Goal: Task Accomplishment & Management: Complete application form

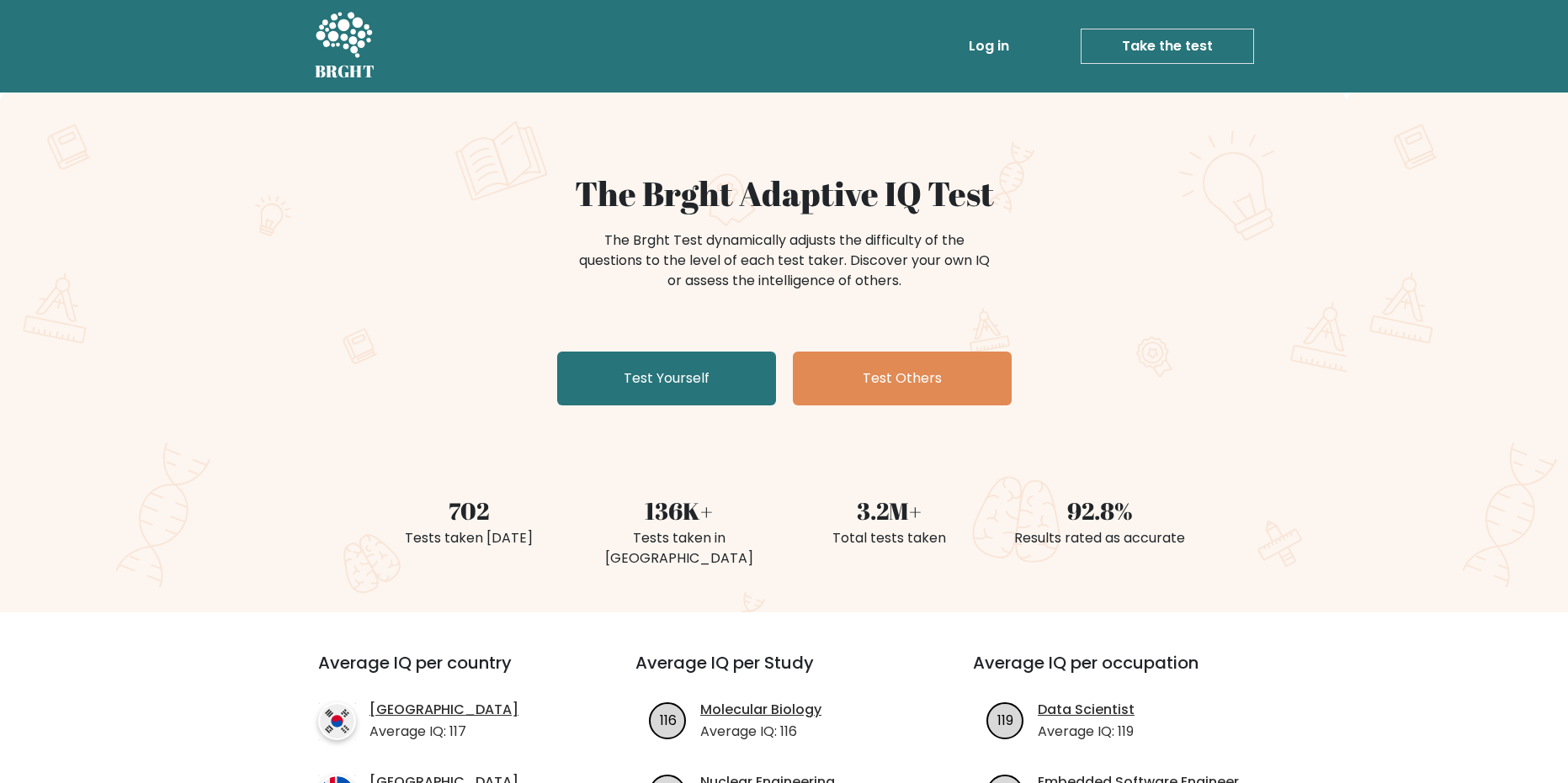
click at [367, 242] on div "The Brght Adaptive IQ Test The Brght Test dynamically adjusts the difficulty of…" at bounding box center [784, 292] width 841 height 239
click at [614, 402] on link "Test Yourself" at bounding box center [666, 378] width 219 height 53
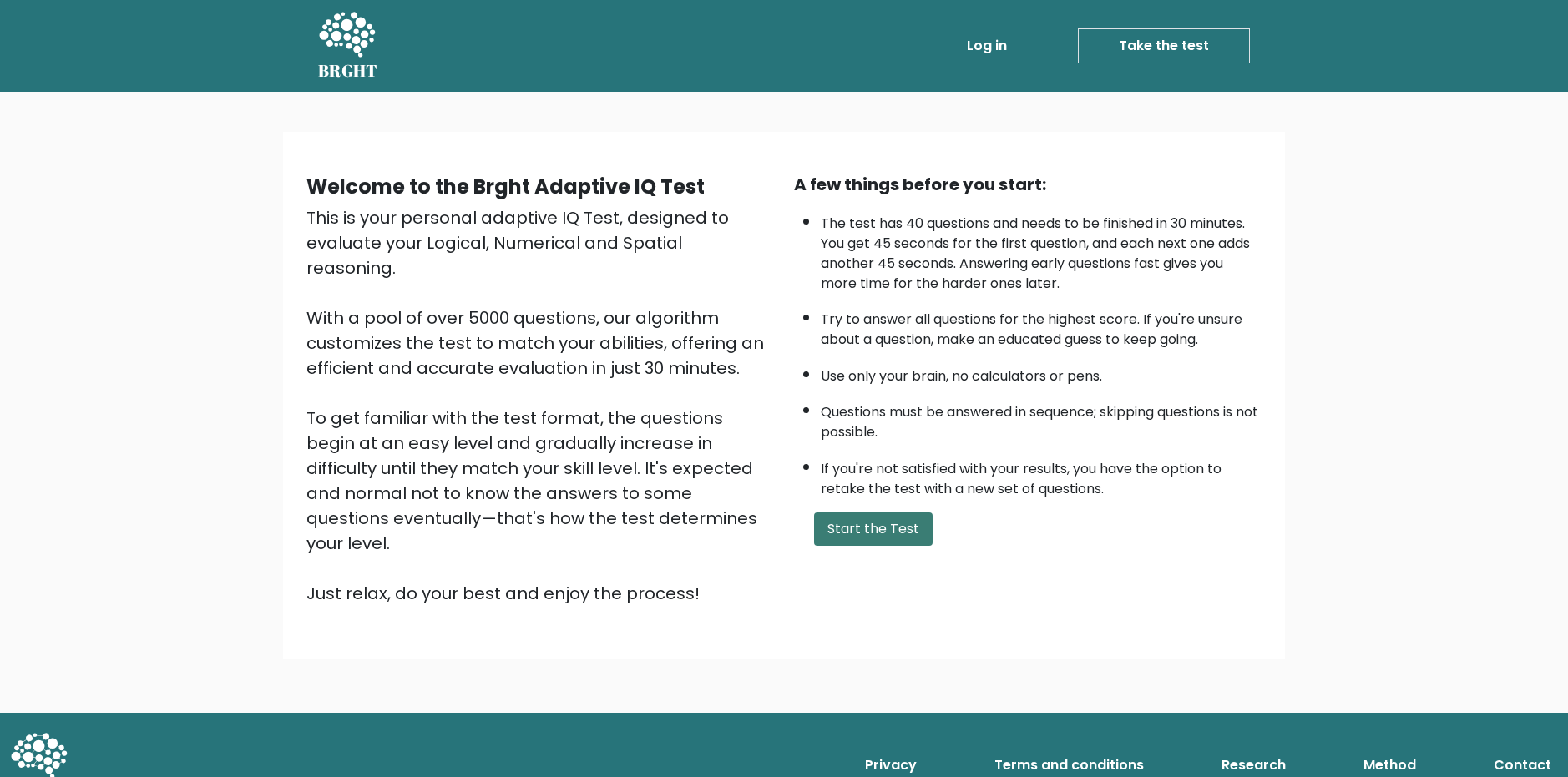
click at [873, 538] on button "Start the Test" at bounding box center [874, 529] width 119 height 33
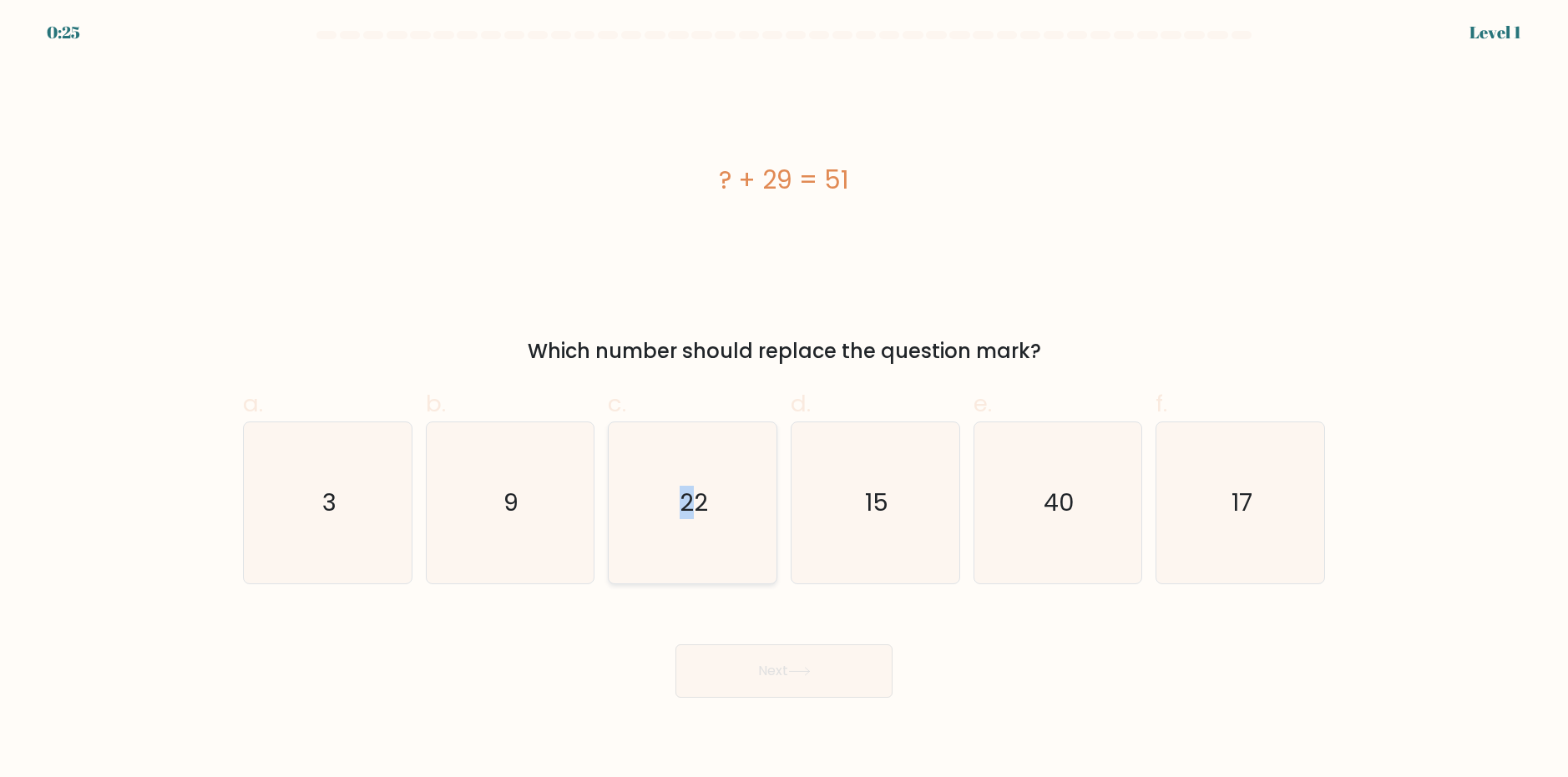
click at [689, 514] on text "22" at bounding box center [695, 502] width 28 height 33
click at [824, 686] on button "Next" at bounding box center [784, 671] width 217 height 53
click at [771, 537] on icon "22" at bounding box center [693, 503] width 161 height 161
click at [784, 400] on input "c. 22" at bounding box center [784, 394] width 1 height 11
radio input "true"
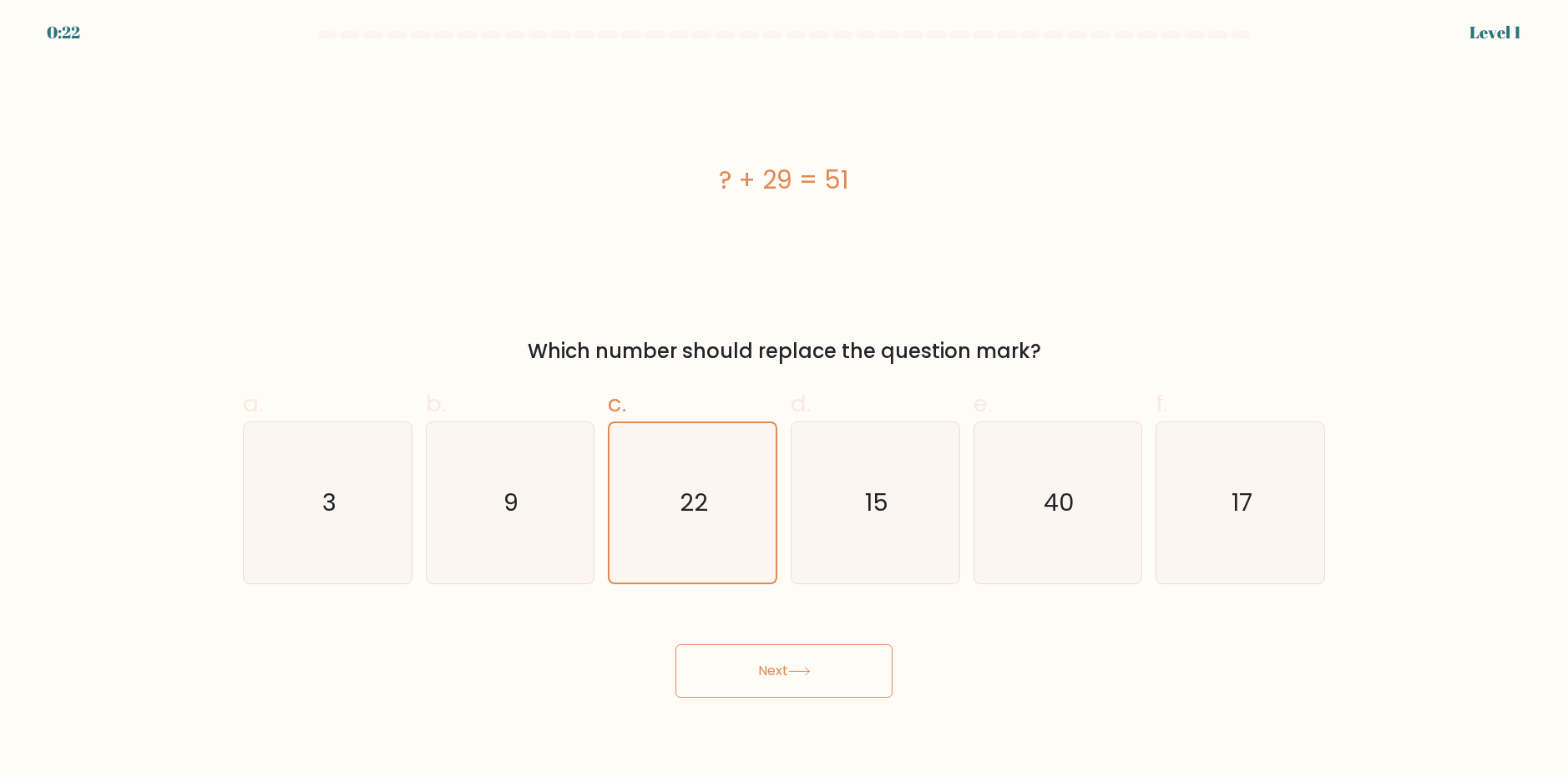
click at [811, 674] on icon at bounding box center [799, 672] width 23 height 9
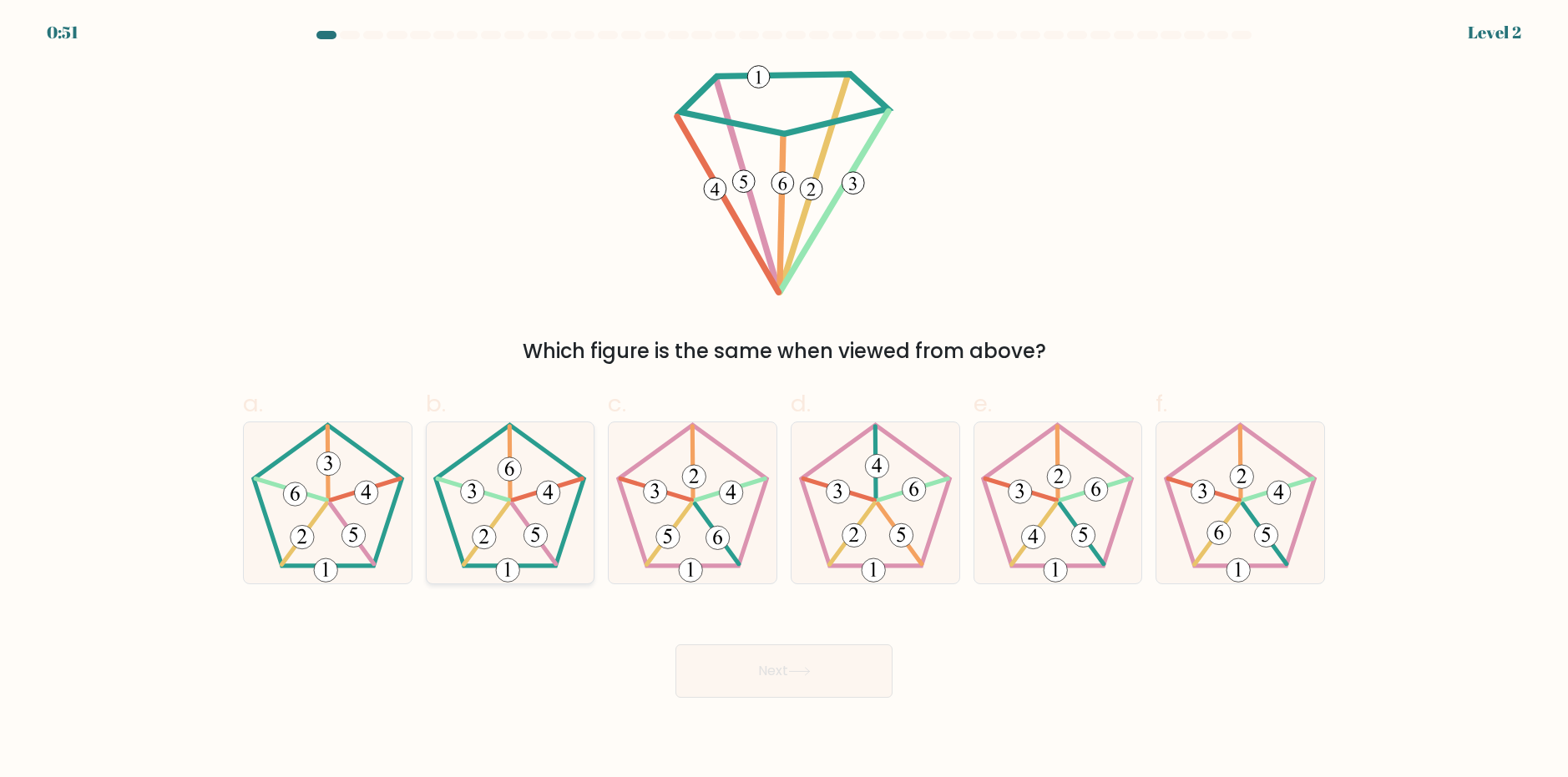
click at [510, 550] on icon at bounding box center [510, 503] width 161 height 161
click at [784, 400] on input "b." at bounding box center [784, 394] width 1 height 11
radio input "true"
click at [779, 678] on button "Next" at bounding box center [784, 671] width 217 height 53
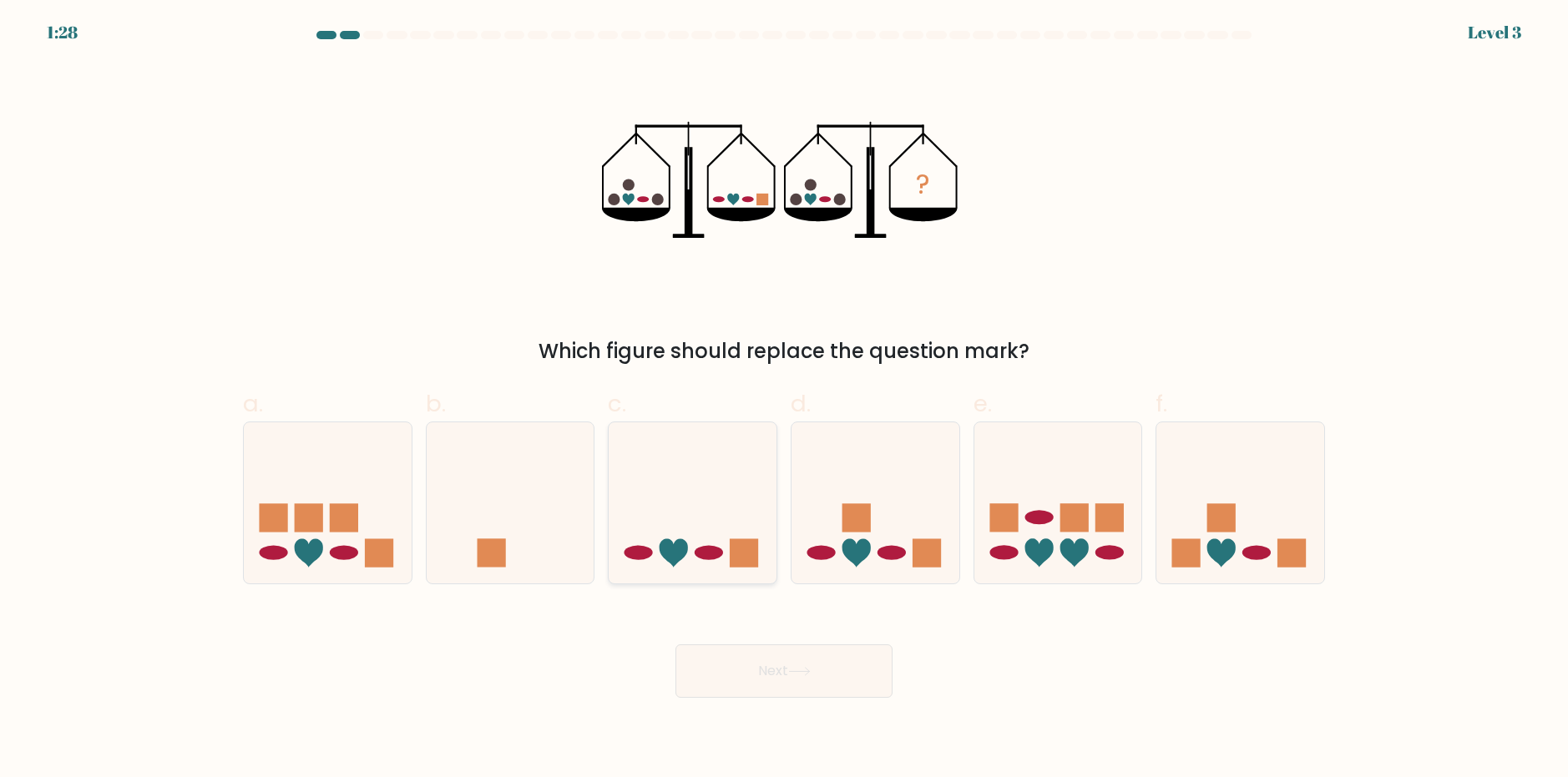
click at [707, 549] on ellipse at bounding box center [708, 554] width 28 height 15
click at [784, 400] on input "c." at bounding box center [784, 394] width 1 height 11
radio input "true"
click at [812, 679] on button "Next" at bounding box center [784, 671] width 217 height 53
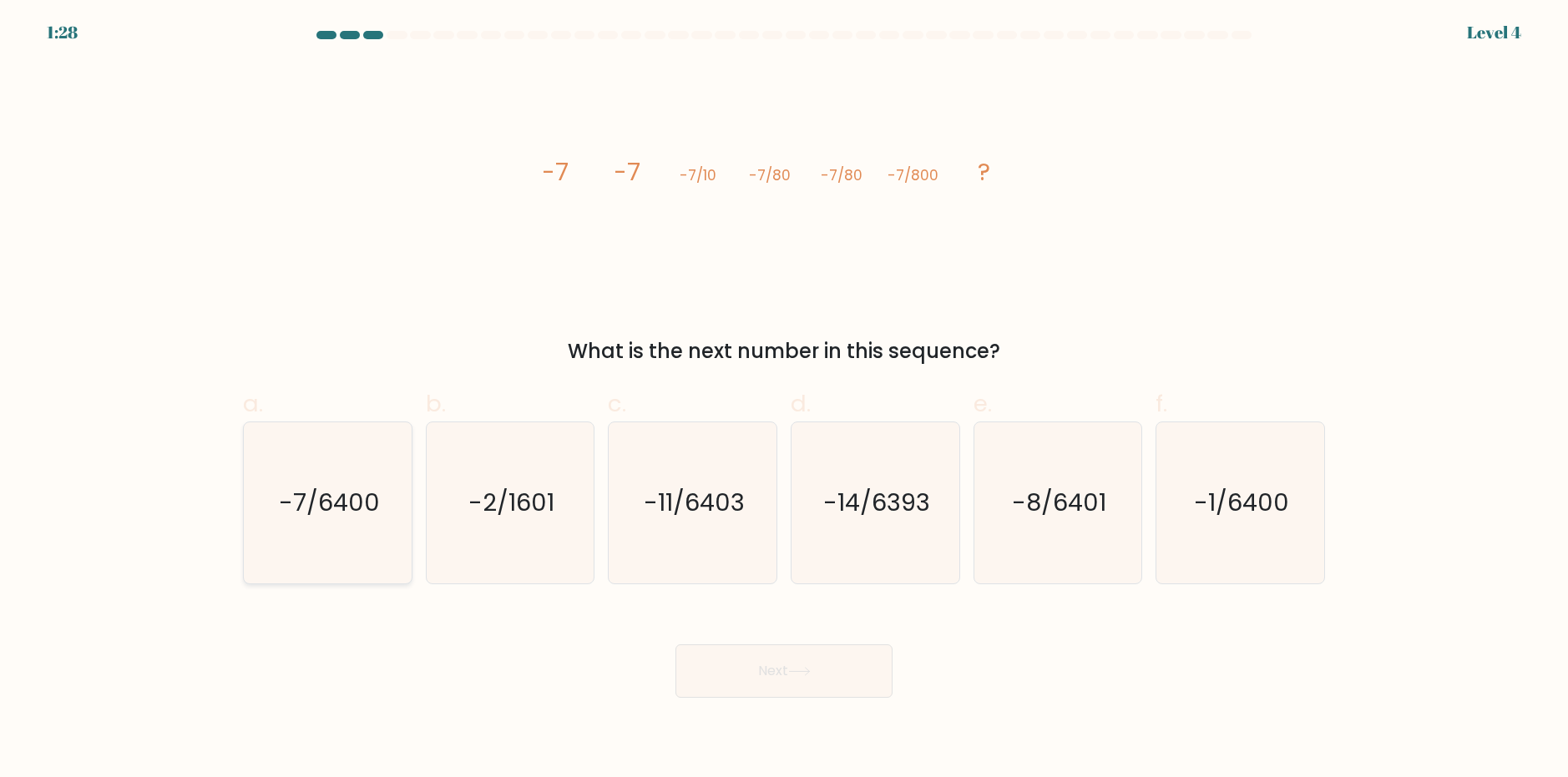
click at [362, 513] on text "-7/6400" at bounding box center [330, 502] width 101 height 33
click at [784, 400] on input "a. -7/6400" at bounding box center [784, 394] width 1 height 11
radio input "true"
click at [830, 663] on button "Next" at bounding box center [784, 671] width 217 height 53
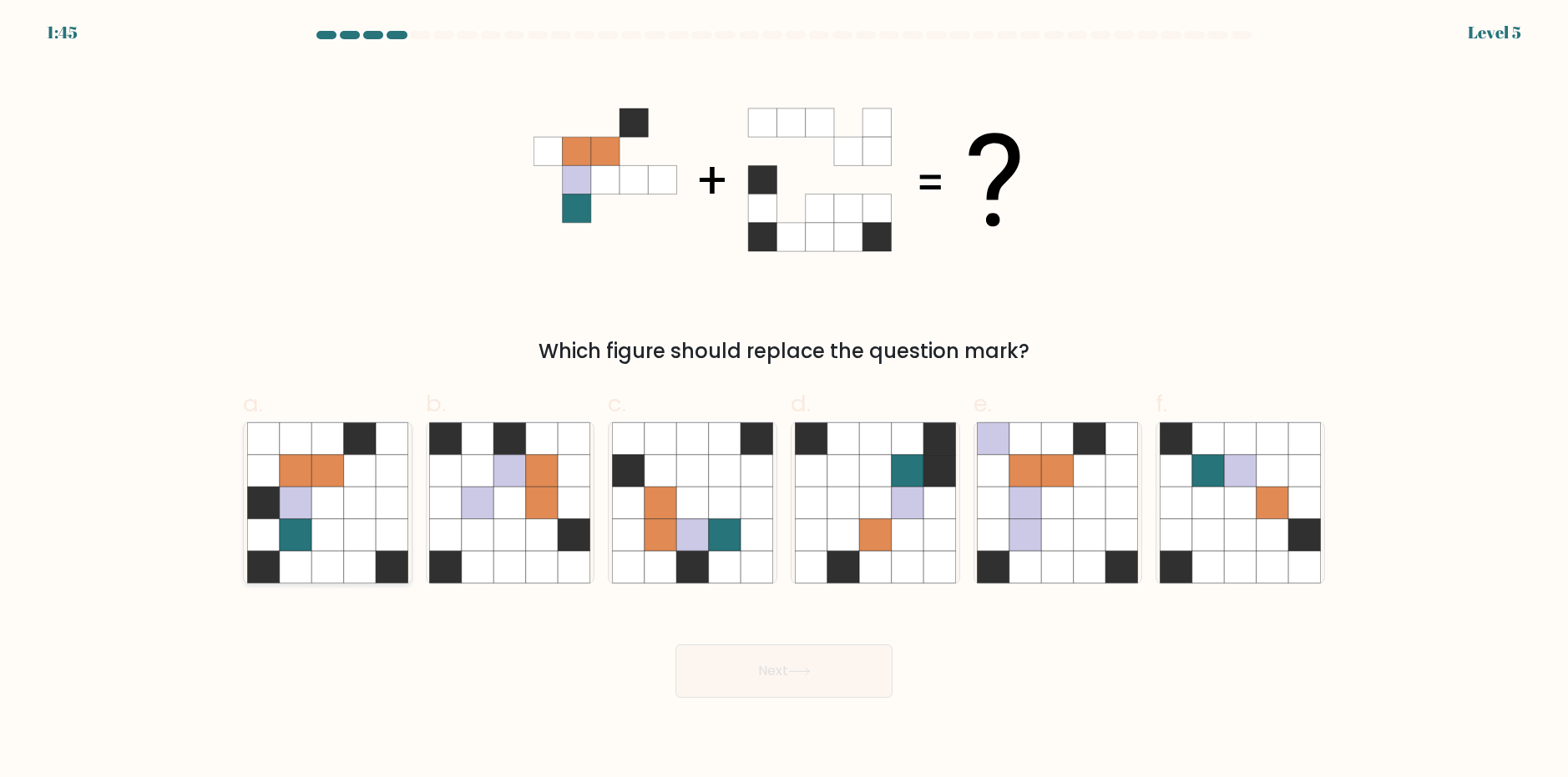
click at [307, 543] on icon at bounding box center [296, 534] width 32 height 32
click at [784, 400] on input "a." at bounding box center [784, 394] width 1 height 11
radio input "true"
click at [835, 664] on button "Next" at bounding box center [784, 671] width 217 height 53
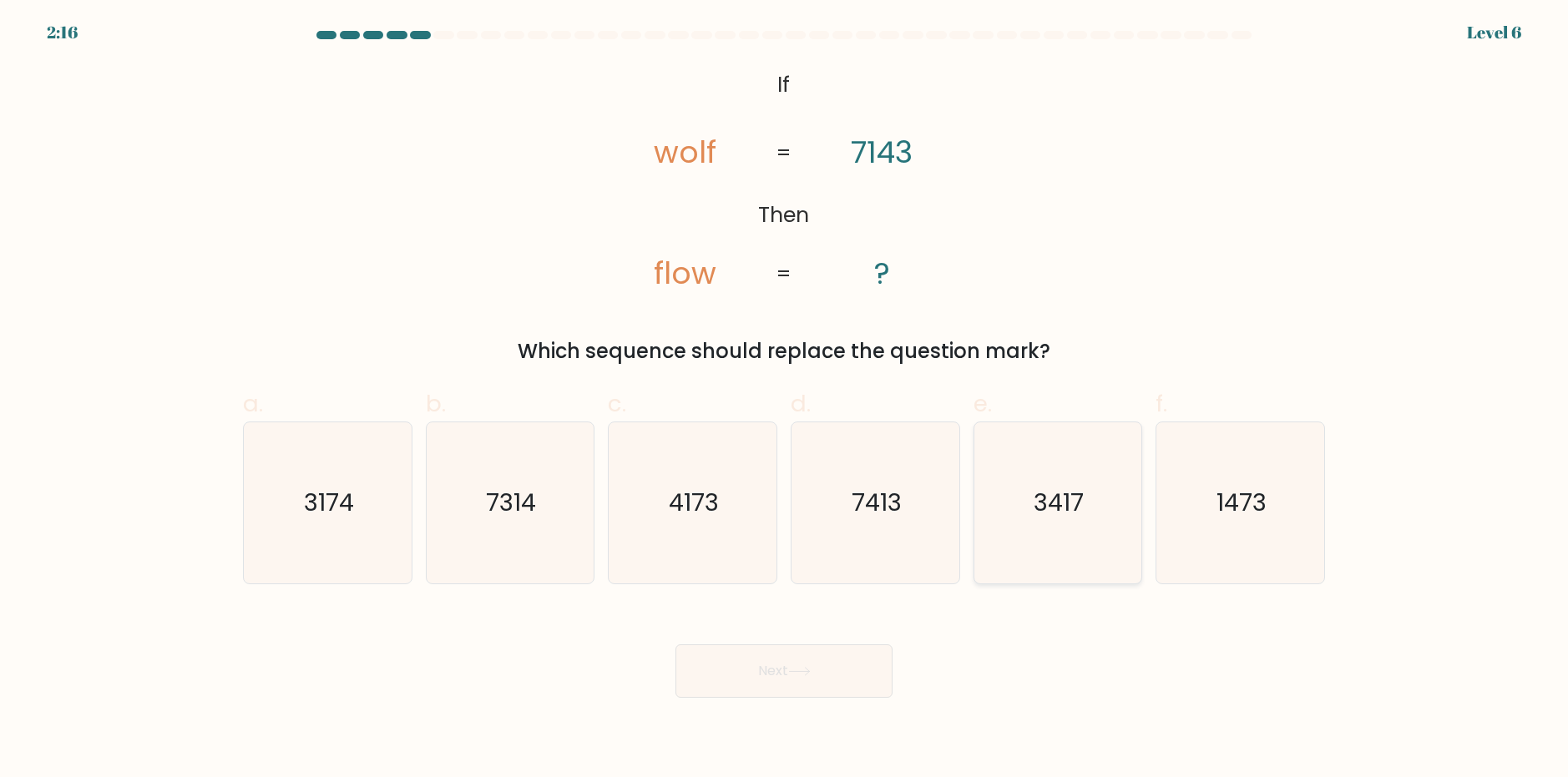
click at [1100, 525] on icon "3417" at bounding box center [1057, 503] width 161 height 161
click at [785, 400] on input "e. 3417" at bounding box center [784, 394] width 1 height 11
radio input "true"
click at [806, 663] on button "Next" at bounding box center [784, 671] width 217 height 53
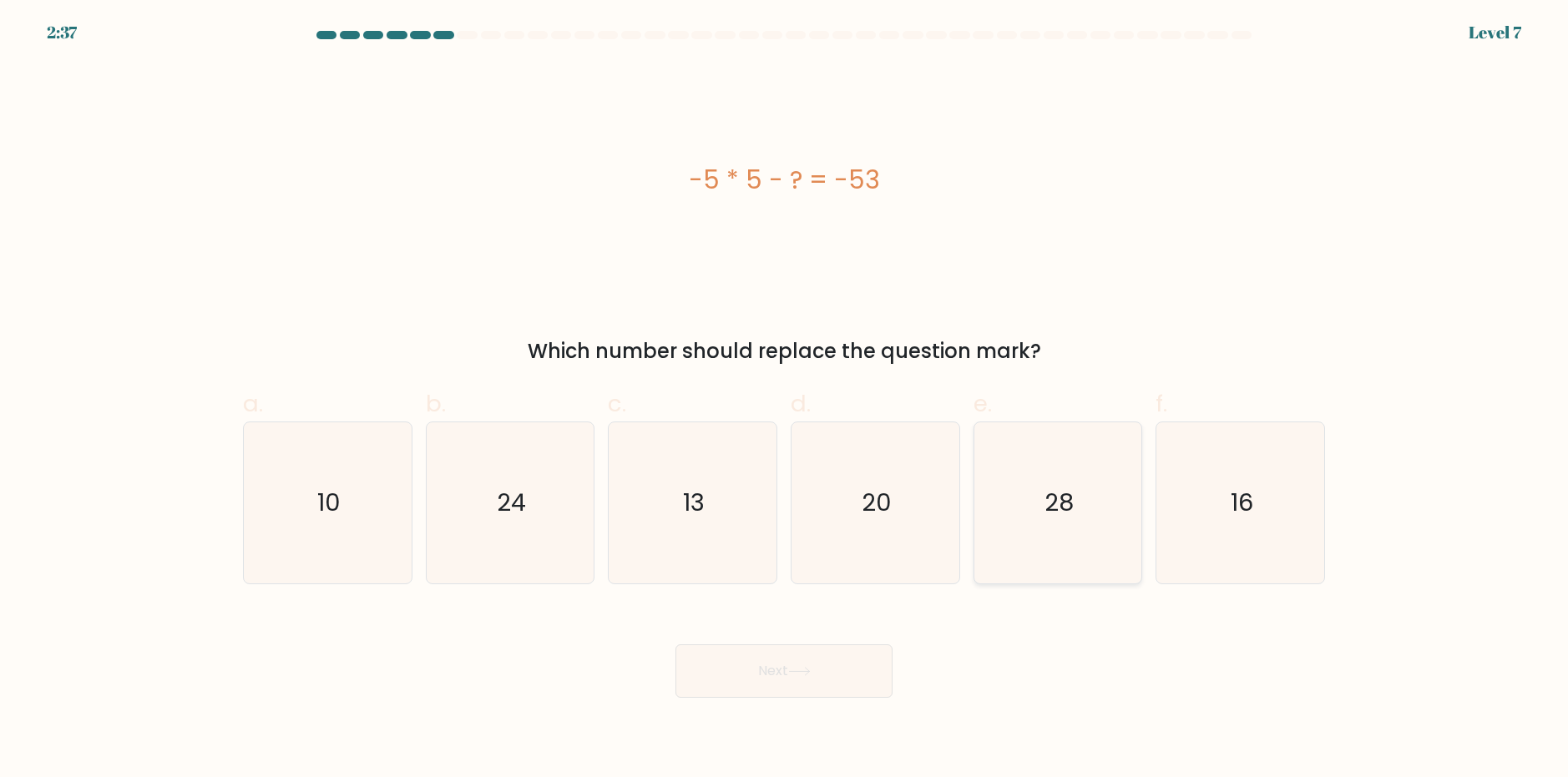
click at [1061, 472] on icon "28" at bounding box center [1057, 503] width 161 height 161
click at [785, 400] on input "e. 28" at bounding box center [784, 394] width 1 height 11
radio input "true"
click at [806, 687] on button "Next" at bounding box center [784, 671] width 217 height 53
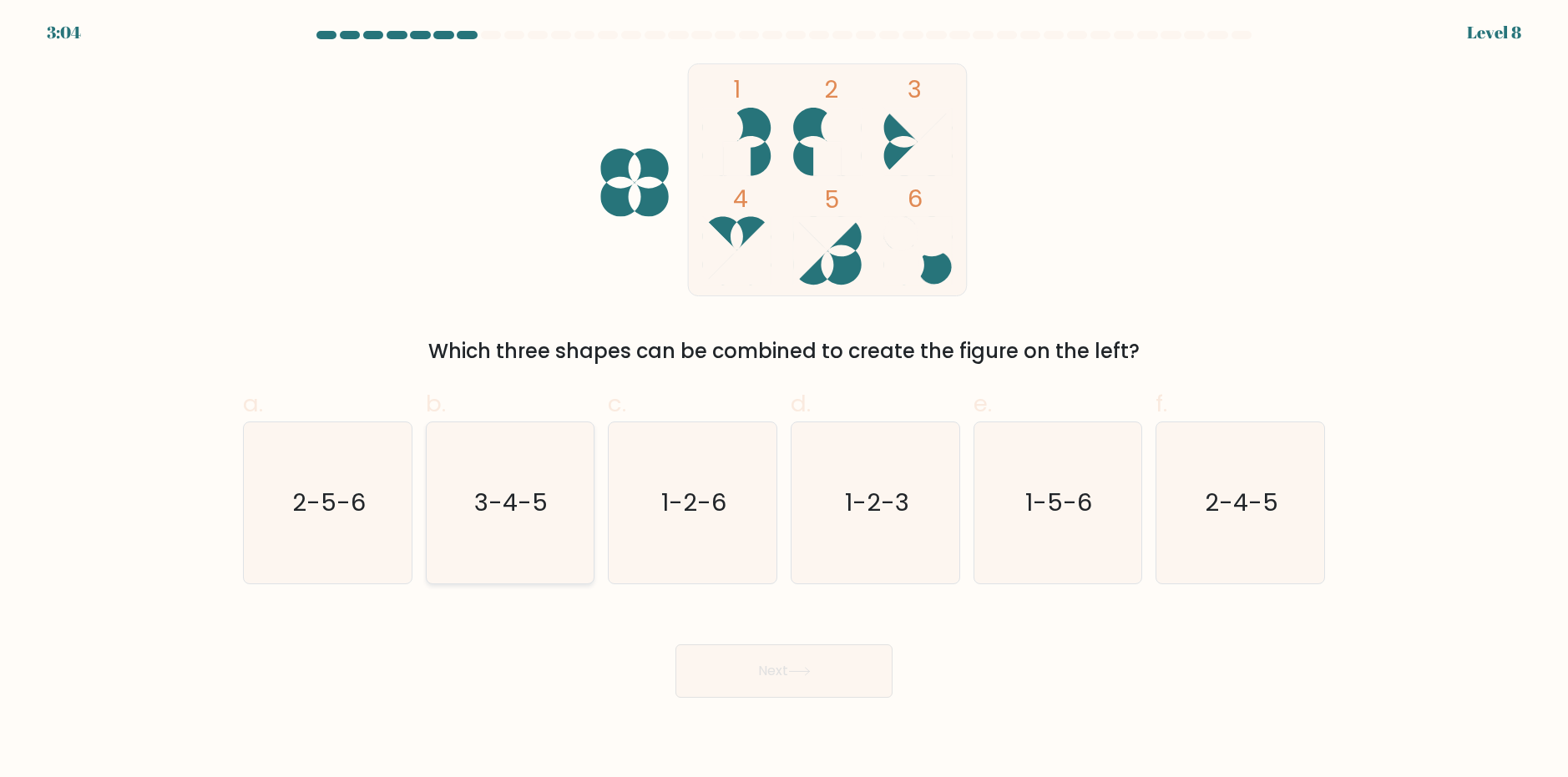
click at [461, 515] on icon "3-4-5" at bounding box center [510, 503] width 161 height 161
click at [784, 400] on input "b. 3-4-5" at bounding box center [784, 394] width 1 height 11
radio input "true"
click at [799, 667] on icon at bounding box center [799, 672] width 23 height 9
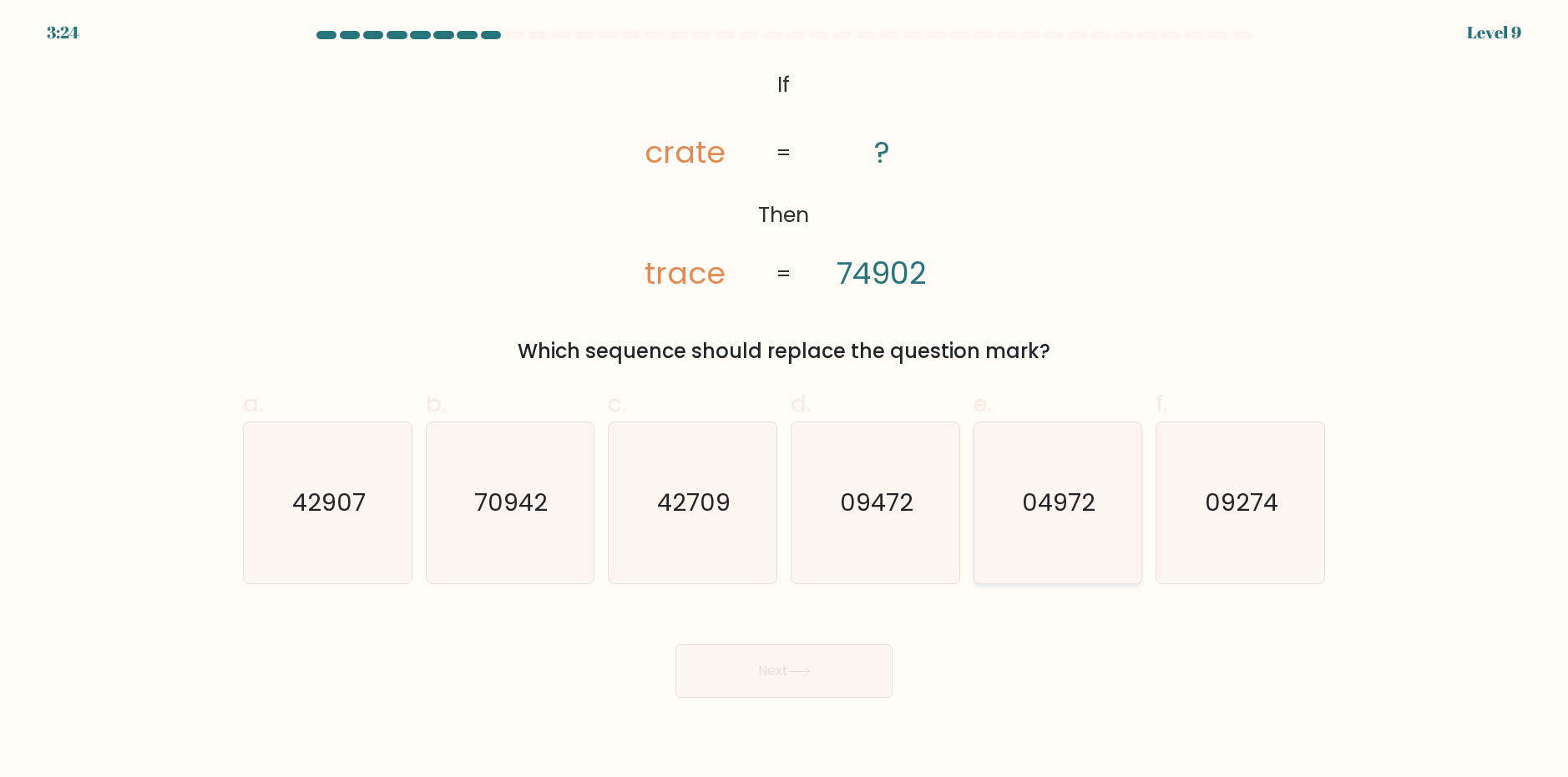
click at [1044, 510] on text "04972" at bounding box center [1060, 502] width 73 height 33
click at [785, 400] on input "e. 04972" at bounding box center [784, 394] width 1 height 11
radio input "true"
click at [817, 671] on button "Next" at bounding box center [784, 671] width 217 height 53
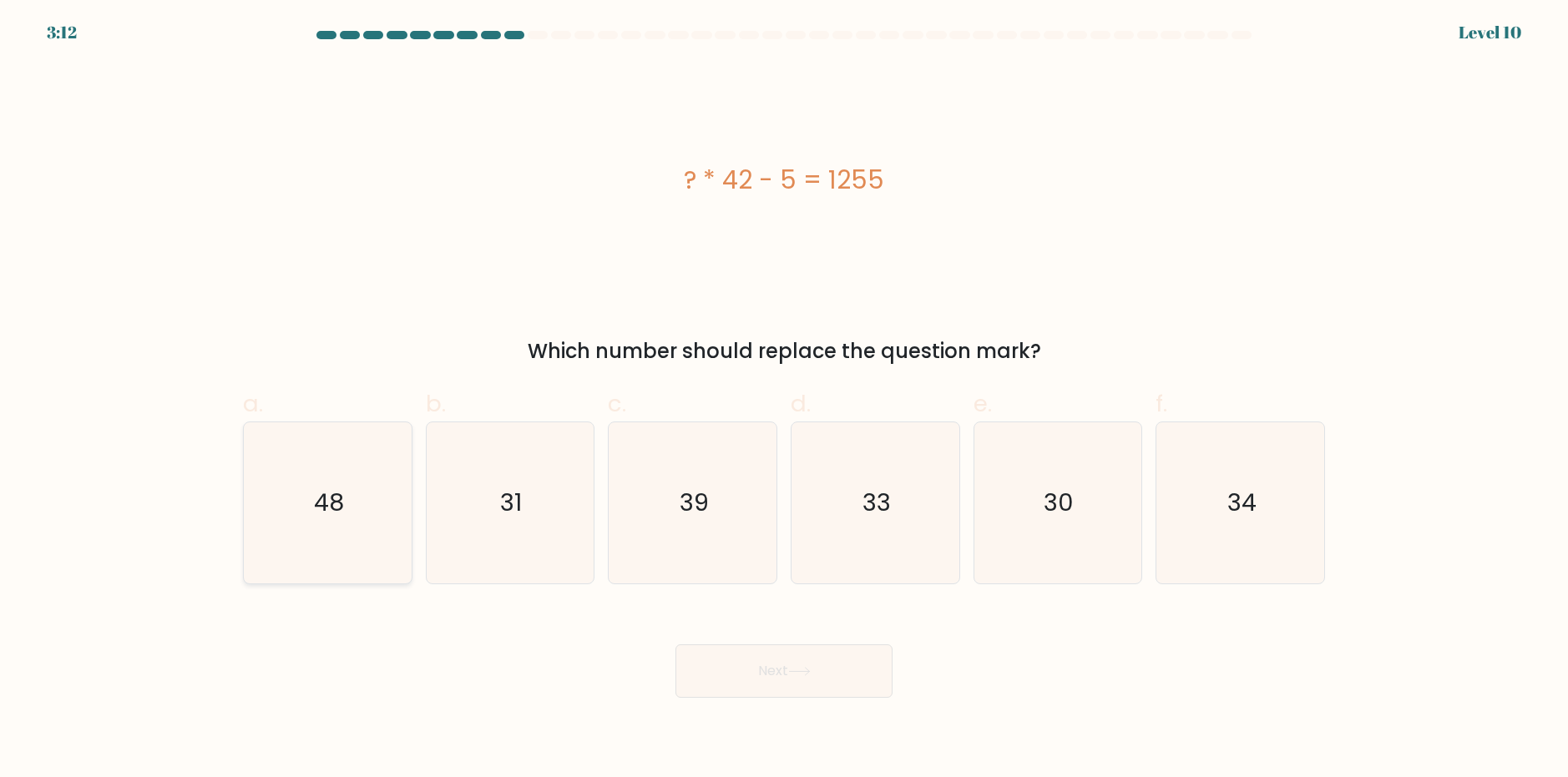
click at [302, 503] on icon "48" at bounding box center [328, 503] width 161 height 161
click at [784, 400] on input "a. 48" at bounding box center [784, 394] width 1 height 11
radio input "true"
click at [790, 681] on button "Next" at bounding box center [784, 671] width 217 height 53
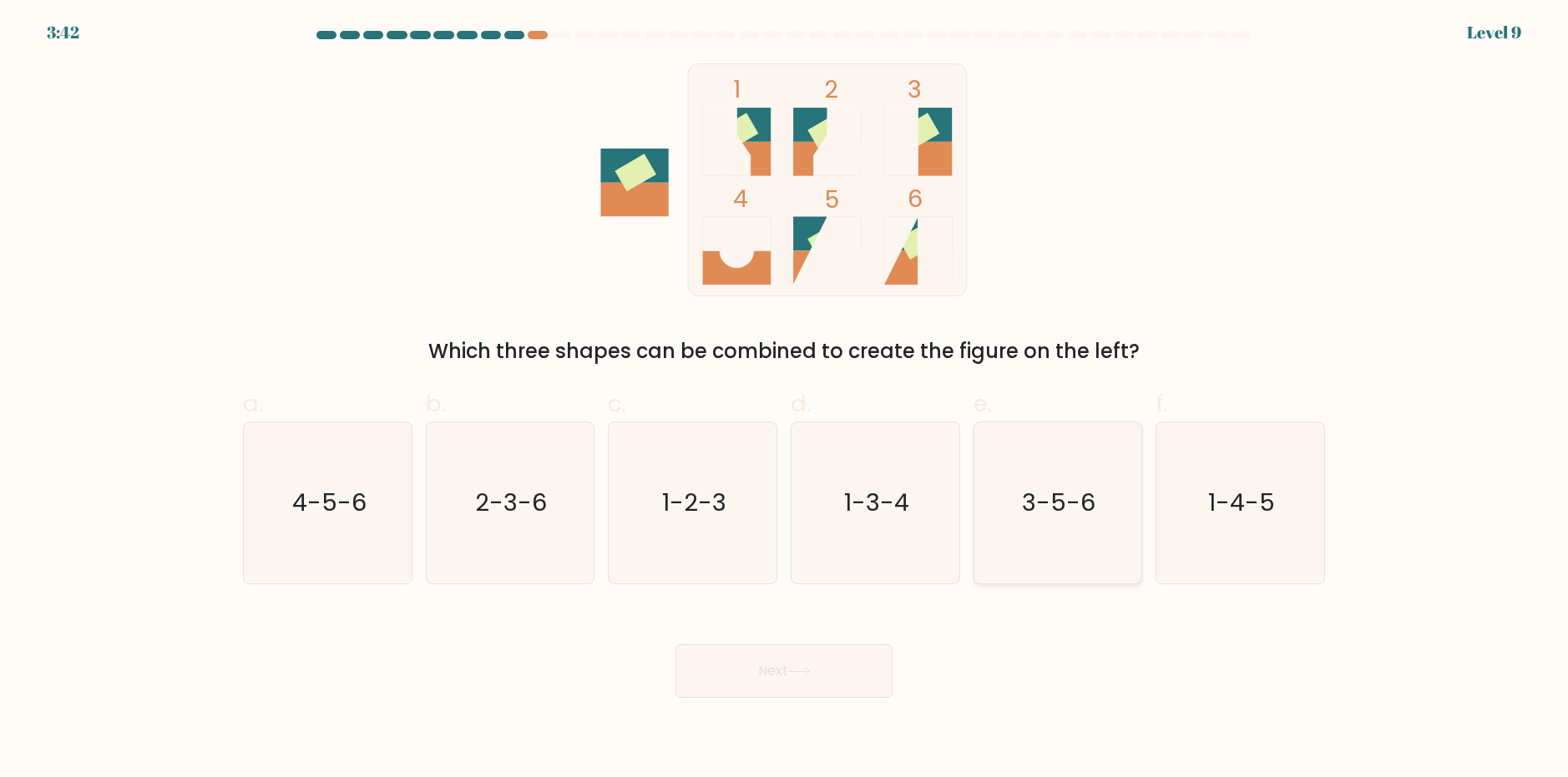
click at [1085, 532] on icon "3-5-6" at bounding box center [1057, 503] width 161 height 161
click at [785, 400] on input "e. 3-5-6" at bounding box center [784, 394] width 1 height 11
radio input "true"
click at [815, 685] on button "Next" at bounding box center [784, 671] width 217 height 53
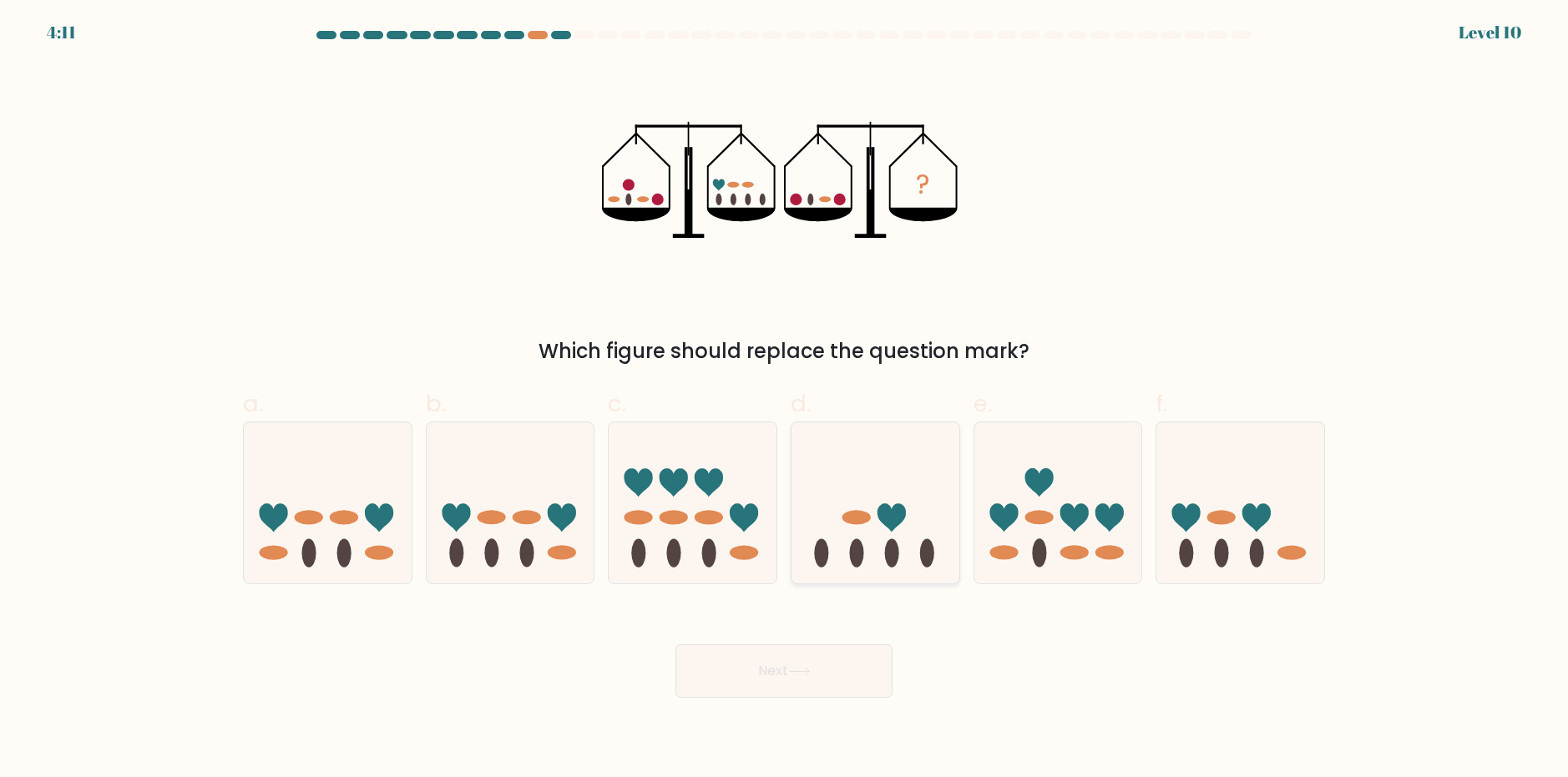
click at [891, 534] on icon at bounding box center [875, 502] width 168 height 138
click at [785, 400] on input "d." at bounding box center [784, 394] width 1 height 11
radio input "true"
click at [817, 685] on button "Next" at bounding box center [784, 671] width 217 height 53
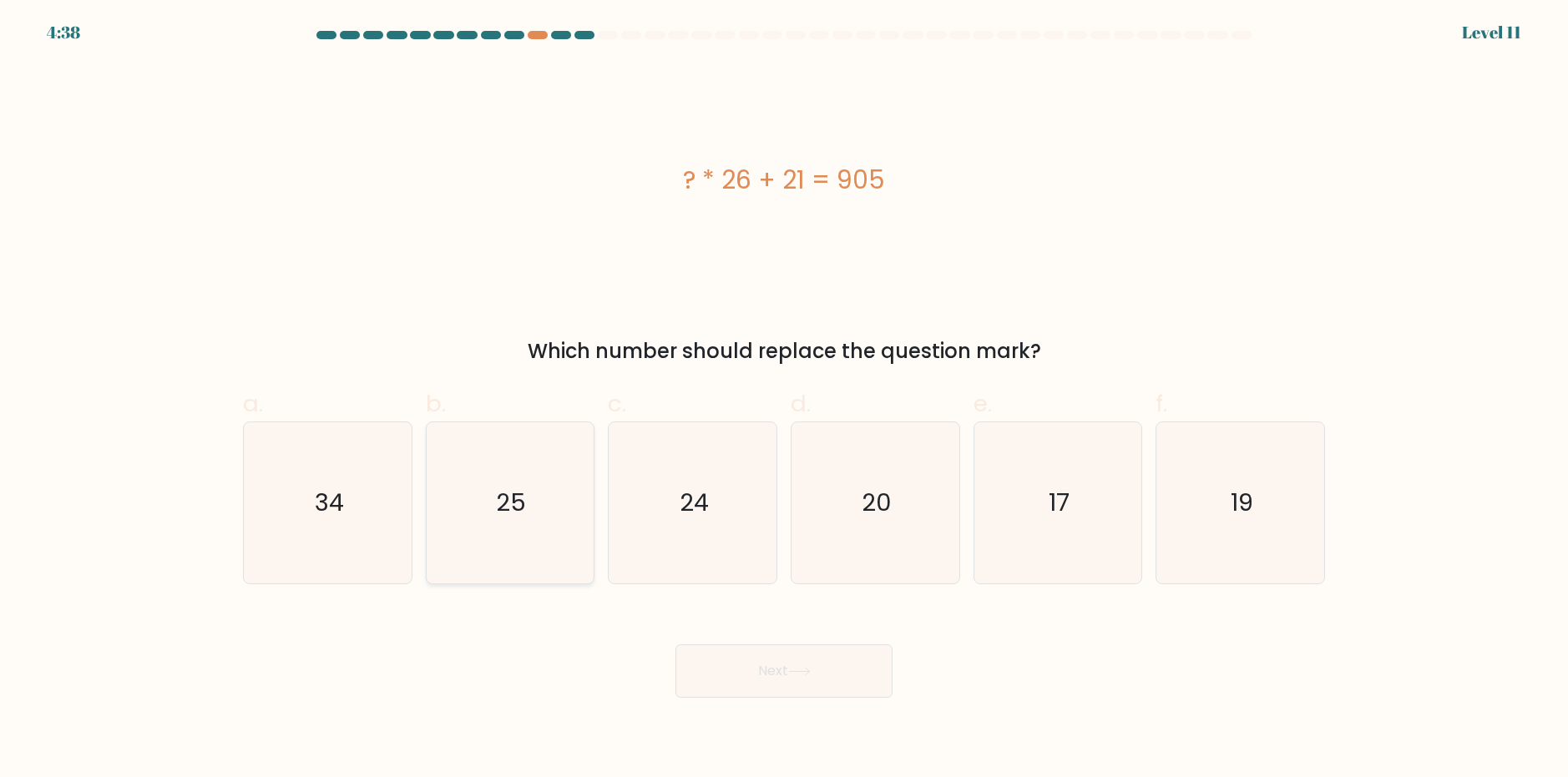
click at [454, 426] on icon "25" at bounding box center [510, 503] width 161 height 161
click at [784, 400] on input "b. 25" at bounding box center [784, 394] width 1 height 11
radio input "true"
click at [825, 689] on button "Next" at bounding box center [784, 671] width 217 height 53
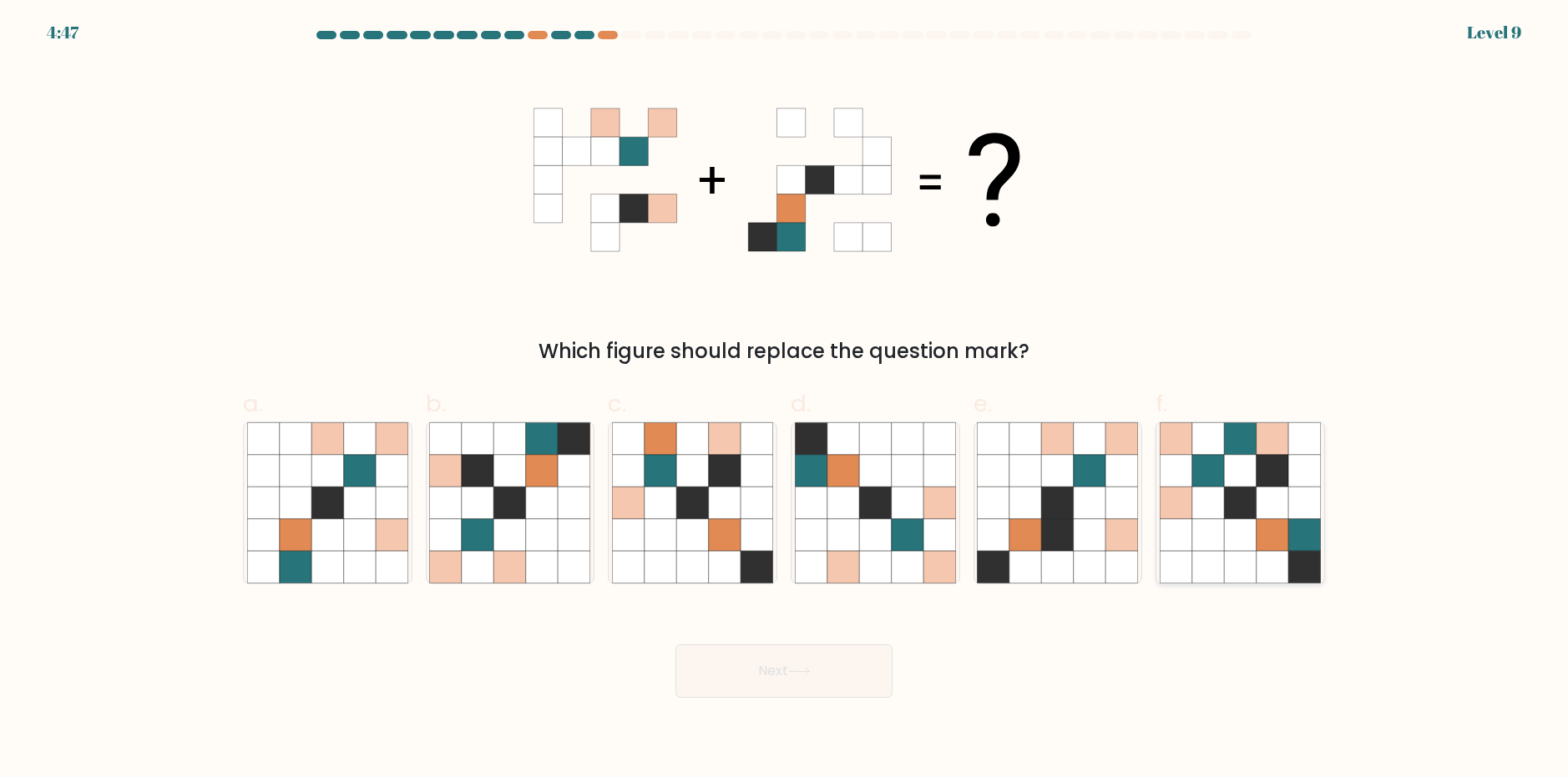
click at [1266, 520] on icon at bounding box center [1272, 534] width 32 height 32
click at [785, 400] on input "f." at bounding box center [784, 394] width 1 height 11
radio input "true"
click at [838, 671] on button "Next" at bounding box center [784, 671] width 217 height 53
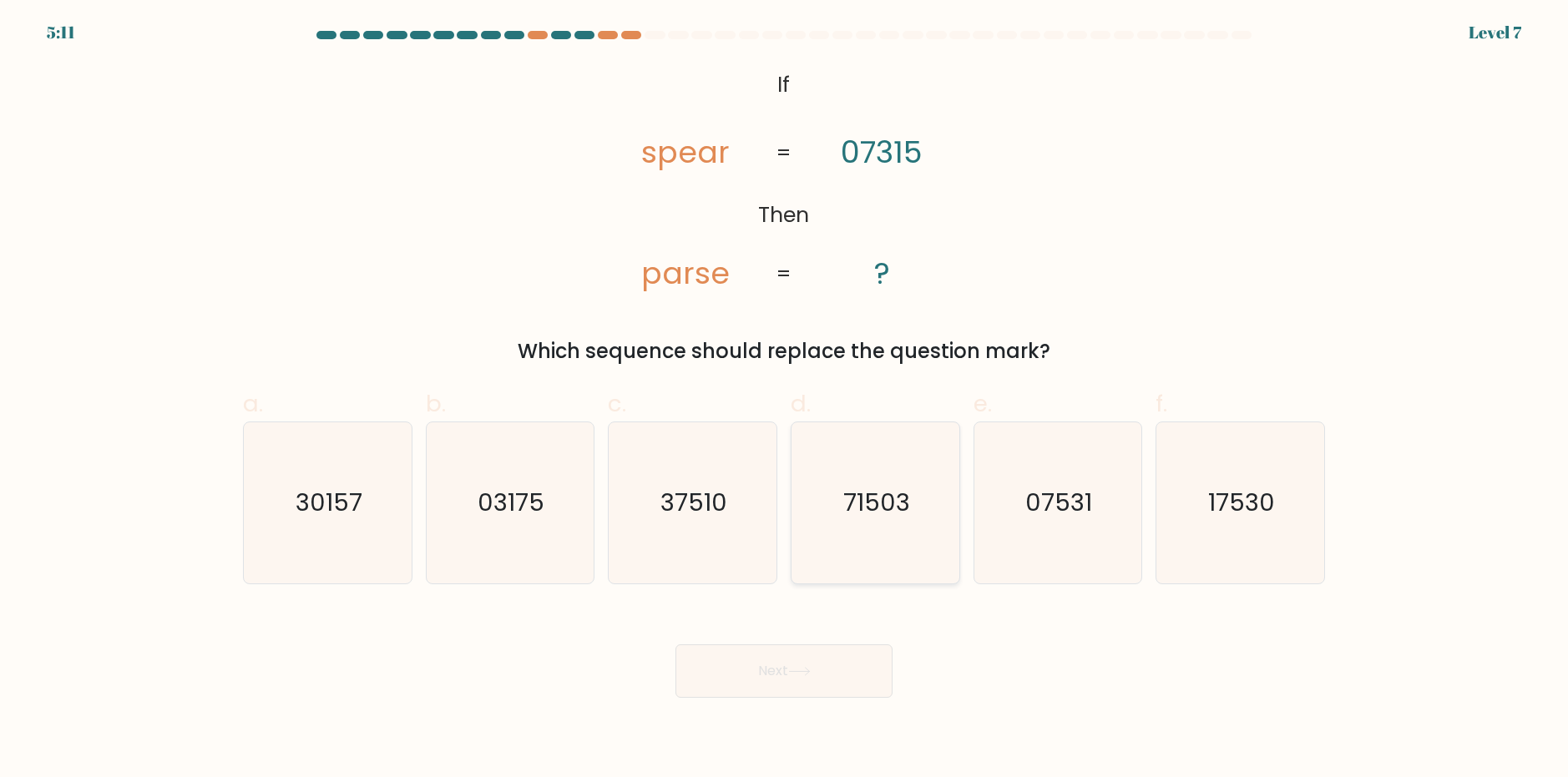
click at [918, 448] on icon "71503" at bounding box center [876, 503] width 161 height 161
click at [785, 400] on input "d. 71503" at bounding box center [784, 394] width 1 height 11
radio input "true"
click at [793, 669] on icon at bounding box center [799, 672] width 23 height 9
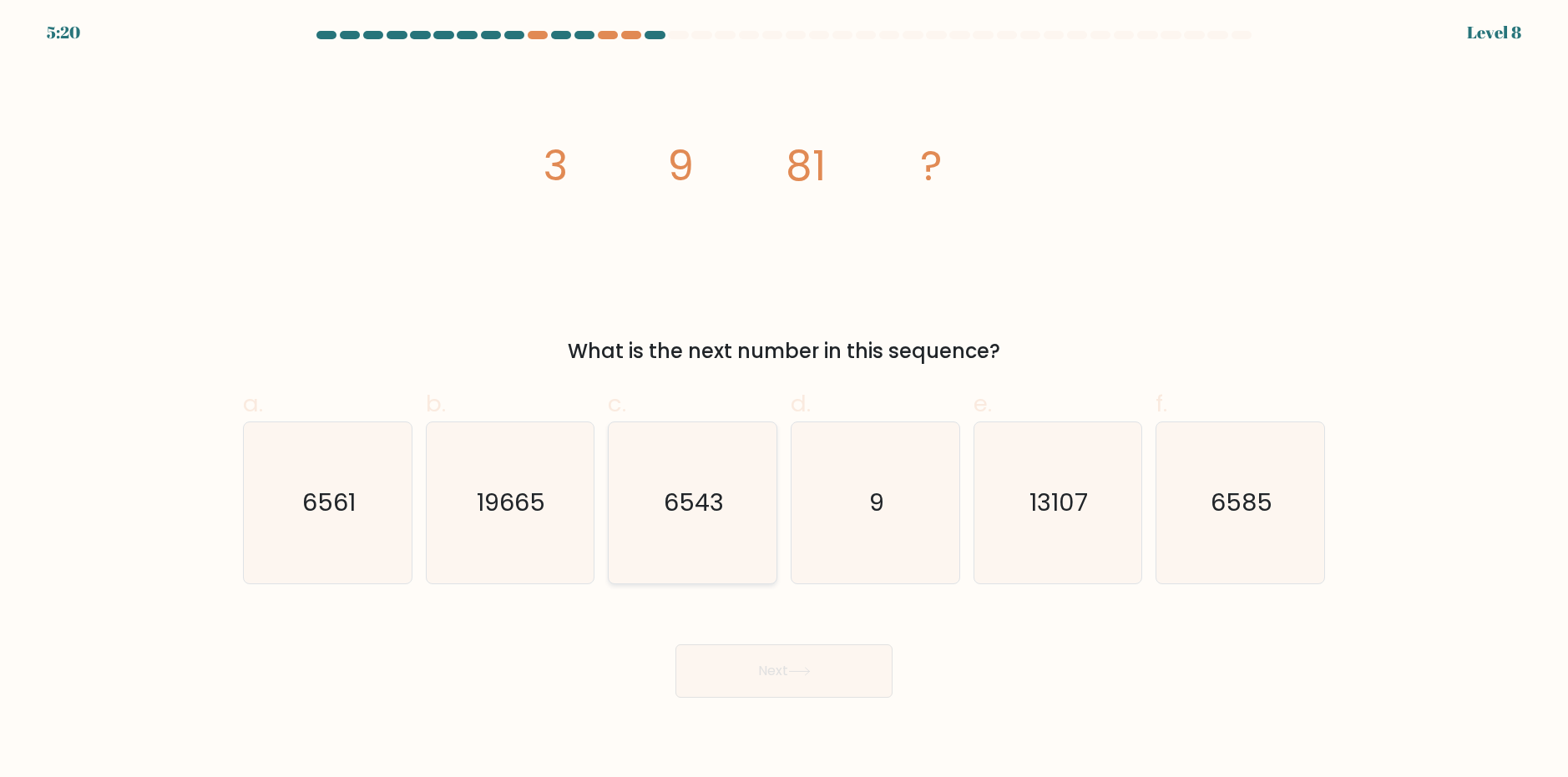
click at [686, 487] on text "6543" at bounding box center [695, 502] width 60 height 33
click at [784, 400] on input "c. 6543" at bounding box center [784, 394] width 1 height 11
radio input "true"
click at [748, 683] on button "Next" at bounding box center [784, 671] width 217 height 53
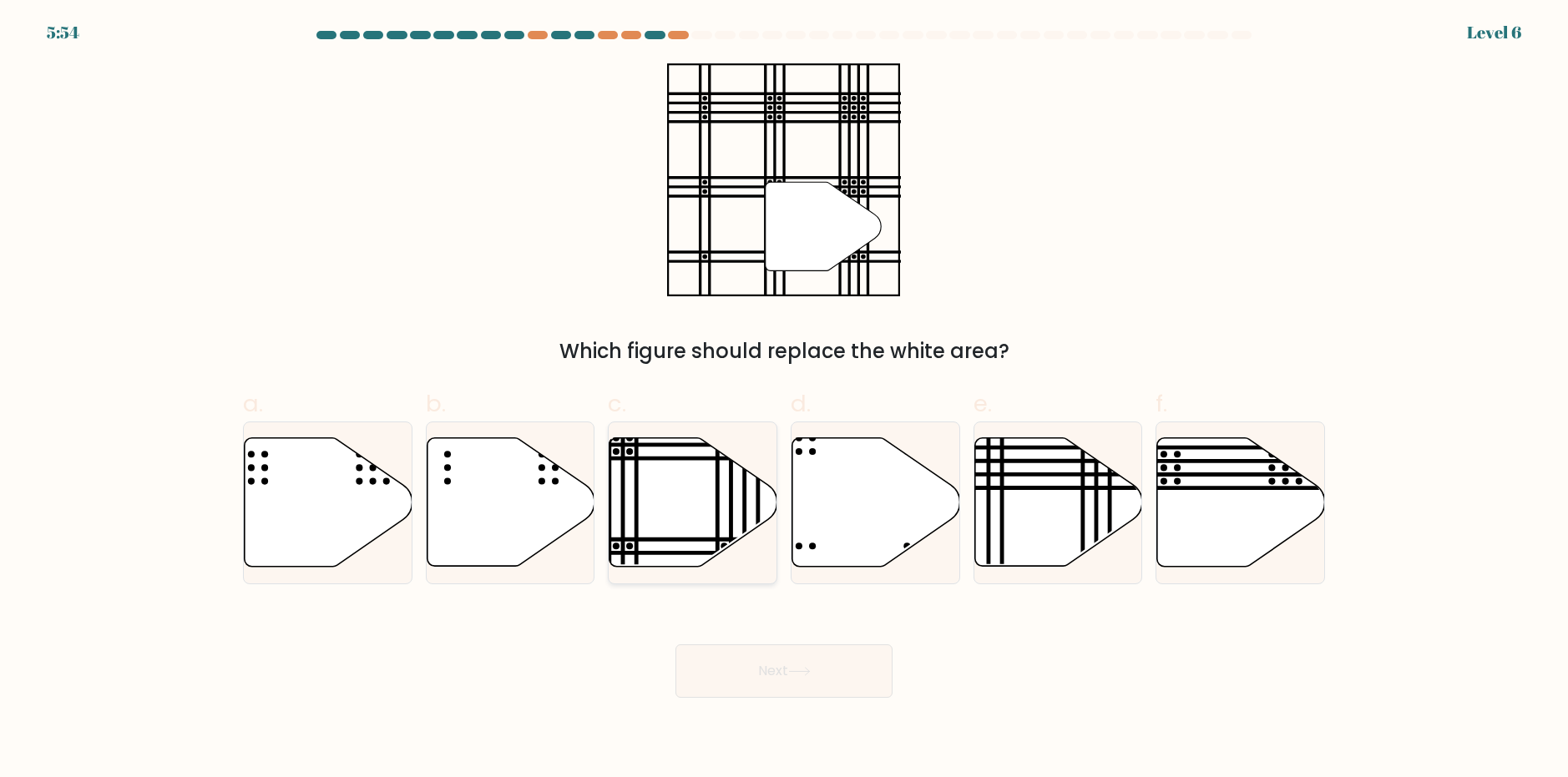
click at [699, 500] on icon at bounding box center [693, 502] width 168 height 128
click at [784, 400] on input "c." at bounding box center [784, 394] width 1 height 11
radio input "true"
click at [740, 684] on button "Next" at bounding box center [784, 671] width 217 height 53
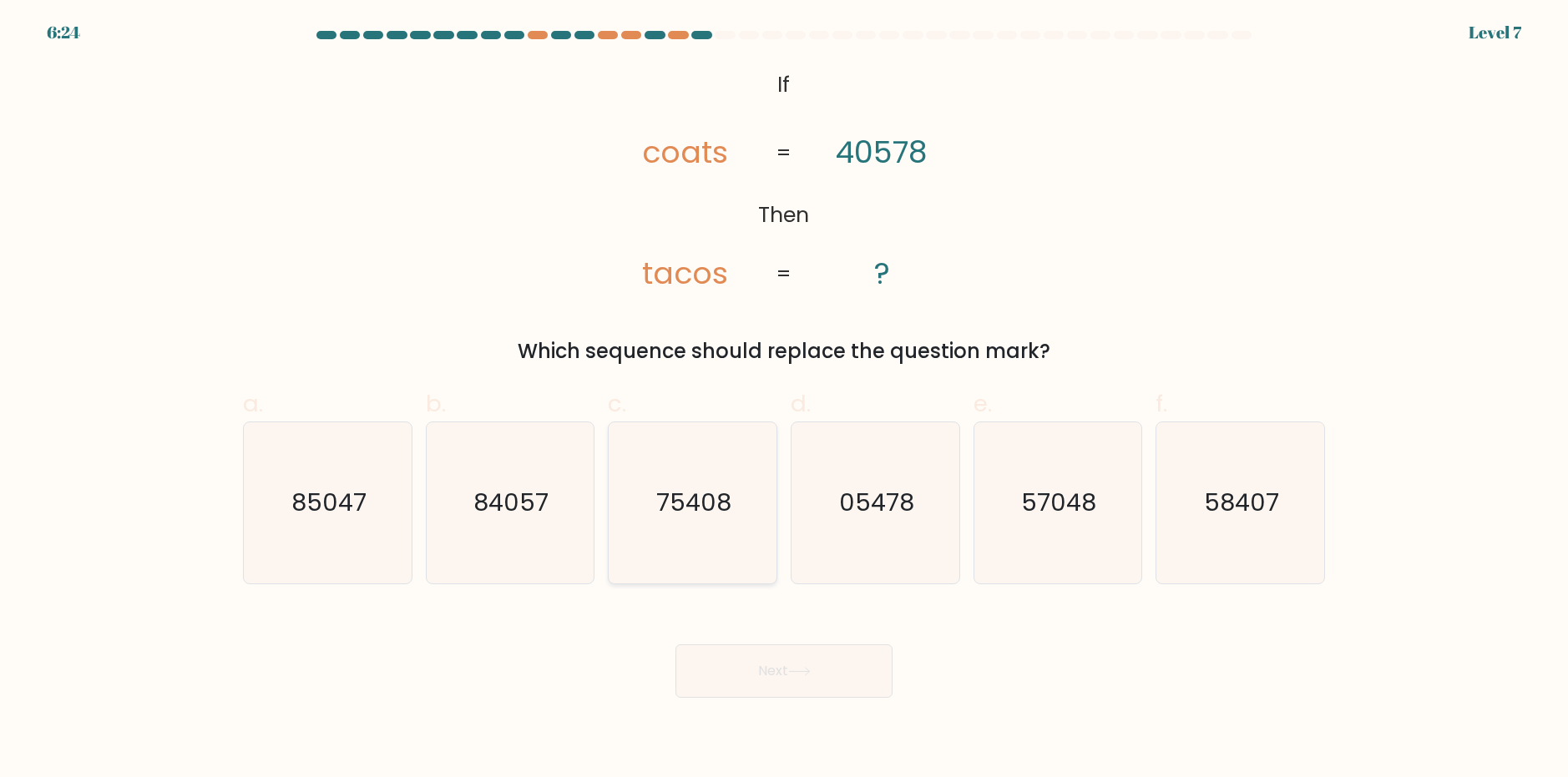
click at [687, 517] on text "75408" at bounding box center [695, 502] width 75 height 33
click at [784, 400] on input "c. 75408" at bounding box center [784, 394] width 1 height 11
radio input "true"
click at [746, 711] on body "6:24 Level 7 If" at bounding box center [784, 388] width 1568 height 777
click at [724, 689] on button "Next" at bounding box center [784, 671] width 217 height 53
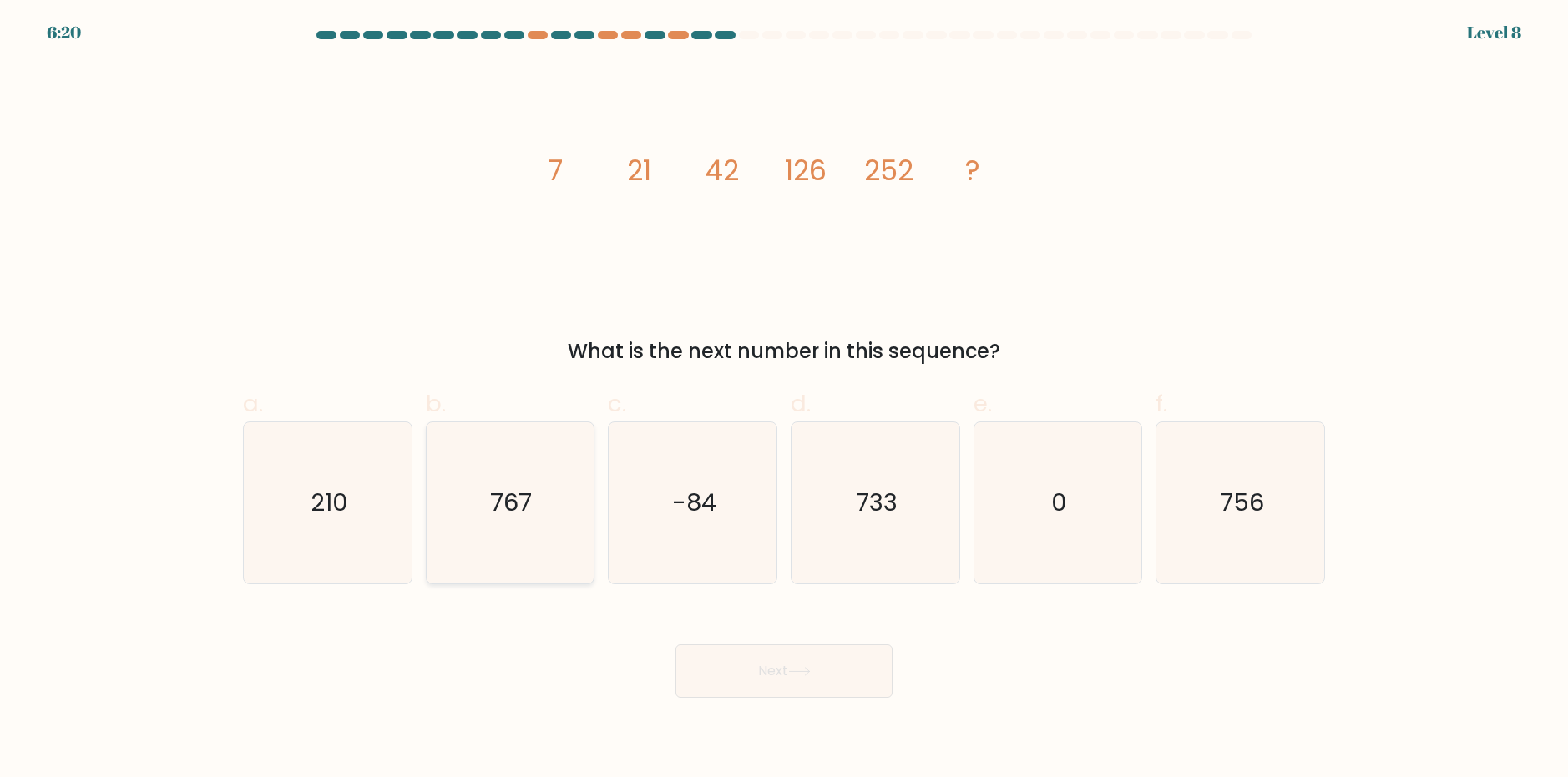
click at [505, 513] on text "767" at bounding box center [512, 502] width 42 height 33
click at [784, 400] on input "b. 767" at bounding box center [784, 394] width 1 height 11
radio input "true"
click at [764, 663] on button "Next" at bounding box center [784, 671] width 217 height 53
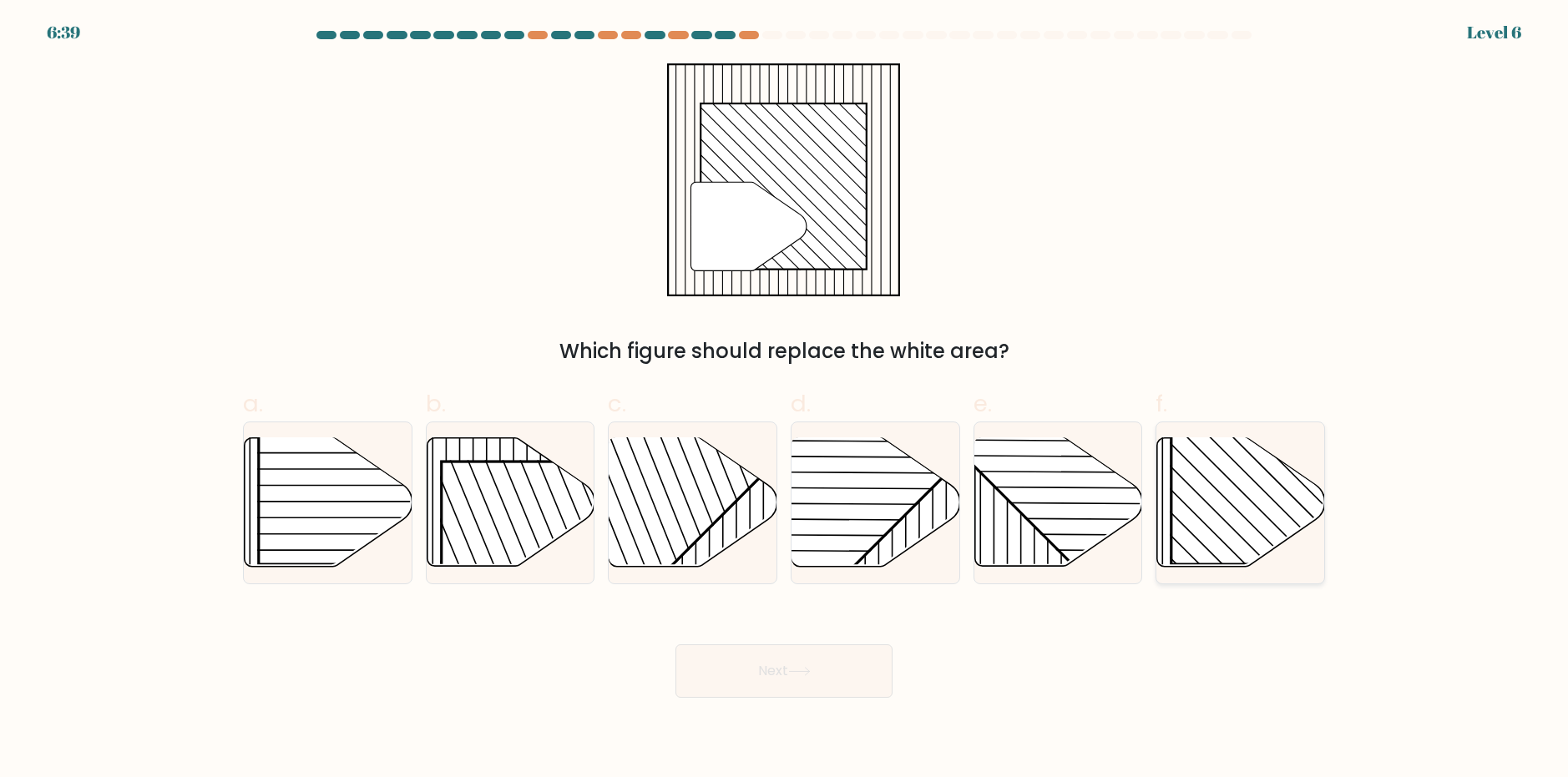
click at [1278, 543] on rect at bounding box center [1292, 444] width 241 height 241
click at [785, 400] on input "f." at bounding box center [784, 394] width 1 height 11
radio input "true"
click at [828, 681] on button "Next" at bounding box center [784, 671] width 217 height 53
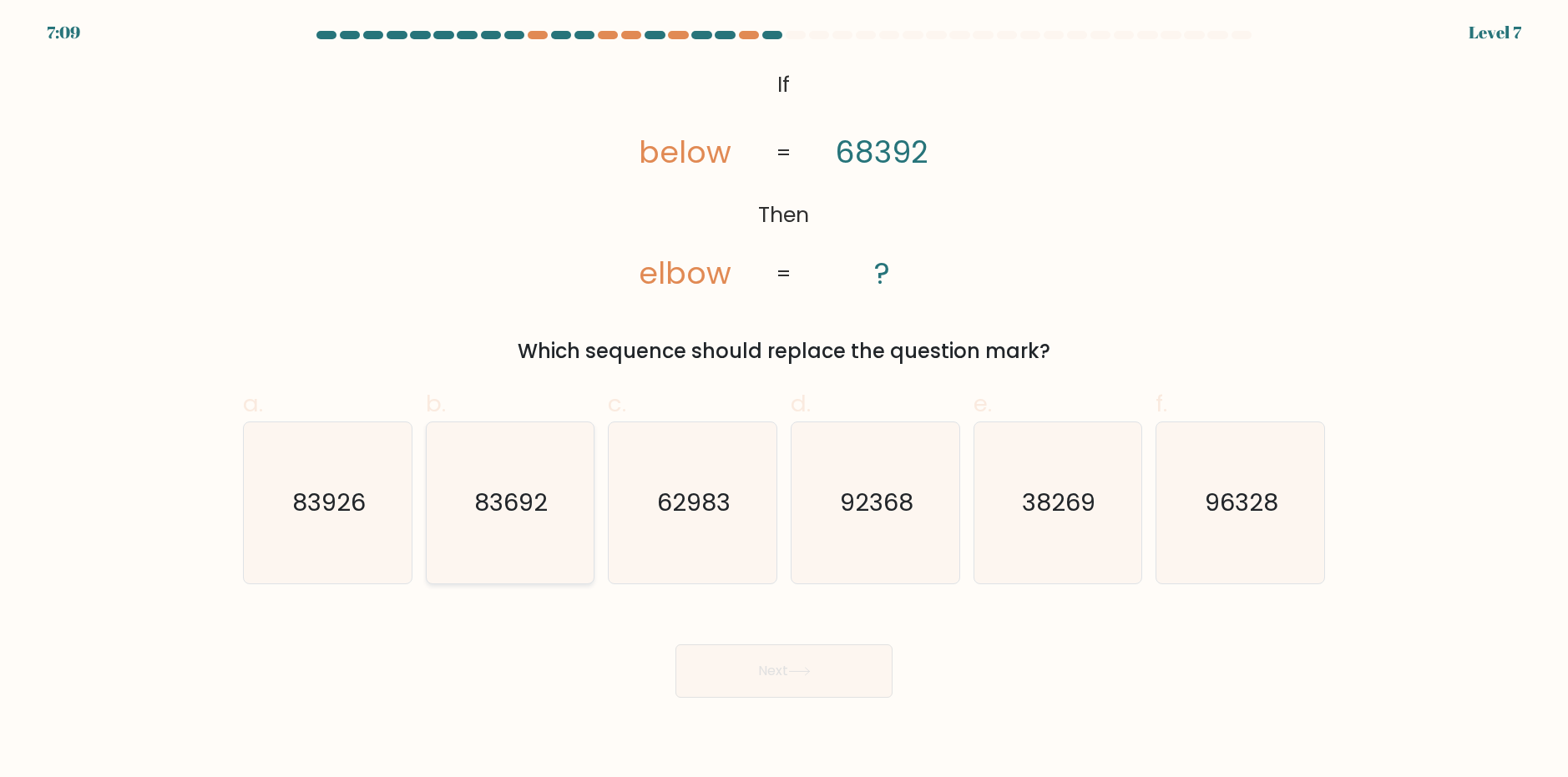
click at [527, 546] on icon "83692" at bounding box center [510, 503] width 161 height 161
click at [784, 400] on input "b. 83692" at bounding box center [784, 394] width 1 height 11
radio input "true"
click at [834, 680] on button "Next" at bounding box center [784, 671] width 217 height 53
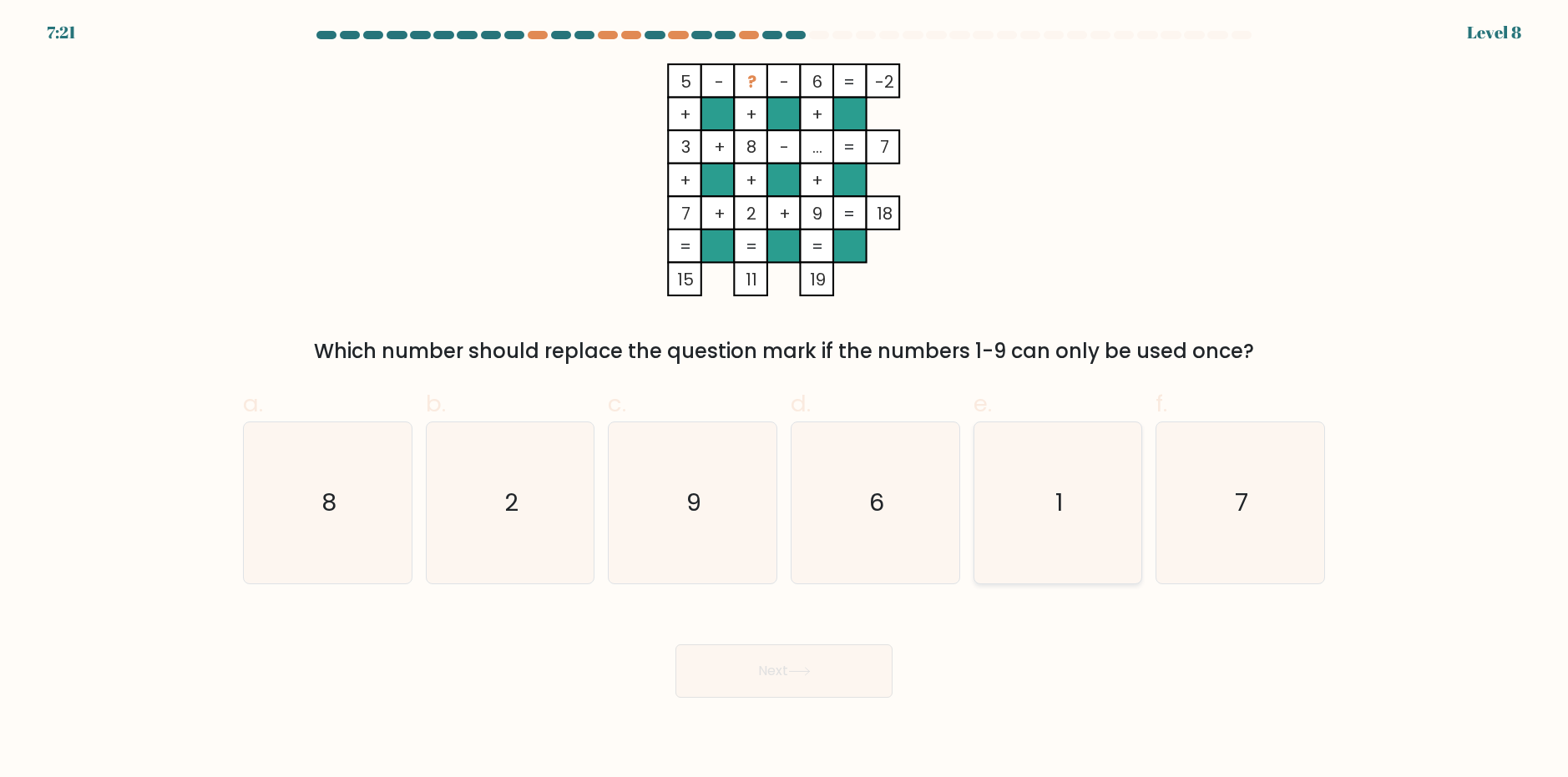
click at [1057, 518] on text "1" at bounding box center [1059, 502] width 7 height 33
click at [785, 400] on input "e. 1" at bounding box center [784, 394] width 1 height 11
radio input "true"
click at [815, 663] on button "Next" at bounding box center [784, 671] width 217 height 53
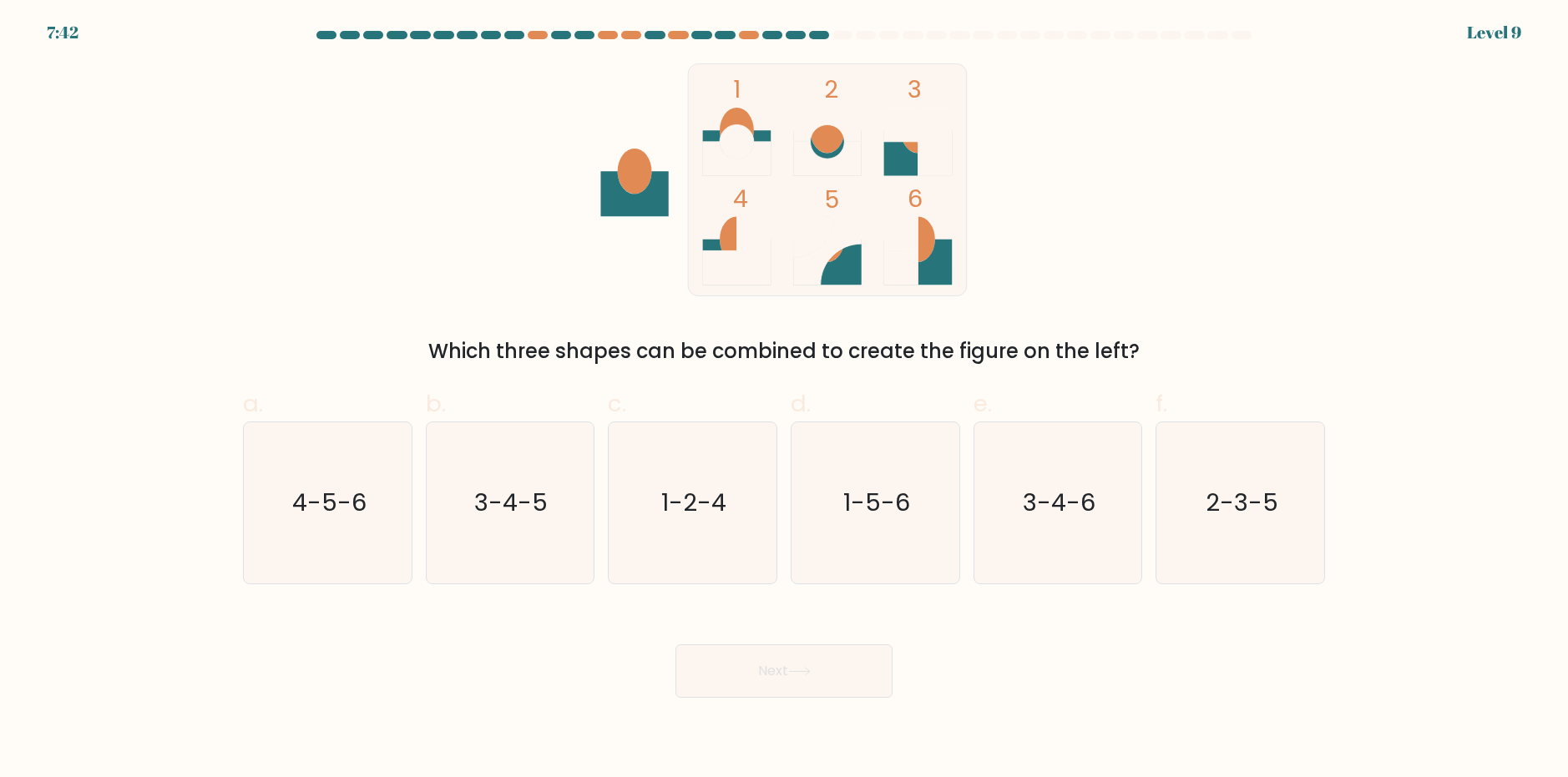
click at [726, 243] on ellipse at bounding box center [736, 239] width 34 height 45
click at [1058, 509] on text "3-4-6" at bounding box center [1059, 502] width 72 height 33
click at [785, 400] on input "e. 3-4-6" at bounding box center [784, 394] width 1 height 11
radio input "true"
click at [811, 674] on icon at bounding box center [799, 672] width 23 height 9
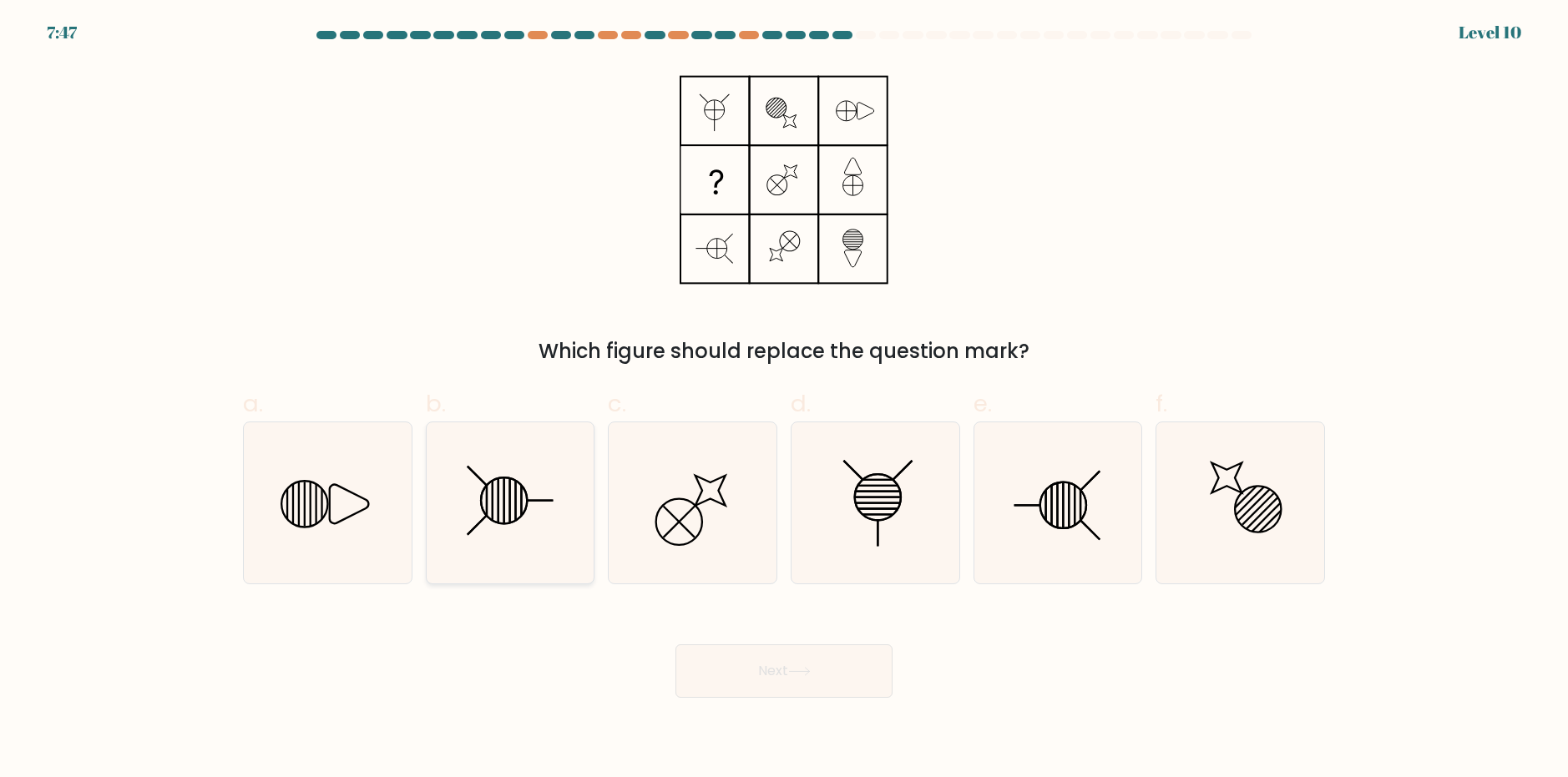
click at [499, 475] on icon at bounding box center [510, 503] width 161 height 161
click at [784, 400] on input "b." at bounding box center [784, 394] width 1 height 11
radio input "true"
click at [769, 681] on button "Next" at bounding box center [784, 671] width 217 height 53
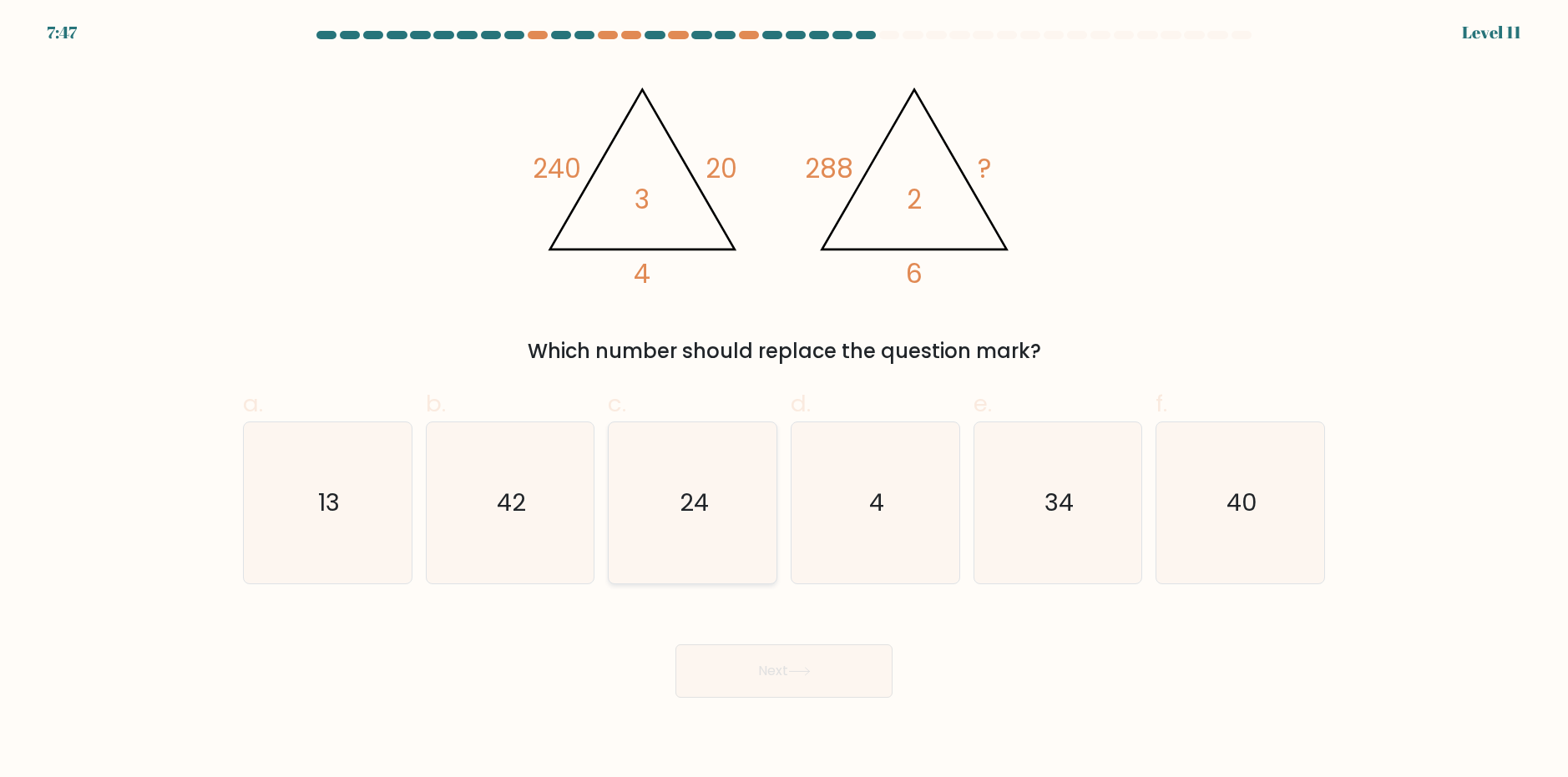
click at [713, 501] on icon "24" at bounding box center [693, 503] width 161 height 161
click at [784, 400] on input "c. 24" at bounding box center [784, 394] width 1 height 11
radio input "true"
click at [761, 673] on button "Next" at bounding box center [784, 671] width 217 height 53
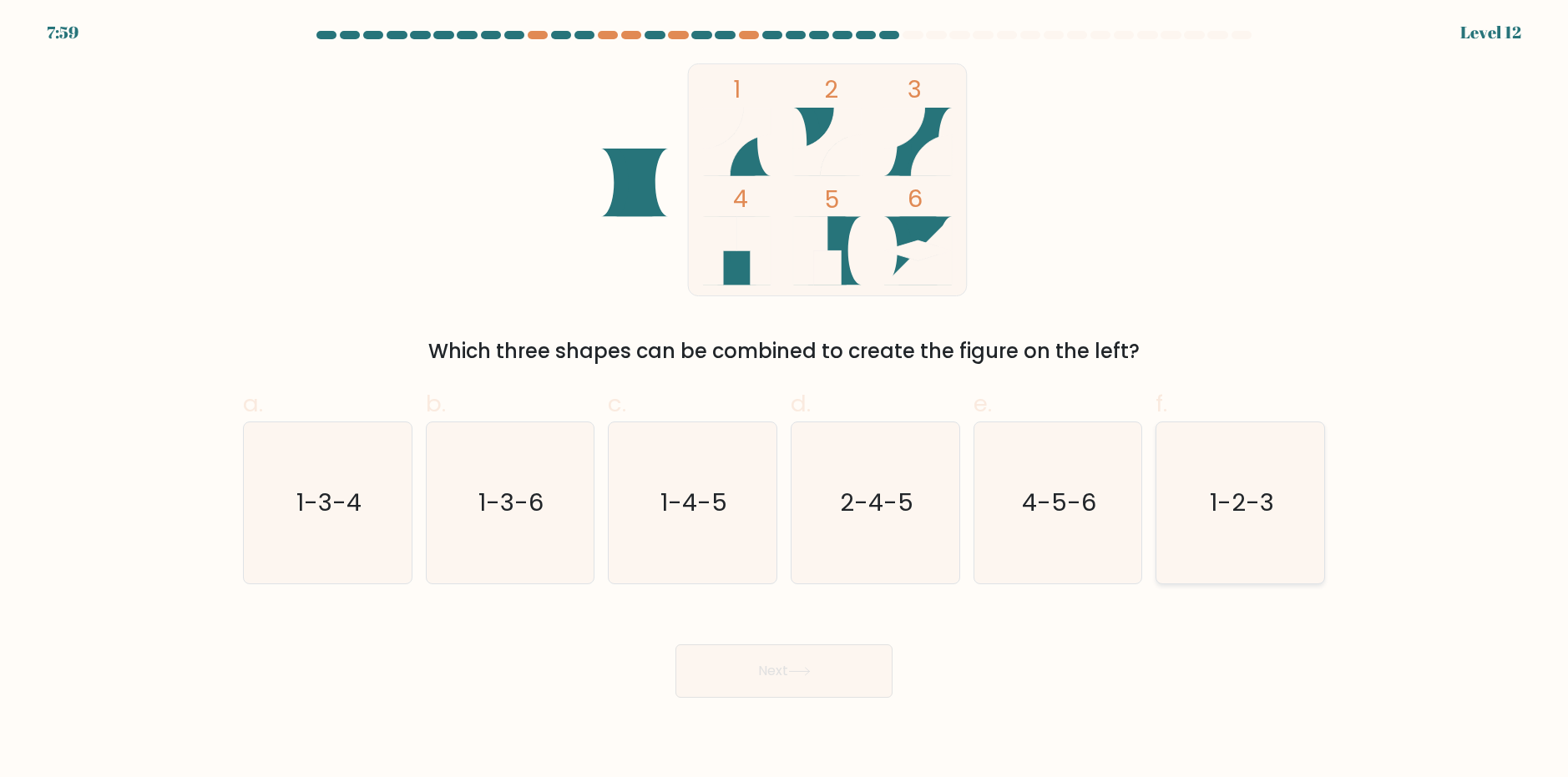
click at [1276, 513] on icon "1-2-3" at bounding box center [1240, 503] width 161 height 161
click at [785, 400] on input "f. 1-2-3" at bounding box center [784, 394] width 1 height 11
radio input "true"
click at [833, 671] on button "Next" at bounding box center [784, 671] width 217 height 53
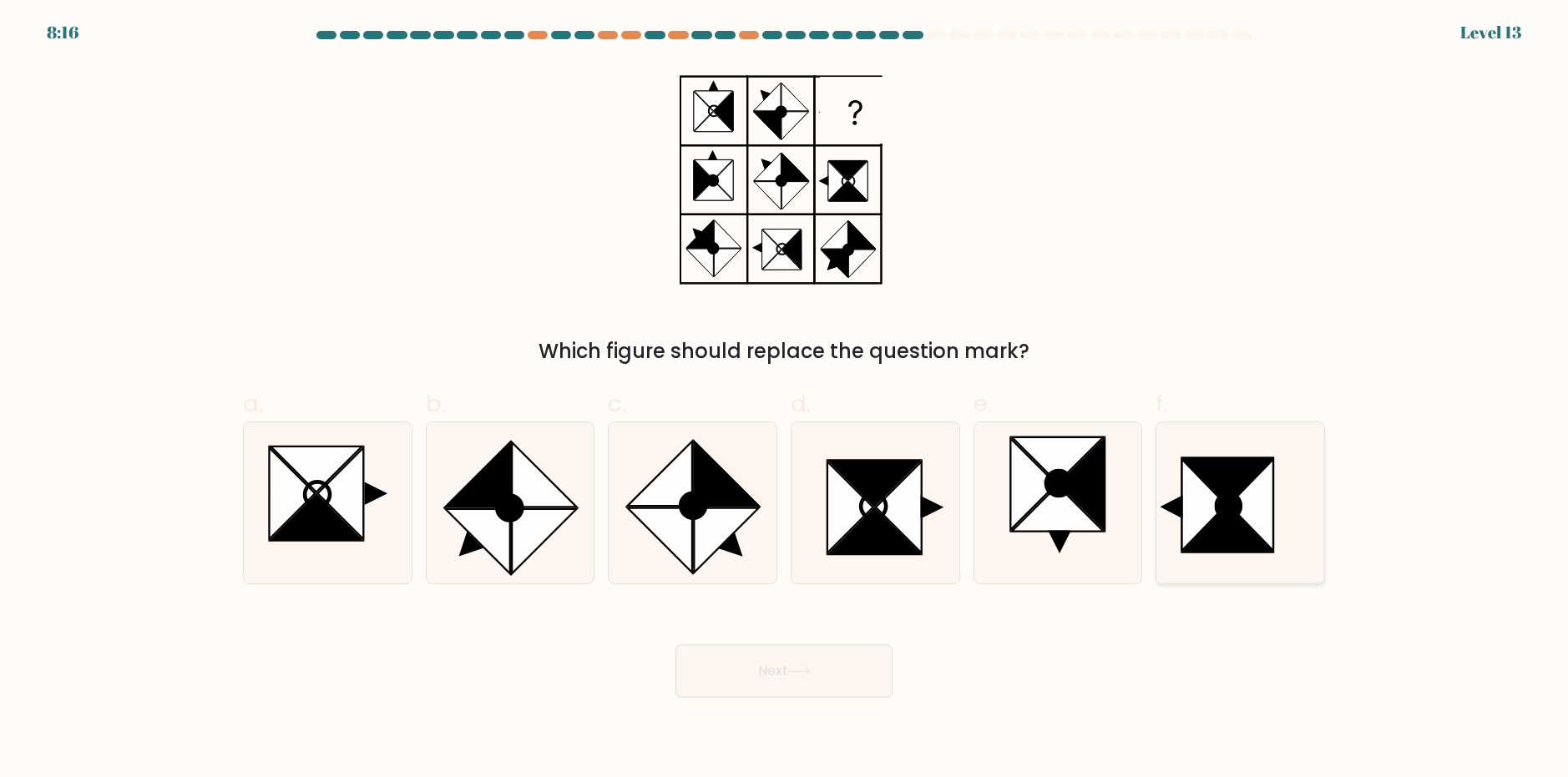
click at [1239, 509] on icon at bounding box center [1228, 505] width 24 height 25
click at [785, 400] on input "f." at bounding box center [784, 394] width 1 height 11
radio input "true"
click at [816, 678] on button "Next" at bounding box center [784, 671] width 217 height 53
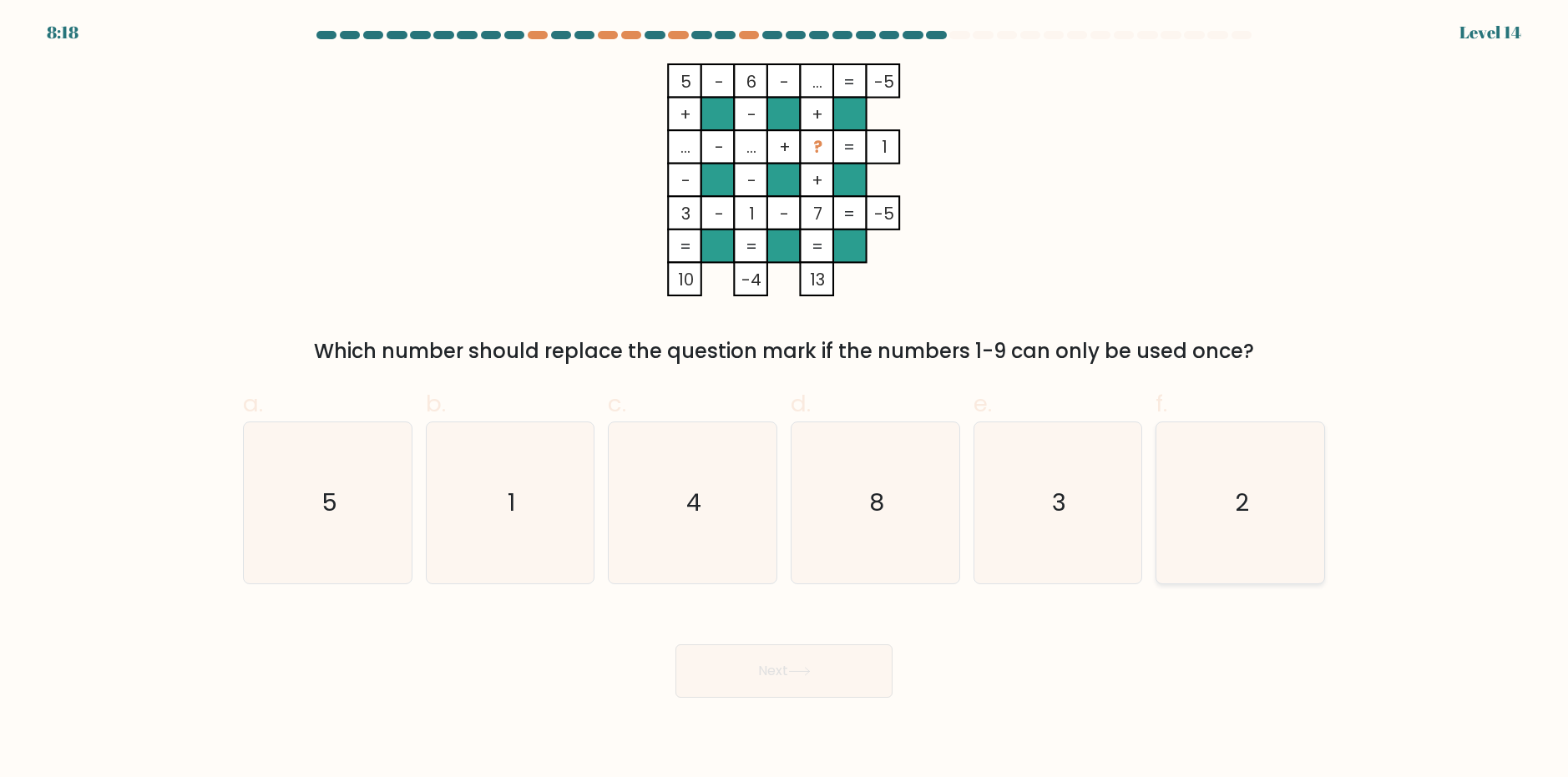
click at [1292, 523] on icon "2" at bounding box center [1240, 503] width 161 height 161
click at [785, 400] on input "f. 2" at bounding box center [784, 394] width 1 height 11
radio input "true"
click at [846, 666] on button "Next" at bounding box center [784, 671] width 217 height 53
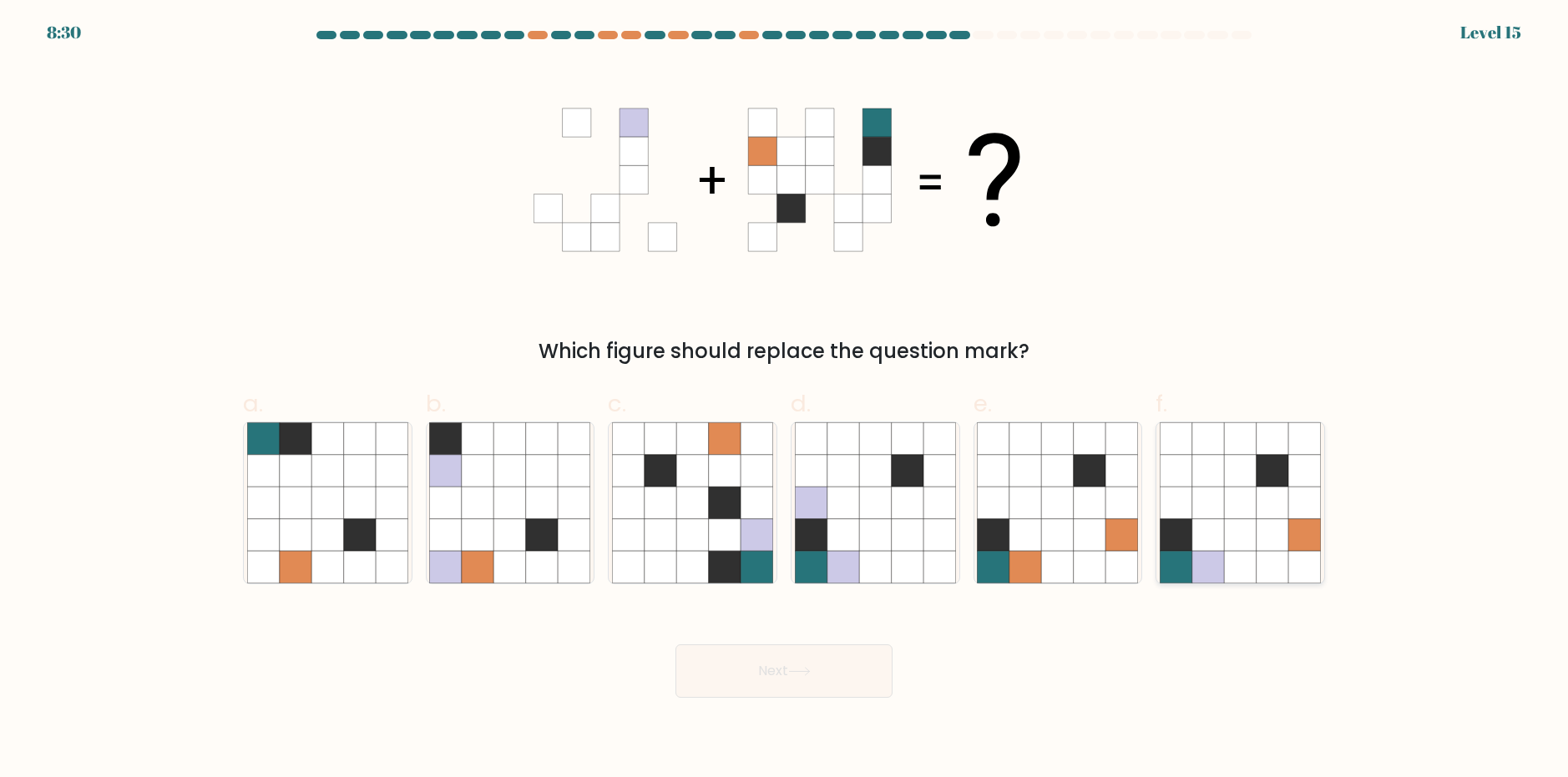
click at [1270, 474] on icon at bounding box center [1272, 469] width 32 height 32
click at [785, 400] on input "f." at bounding box center [784, 394] width 1 height 11
radio input "true"
click at [779, 679] on button "Next" at bounding box center [784, 671] width 217 height 53
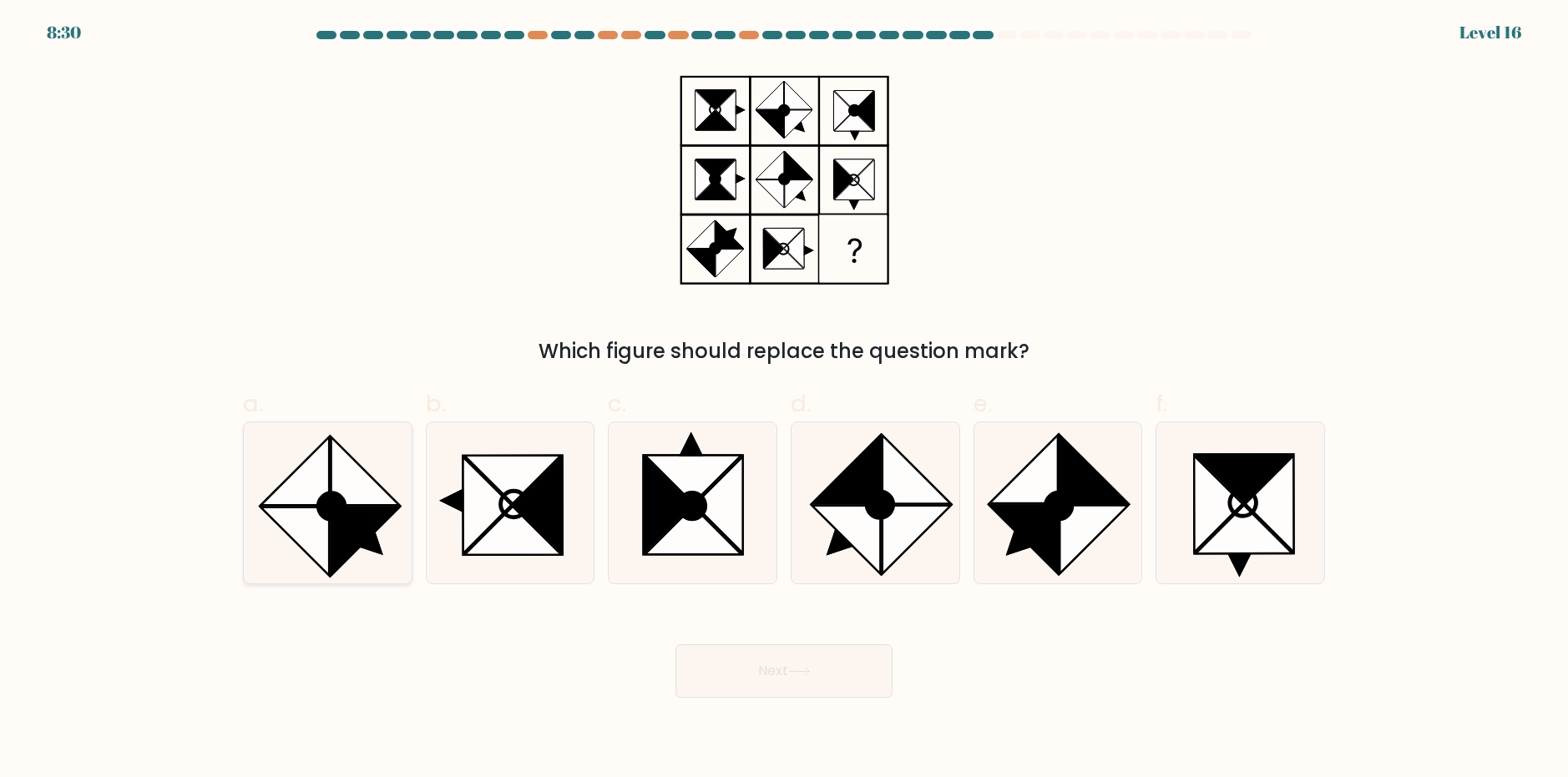
click at [338, 541] on icon at bounding box center [364, 541] width 69 height 69
click at [784, 400] on input "a." at bounding box center [784, 394] width 1 height 11
radio input "true"
click at [739, 681] on button "Next" at bounding box center [784, 671] width 217 height 53
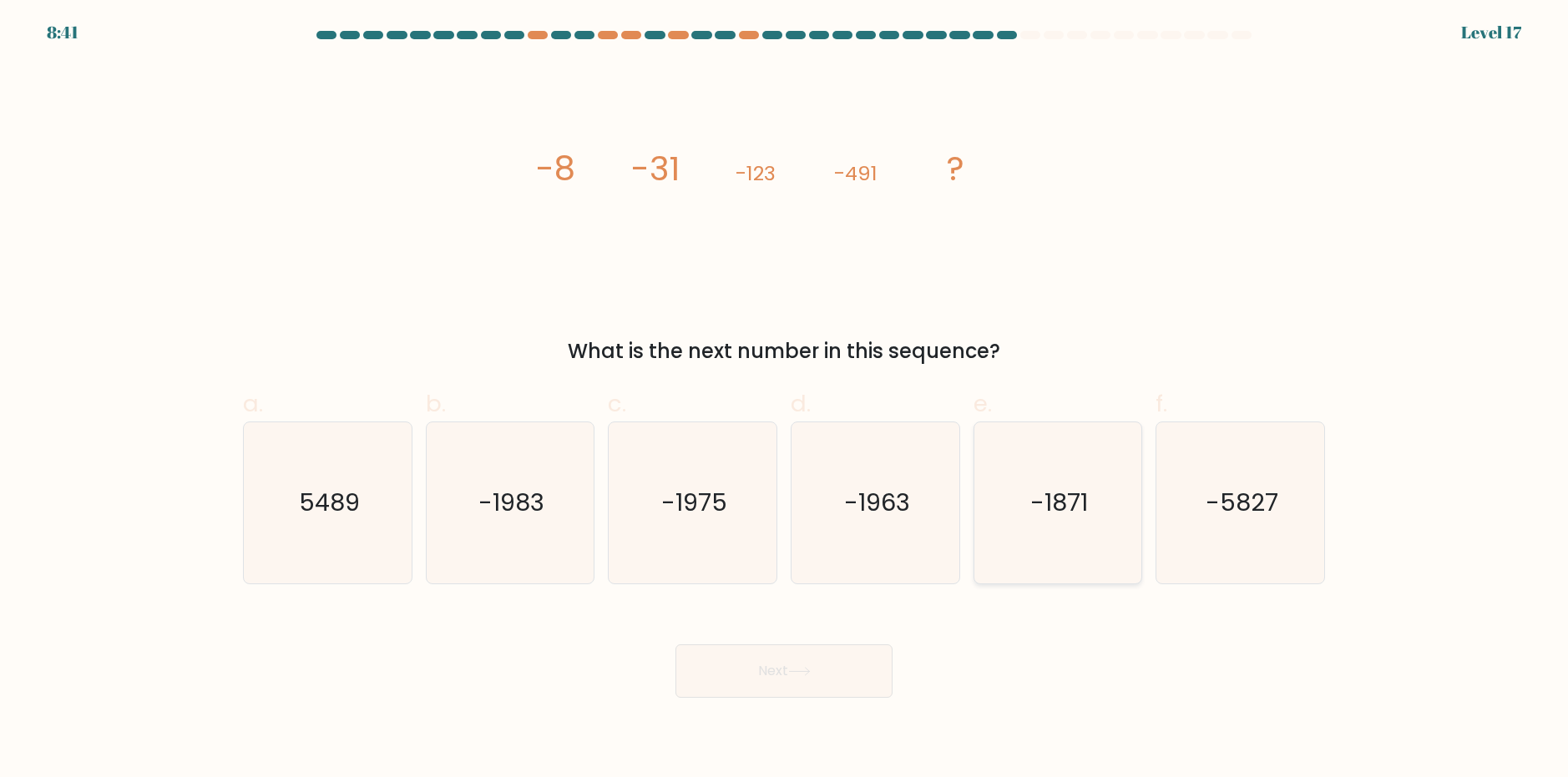
click at [1078, 540] on icon "-1871" at bounding box center [1057, 503] width 161 height 161
click at [785, 400] on input "e. -1871" at bounding box center [784, 394] width 1 height 11
radio input "true"
click at [730, 679] on button "Next" at bounding box center [784, 671] width 217 height 53
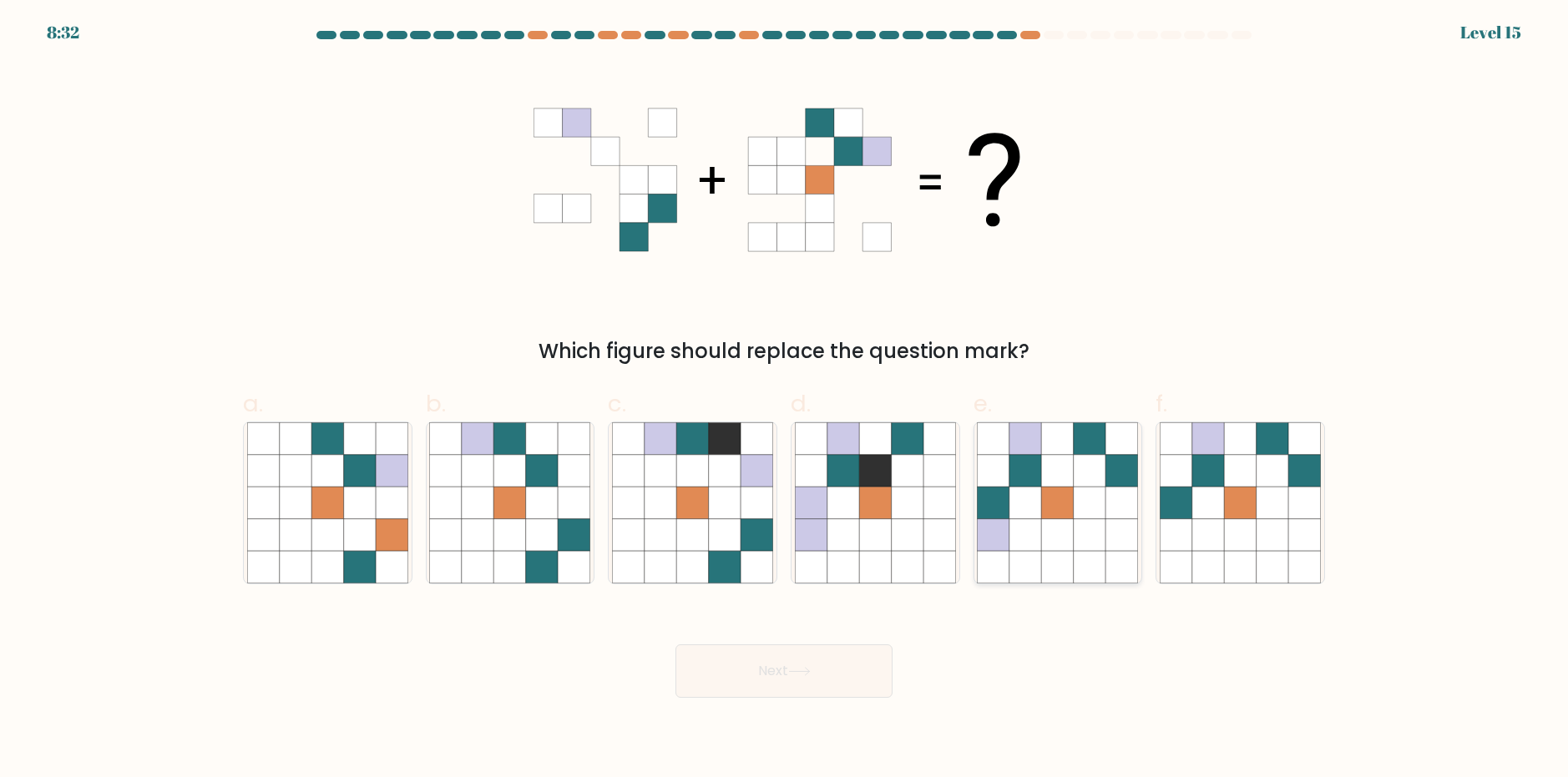
click at [1035, 523] on icon at bounding box center [1025, 534] width 32 height 32
click at [785, 400] on input "e." at bounding box center [784, 394] width 1 height 11
radio input "true"
click at [834, 681] on button "Next" at bounding box center [784, 671] width 217 height 53
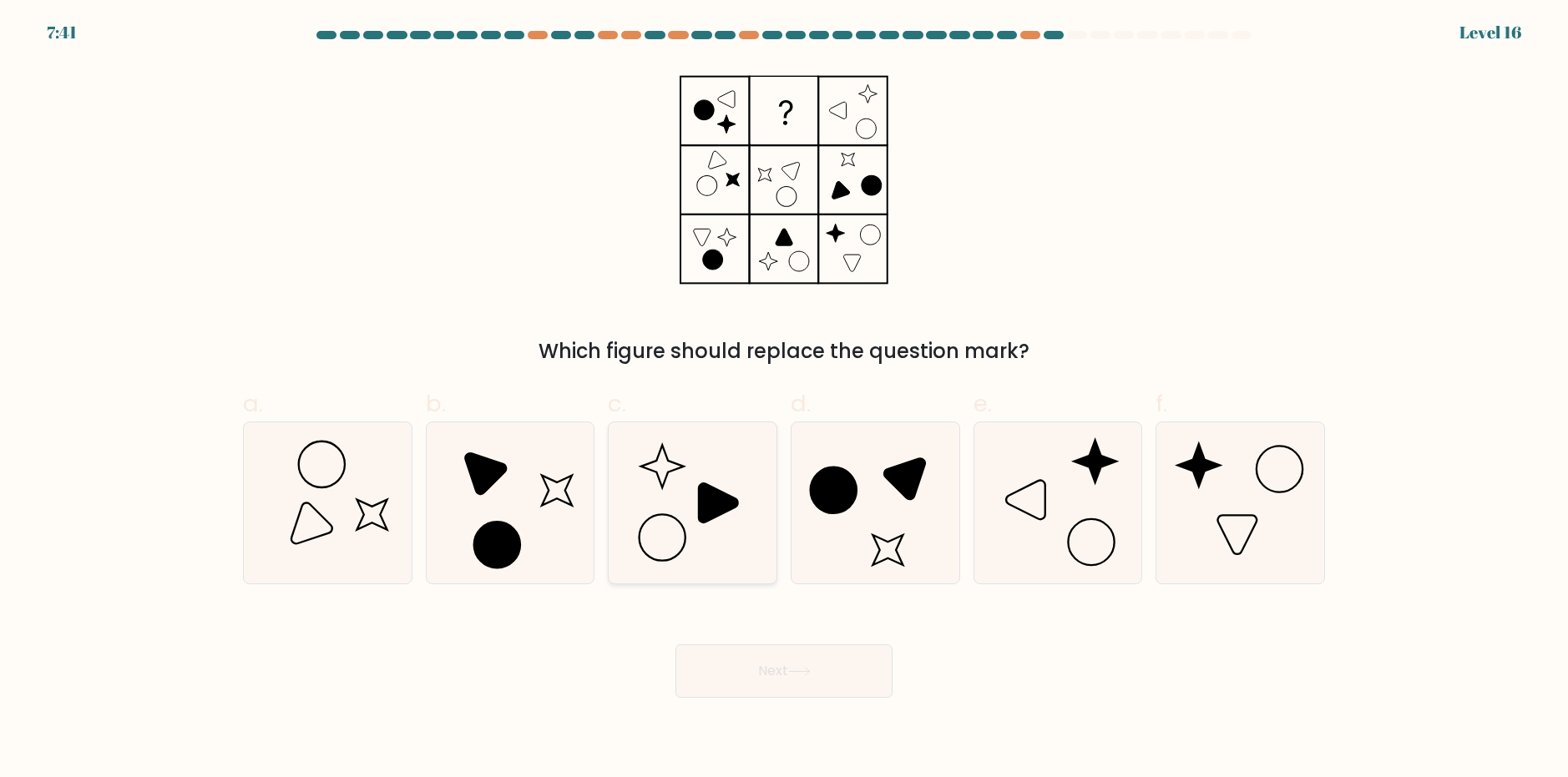
click at [719, 510] on icon at bounding box center [719, 502] width 39 height 39
click at [784, 400] on input "c." at bounding box center [784, 394] width 1 height 11
radio input "true"
click at [792, 681] on button "Next" at bounding box center [784, 671] width 217 height 53
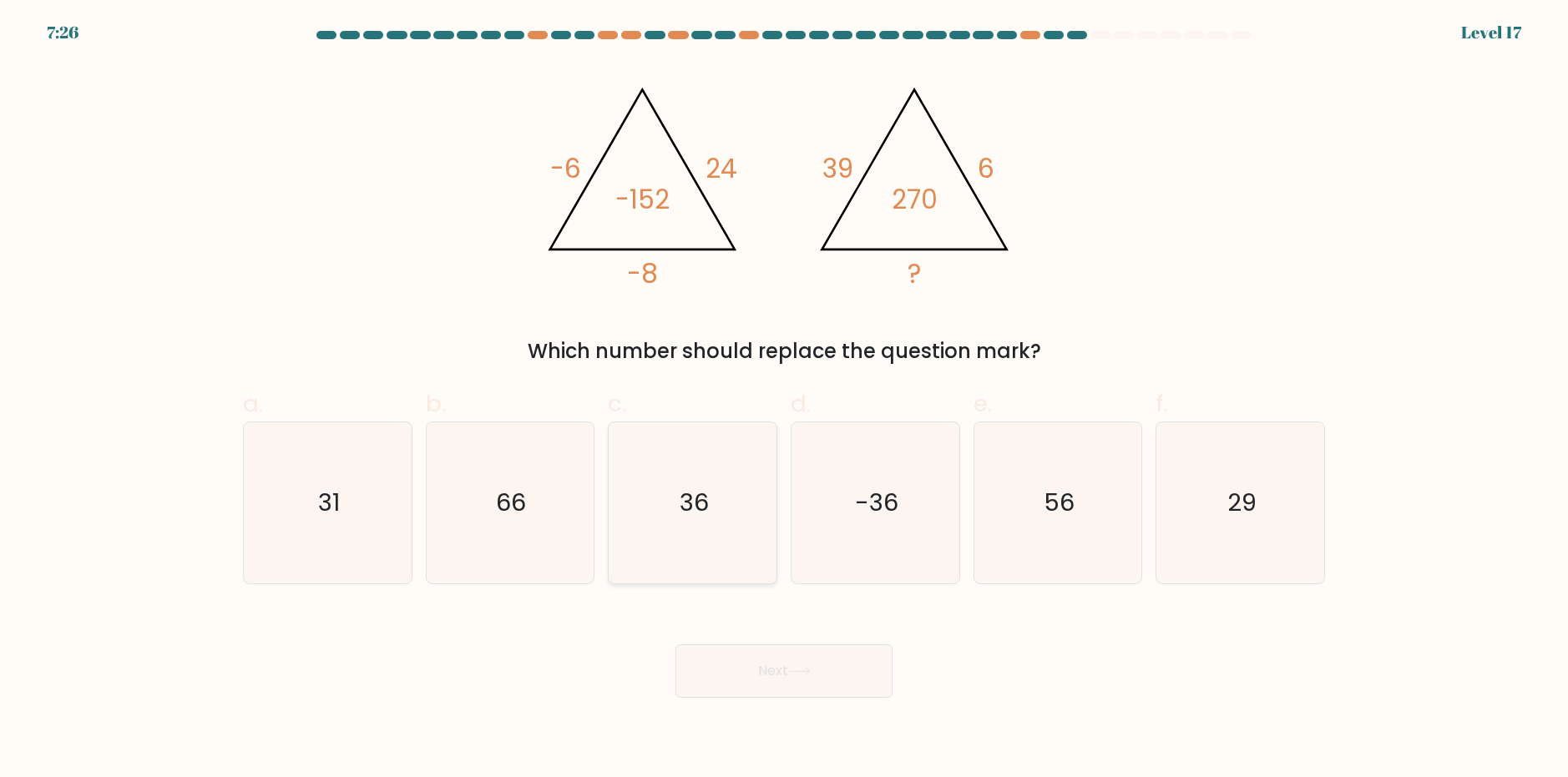
click at [730, 513] on icon "36" at bounding box center [693, 503] width 161 height 161
click at [784, 400] on input "c. 36" at bounding box center [784, 394] width 1 height 11
radio input "true"
click at [877, 554] on icon "-36" at bounding box center [876, 503] width 161 height 161
click at [785, 400] on input "d. -36" at bounding box center [784, 394] width 1 height 11
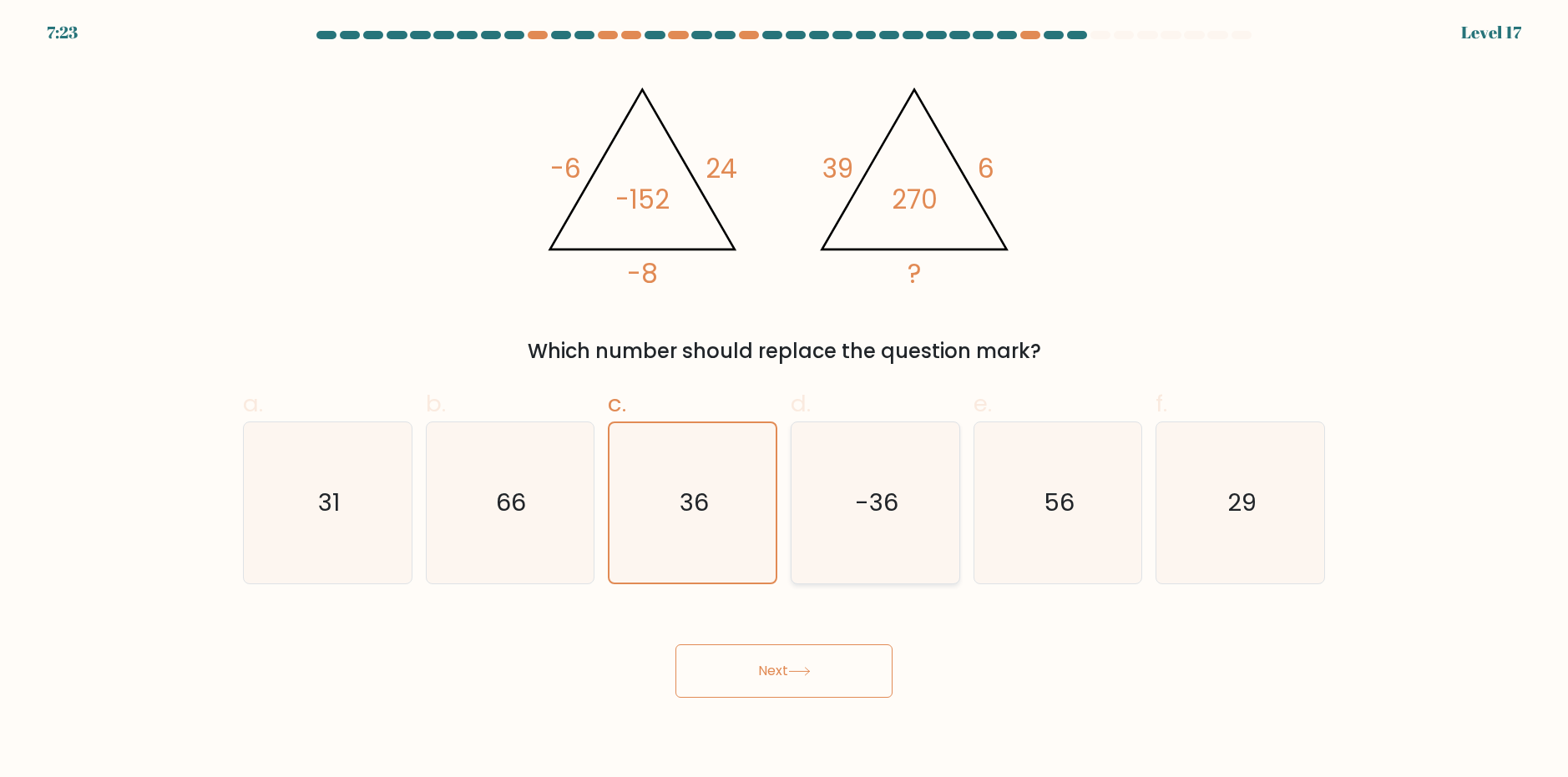
radio input "true"
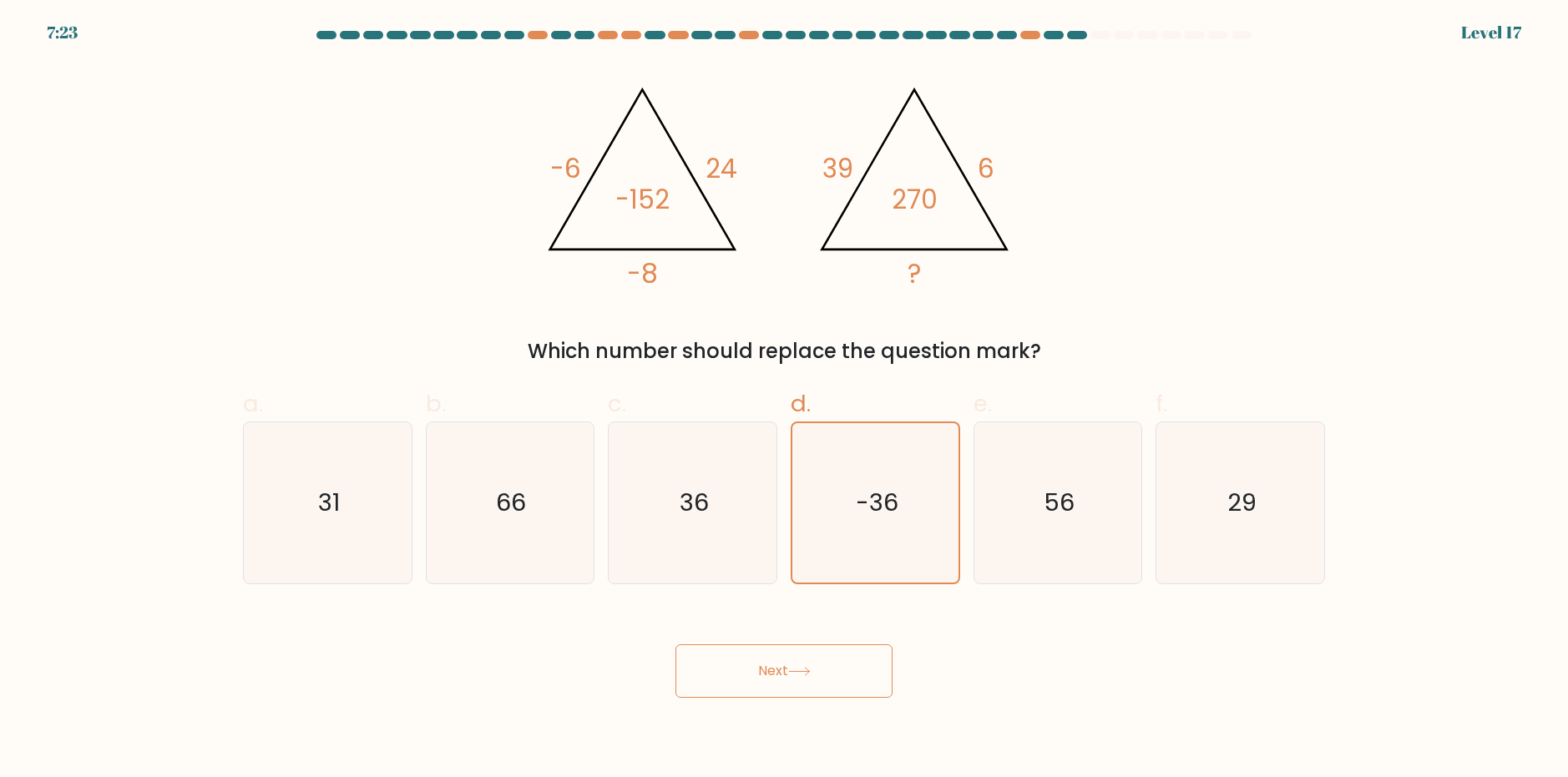
click at [794, 673] on icon at bounding box center [799, 672] width 23 height 9
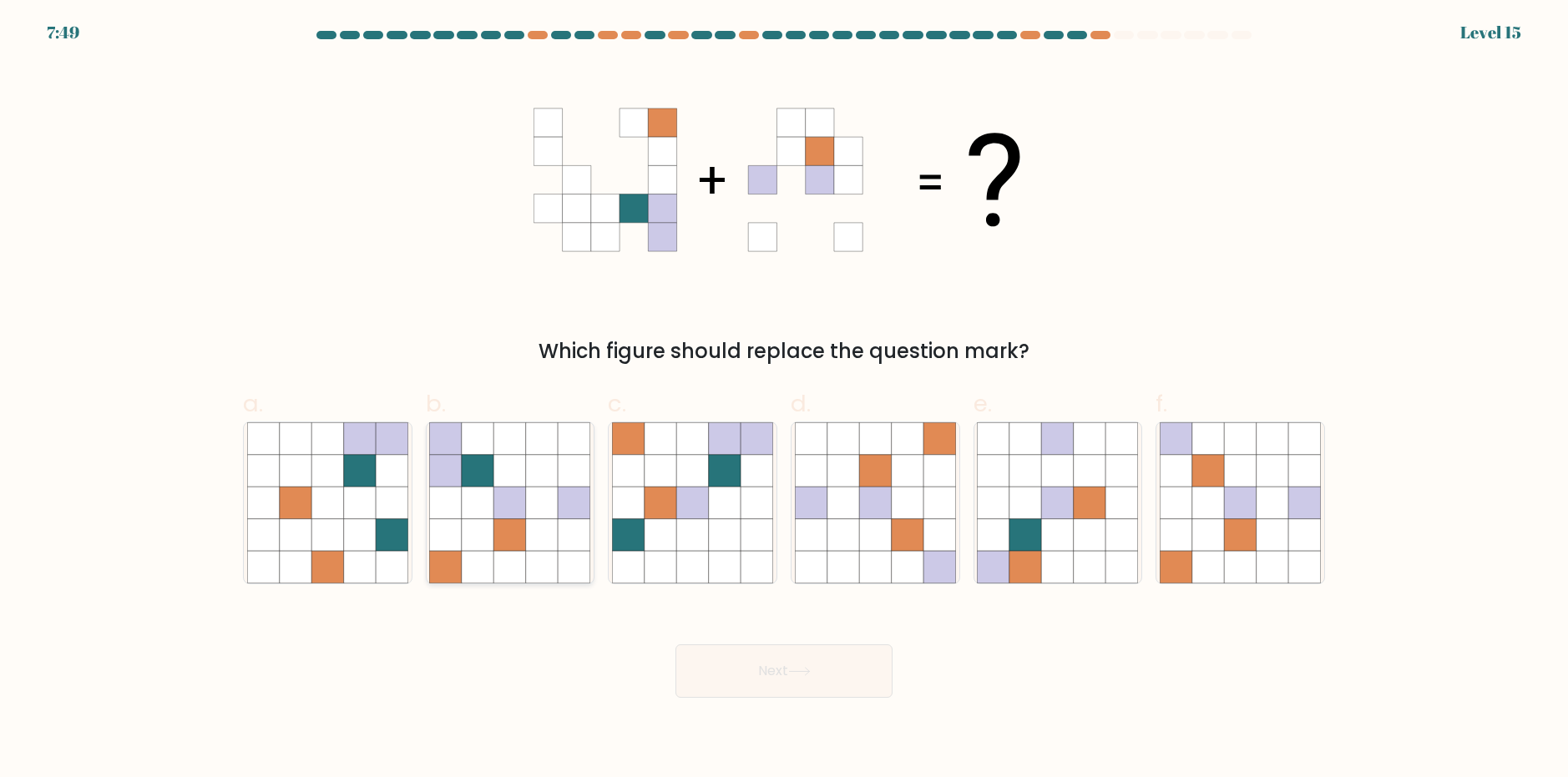
click at [506, 530] on icon at bounding box center [510, 534] width 32 height 32
click at [784, 400] on input "b." at bounding box center [784, 394] width 1 height 11
radio input "true"
click at [767, 665] on button "Next" at bounding box center [784, 671] width 217 height 53
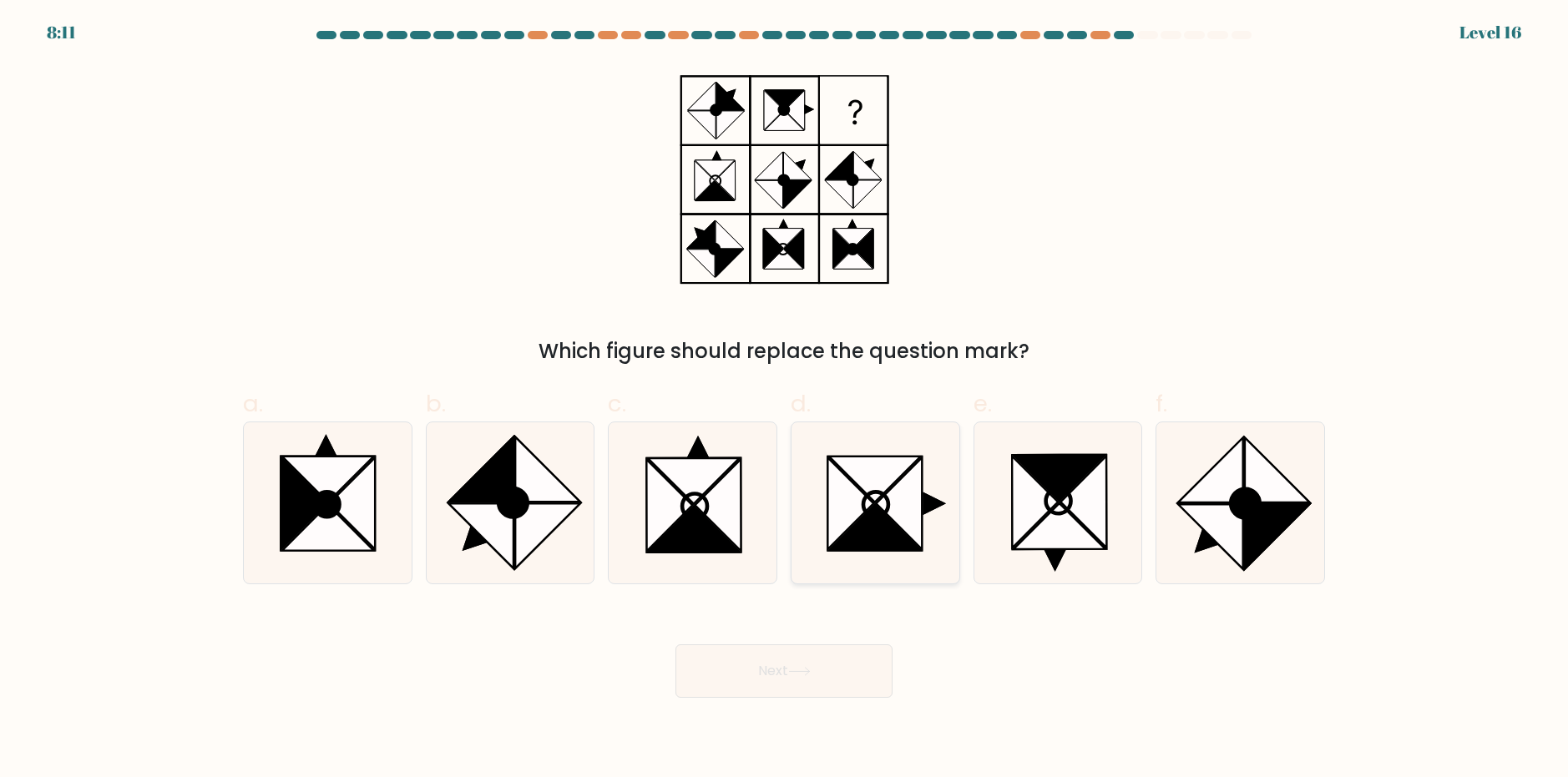
click at [891, 500] on icon at bounding box center [899, 503] width 46 height 92
click at [785, 400] on input "d." at bounding box center [784, 394] width 1 height 11
radio input "true"
click at [800, 679] on button "Next" at bounding box center [784, 671] width 217 height 53
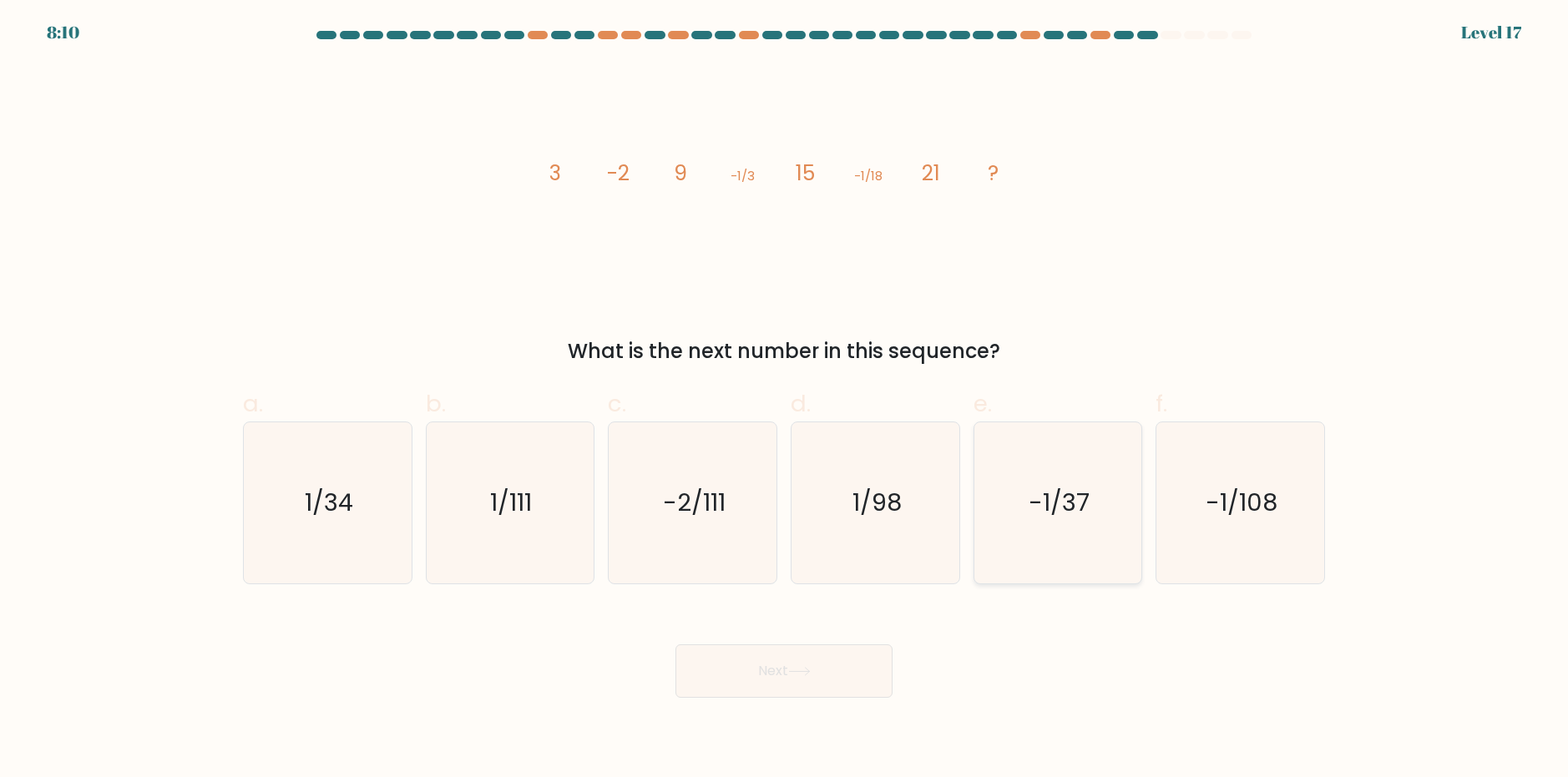
click at [1071, 519] on icon "-1/37" at bounding box center [1057, 503] width 161 height 161
click at [785, 400] on input "e. -1/37" at bounding box center [784, 394] width 1 height 11
radio input "true"
click at [787, 672] on button "Next" at bounding box center [784, 671] width 217 height 53
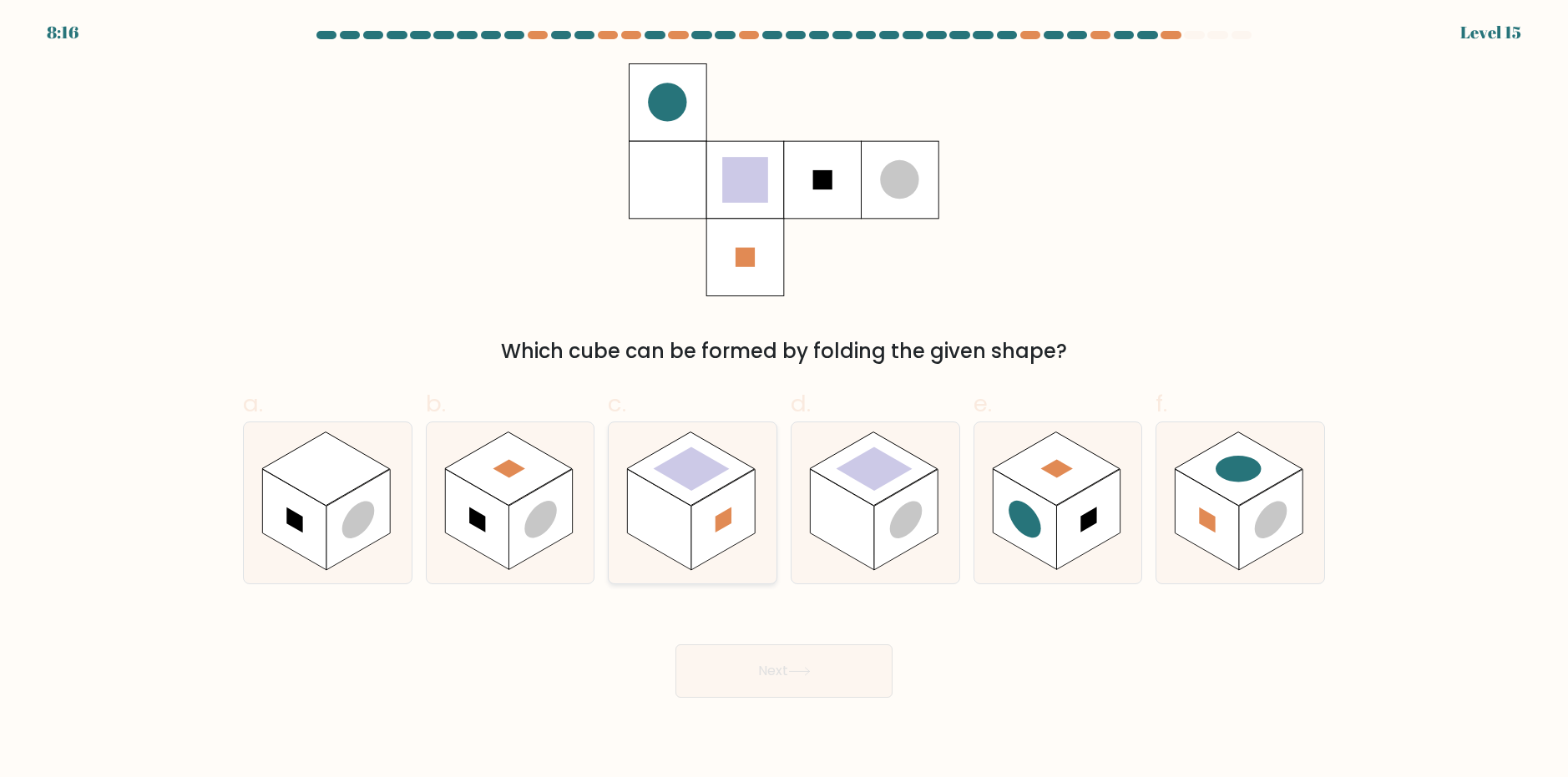
click at [687, 481] on rect at bounding box center [691, 468] width 76 height 43
click at [784, 400] on input "c." at bounding box center [784, 394] width 1 height 11
radio input "true"
click at [754, 660] on button "Next" at bounding box center [784, 671] width 217 height 53
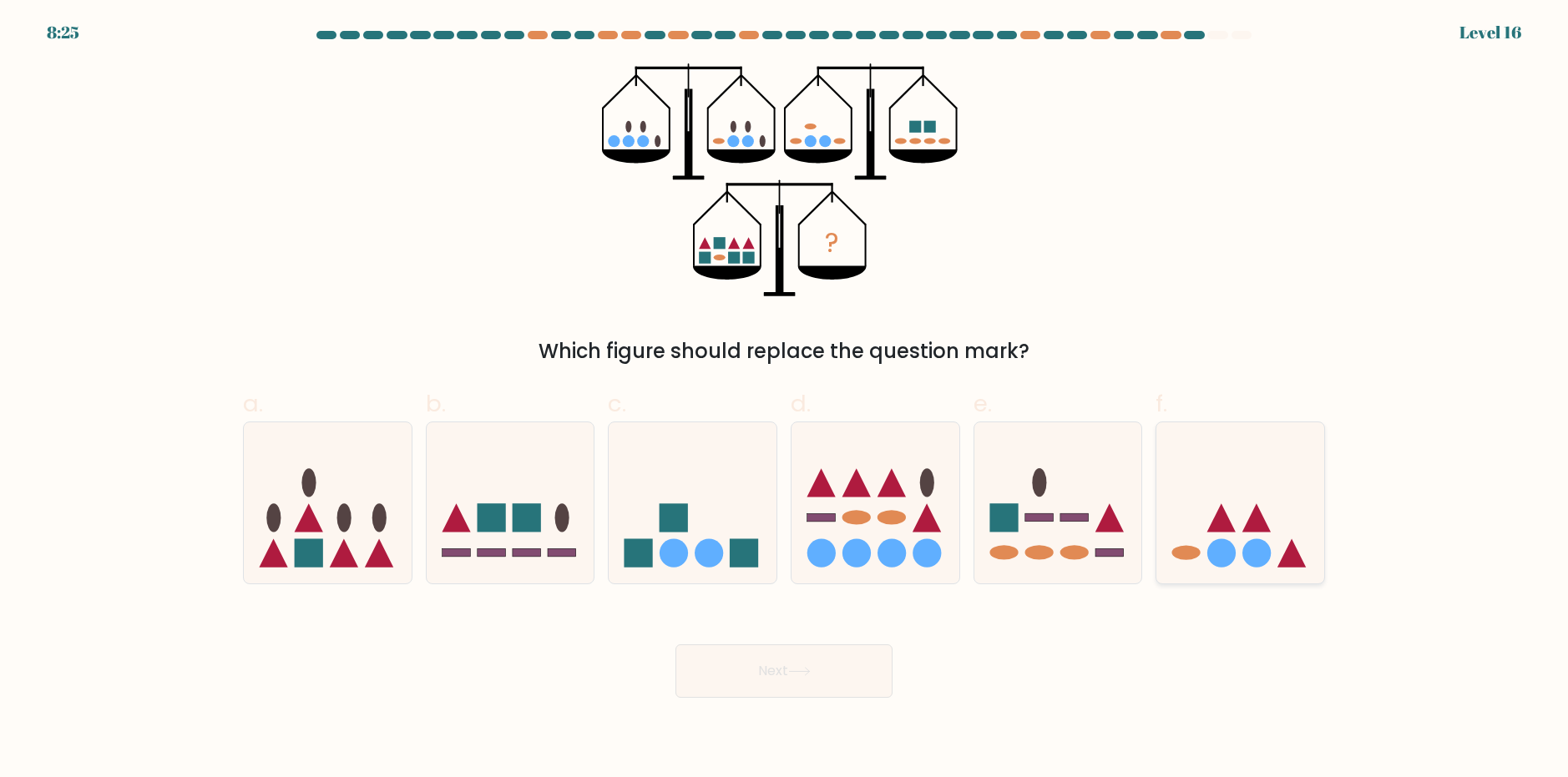
click at [1245, 544] on icon at bounding box center [1240, 502] width 168 height 138
click at [785, 400] on input "f." at bounding box center [784, 394] width 1 height 11
radio input "true"
click at [793, 694] on button "Next" at bounding box center [784, 671] width 217 height 53
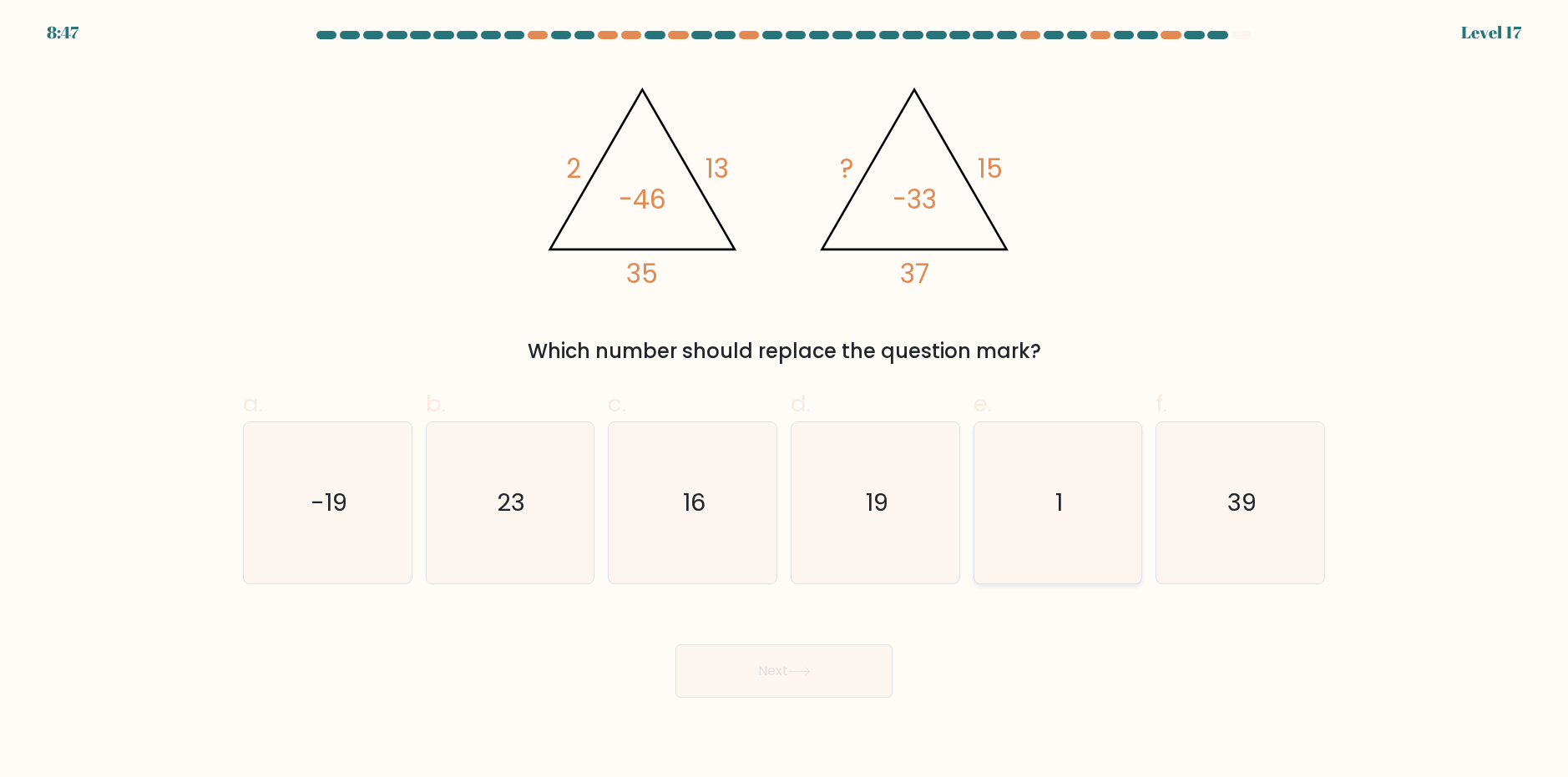
click at [1063, 504] on text "1" at bounding box center [1059, 502] width 7 height 33
click at [785, 400] on input "e. 1" at bounding box center [784, 394] width 1 height 11
radio input "true"
click at [835, 670] on button "Next" at bounding box center [784, 671] width 217 height 53
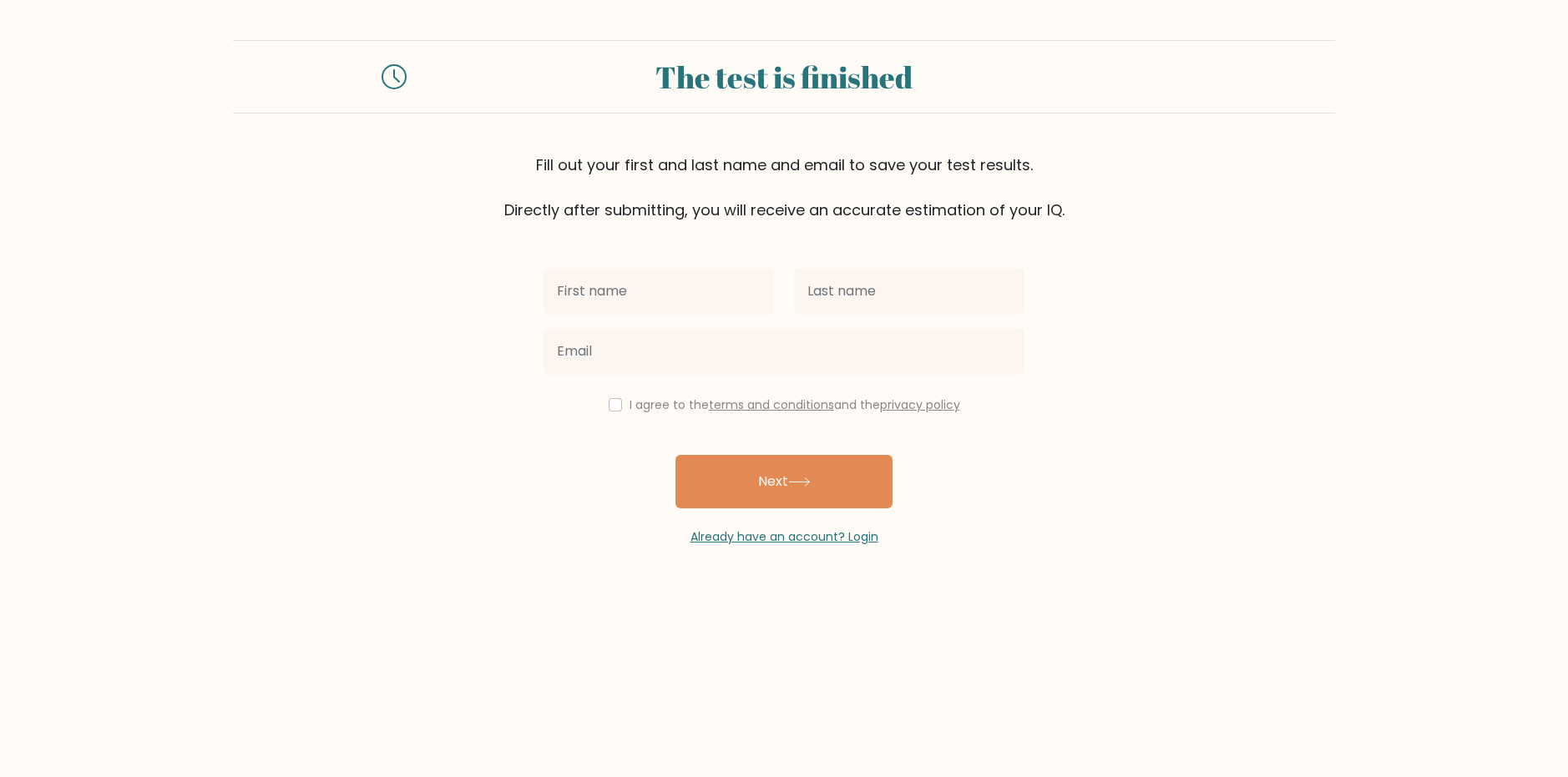
click at [665, 283] on input "text" at bounding box center [659, 291] width 231 height 47
type input "Caitlyn"
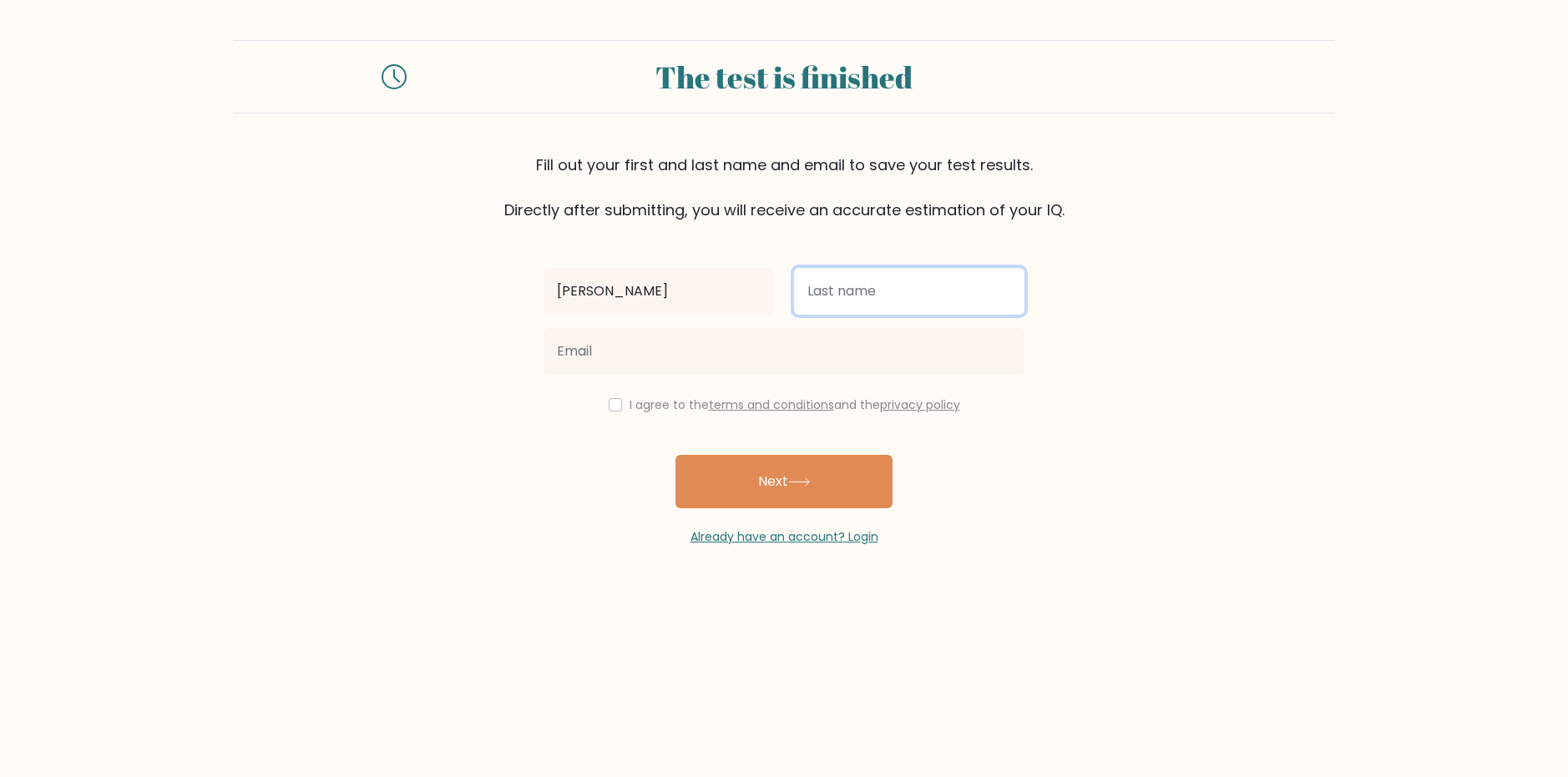
click at [871, 287] on input "text" at bounding box center [910, 291] width 231 height 47
type input "Patrick"
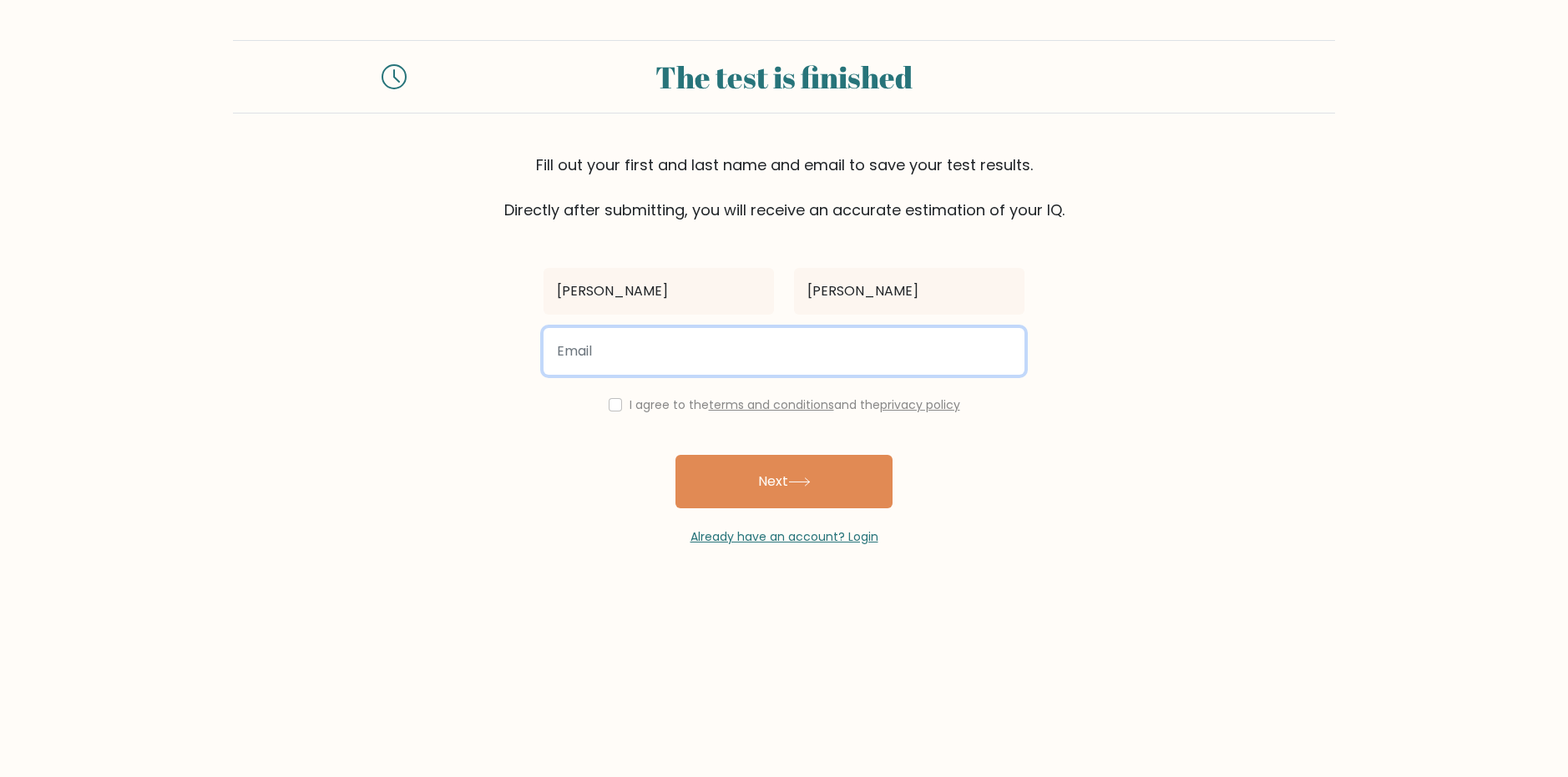
click at [654, 368] on input "email" at bounding box center [784, 351] width 481 height 47
type input "caitlynpatrick24@gmail.com"
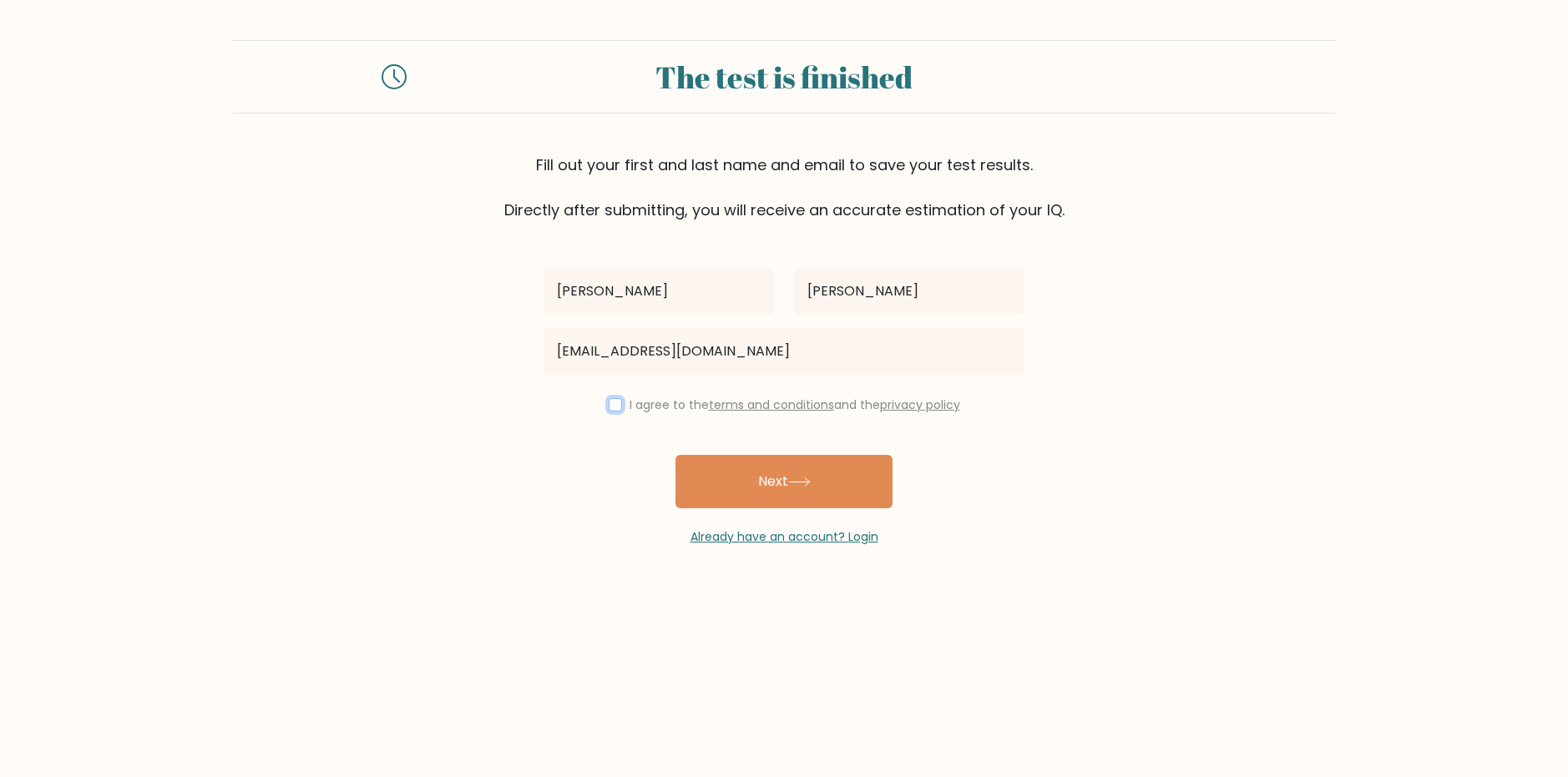
click at [614, 407] on input "checkbox" at bounding box center [615, 405] width 14 height 14
checkbox input "true"
click at [762, 483] on button "Next" at bounding box center [784, 481] width 217 height 53
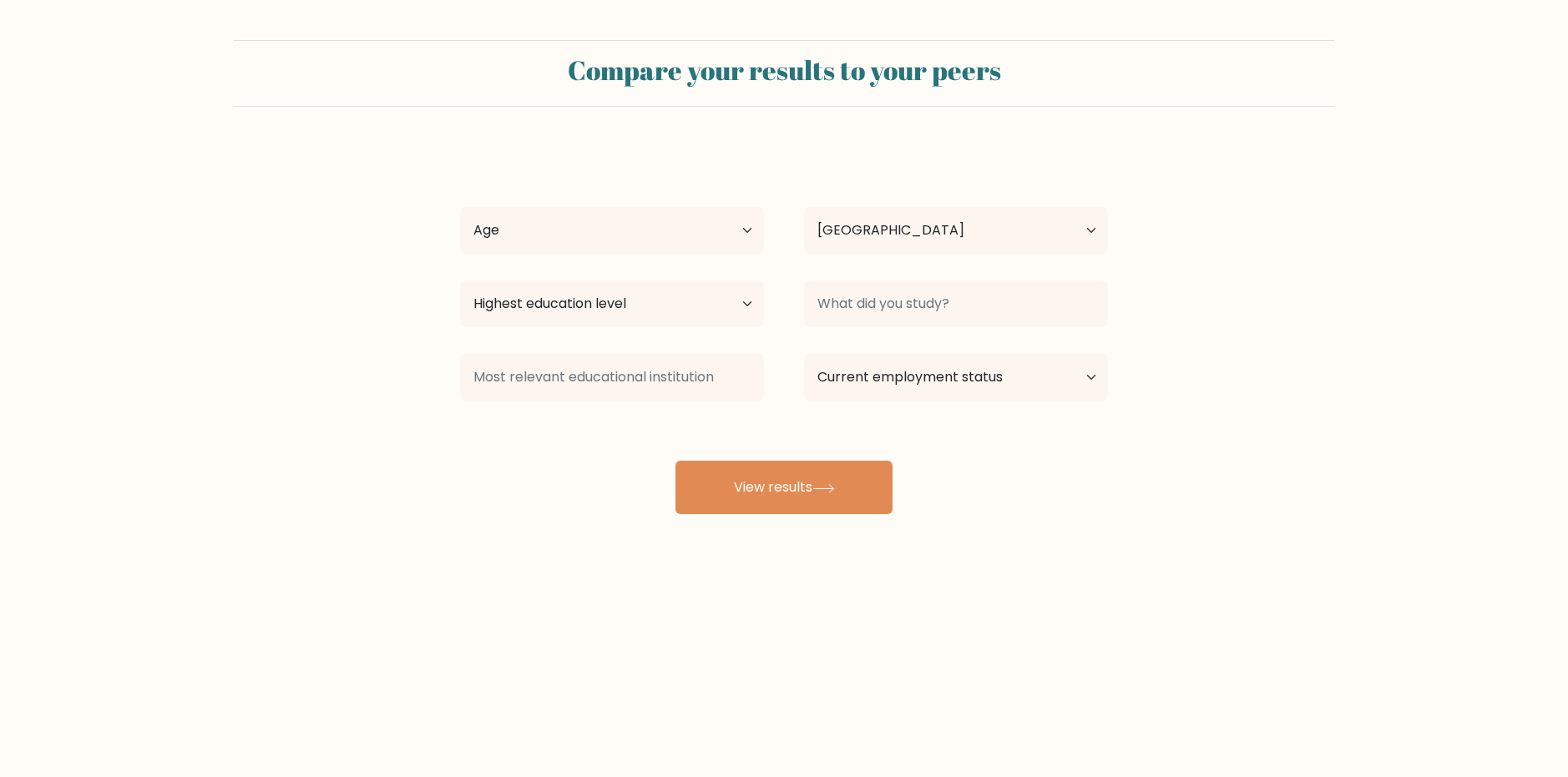
select select "US"
click at [665, 225] on select "Age Under [DEMOGRAPHIC_DATA] [DEMOGRAPHIC_DATA] [DEMOGRAPHIC_DATA] [DEMOGRAPHIC…" at bounding box center [612, 230] width 304 height 47
select select "18_24"
click at [460, 207] on select "Age Under [DEMOGRAPHIC_DATA] [DEMOGRAPHIC_DATA] [DEMOGRAPHIC_DATA] [DEMOGRAPHIC…" at bounding box center [612, 230] width 304 height 47
click at [642, 302] on select "Highest education level No schooling Primary Lower Secondary Upper Secondary Oc…" at bounding box center [612, 304] width 304 height 47
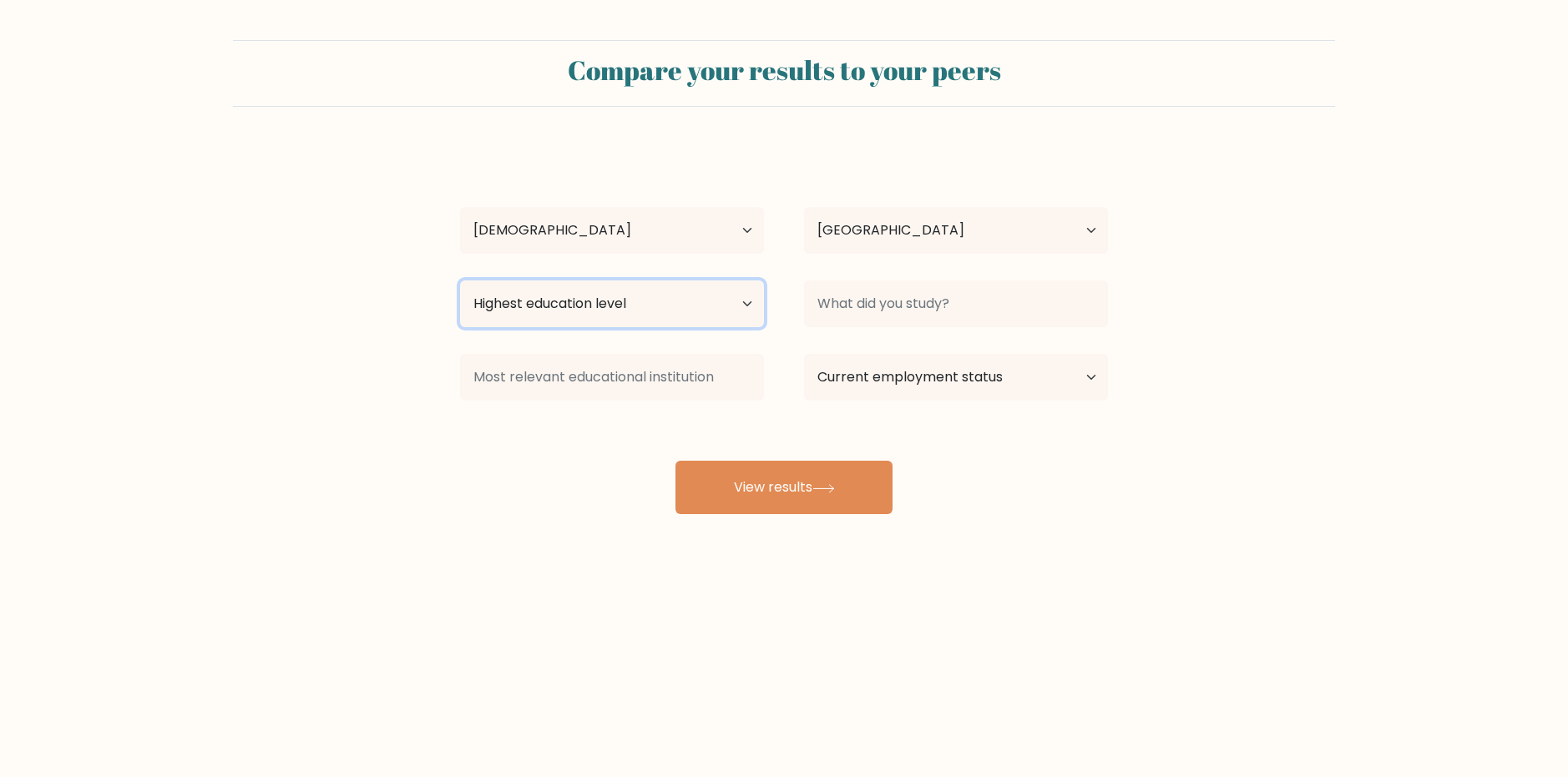
select select "bachelors_degree"
click at [460, 281] on select "Highest education level No schooling Primary Lower Secondary Upper Secondary Oc…" at bounding box center [612, 304] width 304 height 47
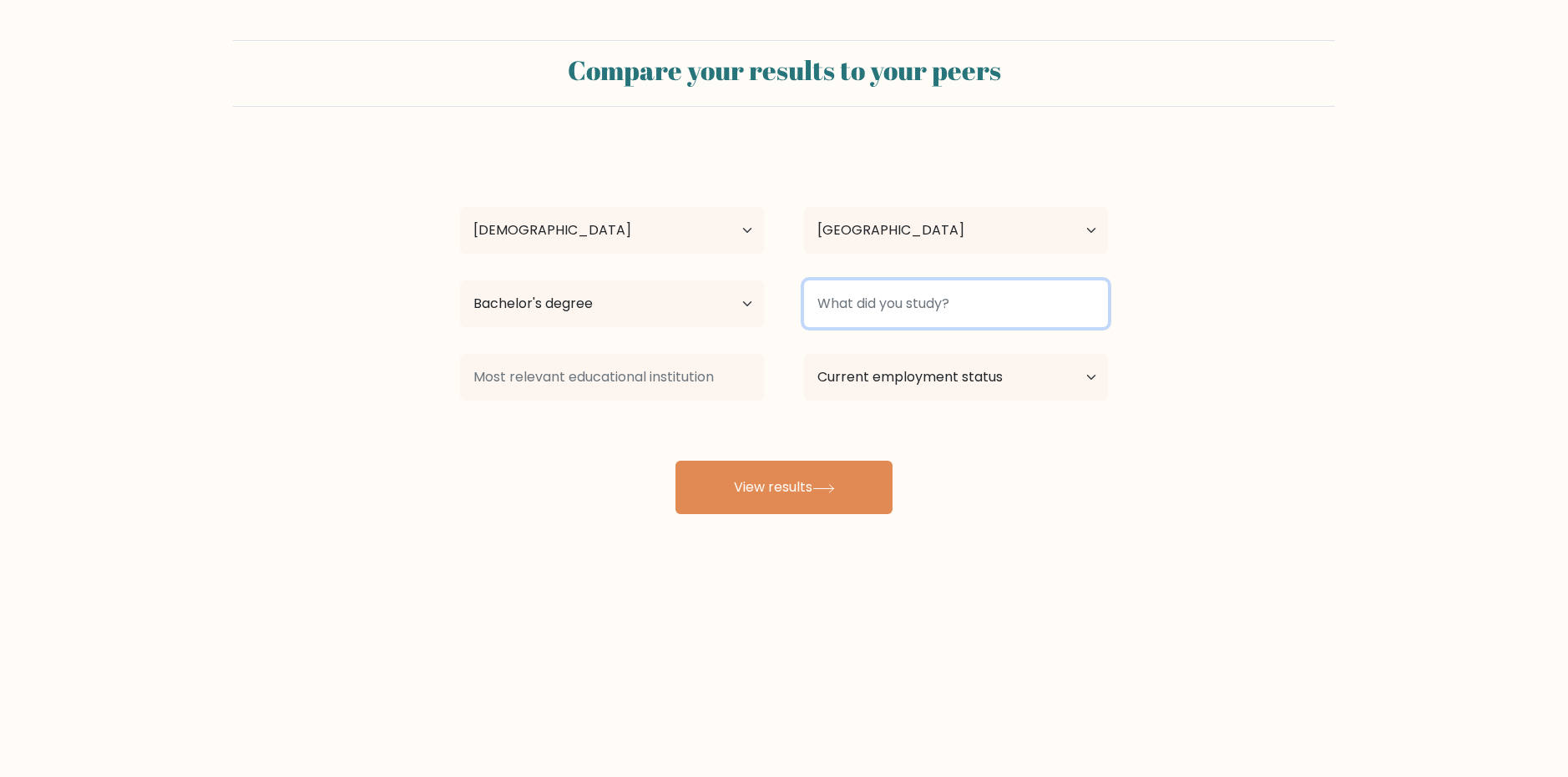
click at [1030, 307] on input at bounding box center [957, 304] width 304 height 47
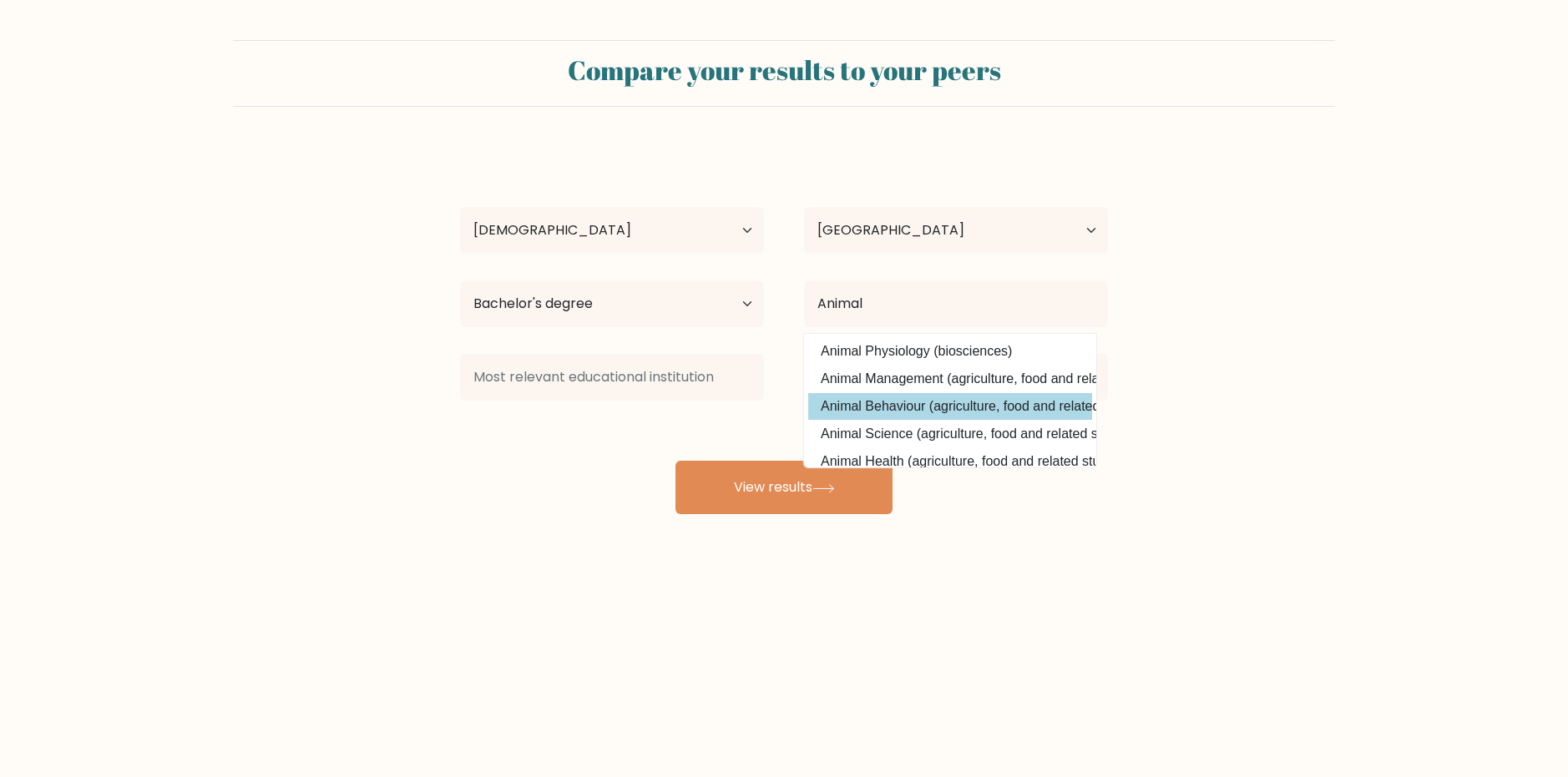
click at [920, 408] on div "[PERSON_NAME] Age Under [DEMOGRAPHIC_DATA] [DEMOGRAPHIC_DATA] [DEMOGRAPHIC_DATA…" at bounding box center [784, 330] width 668 height 367
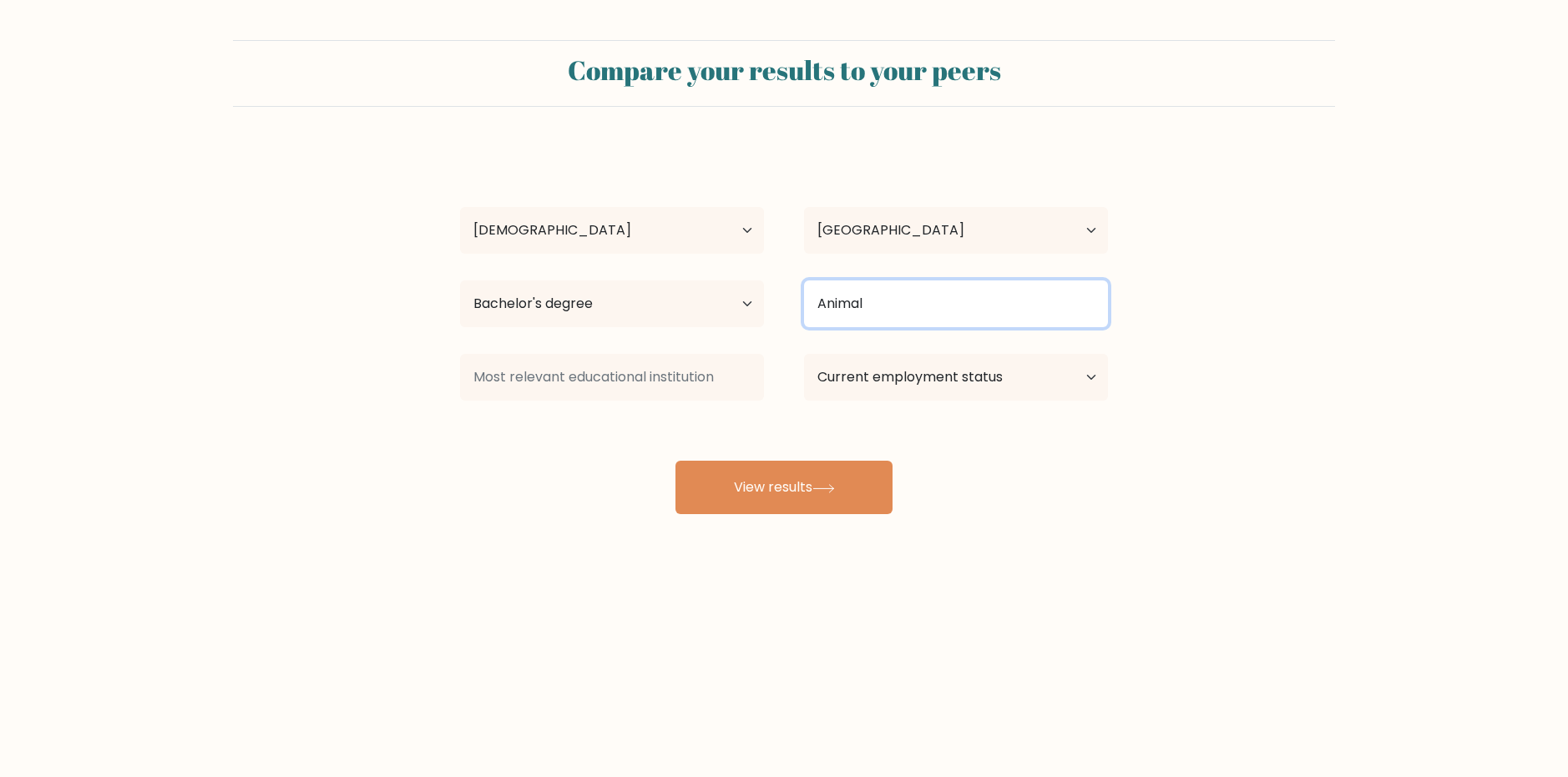
click at [919, 312] on input "Animal" at bounding box center [957, 304] width 304 height 47
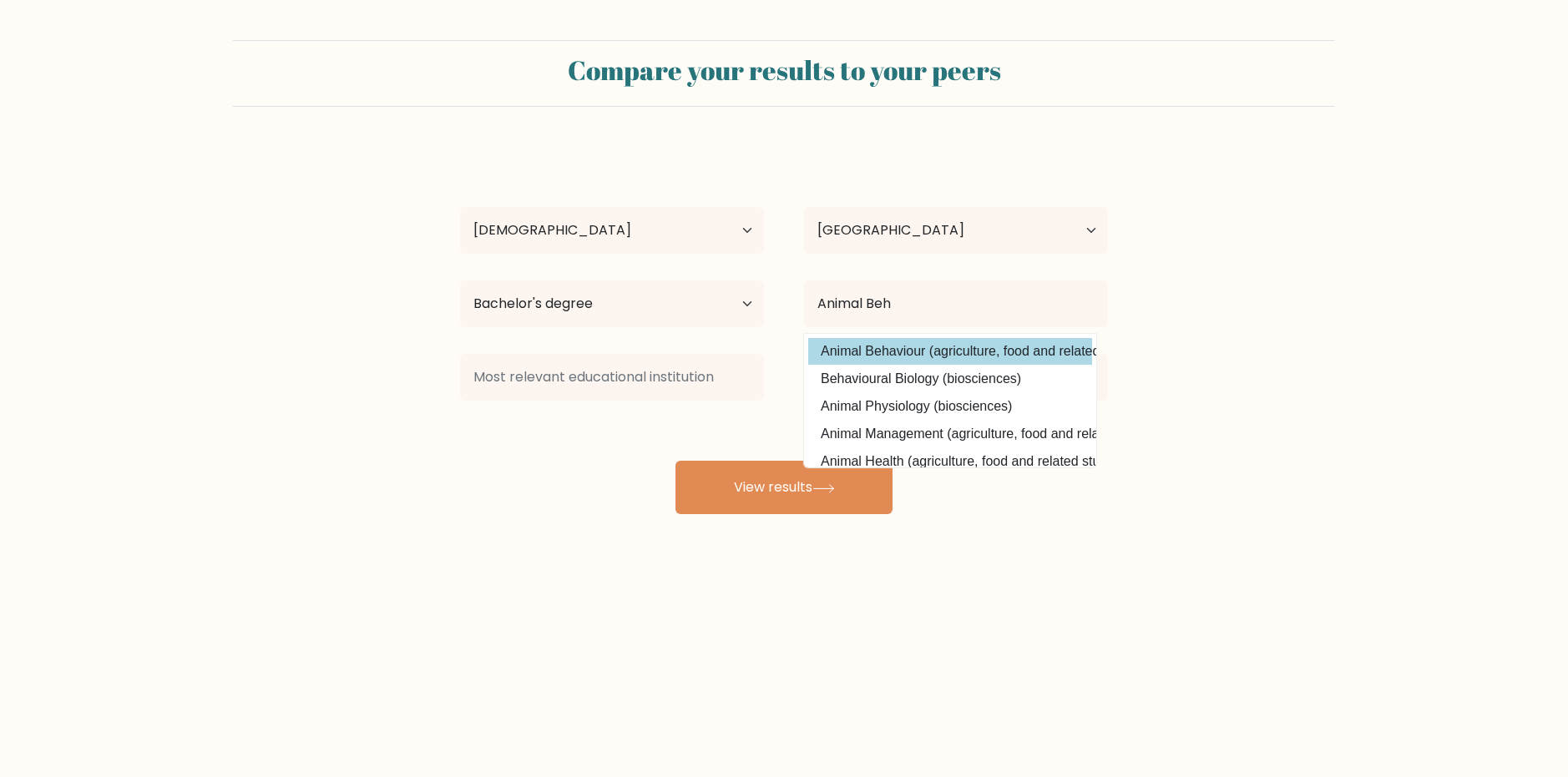
click at [903, 362] on div "[PERSON_NAME] Age Under [DEMOGRAPHIC_DATA] [DEMOGRAPHIC_DATA] [DEMOGRAPHIC_DATA…" at bounding box center [784, 330] width 668 height 367
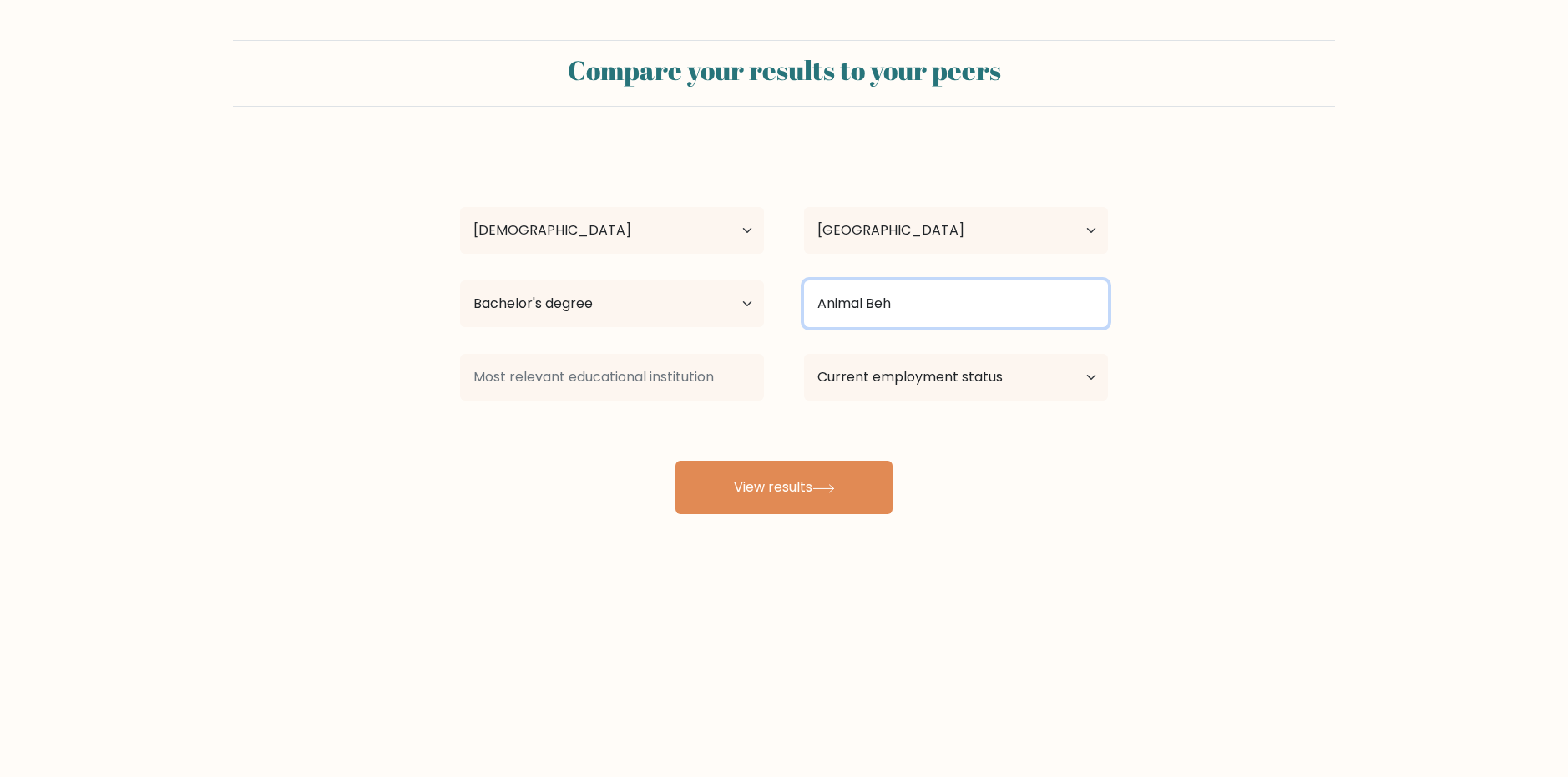
click at [914, 300] on input "Animal Beh" at bounding box center [957, 304] width 304 height 47
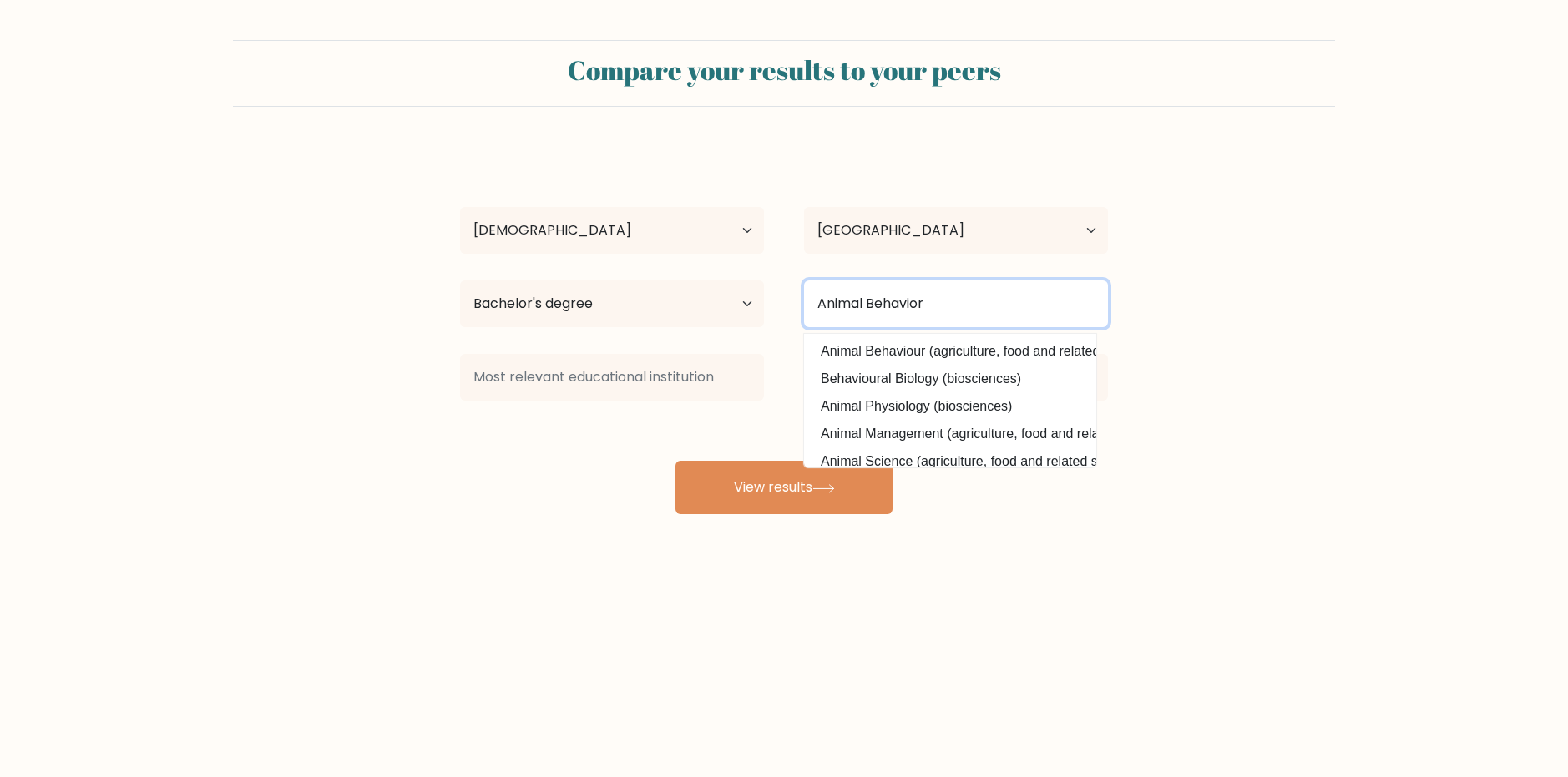
type input "Animal Behavior"
click at [676, 461] on button "View results" at bounding box center [784, 488] width 217 height 53
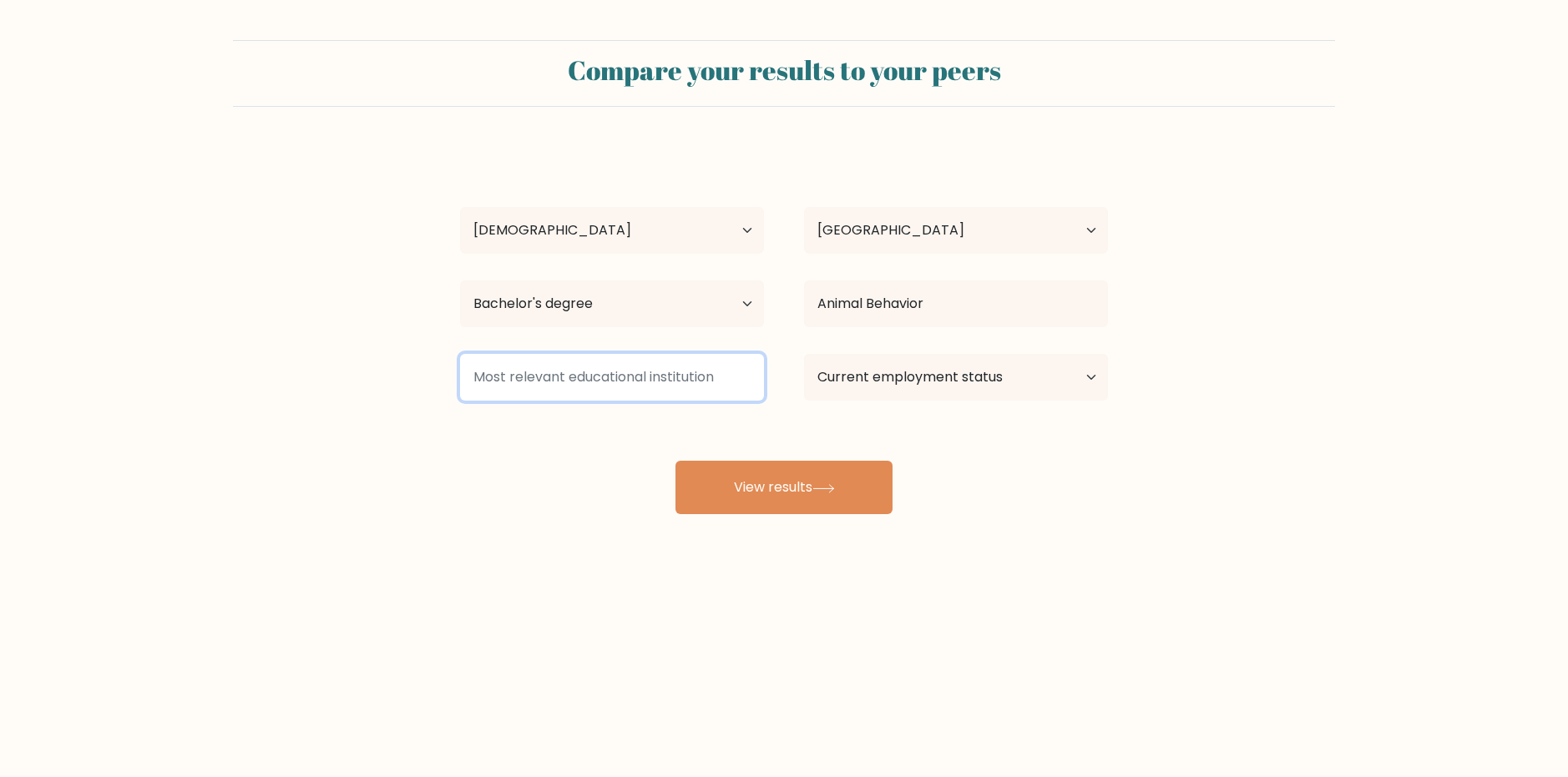
click at [698, 376] on input at bounding box center [612, 377] width 304 height 47
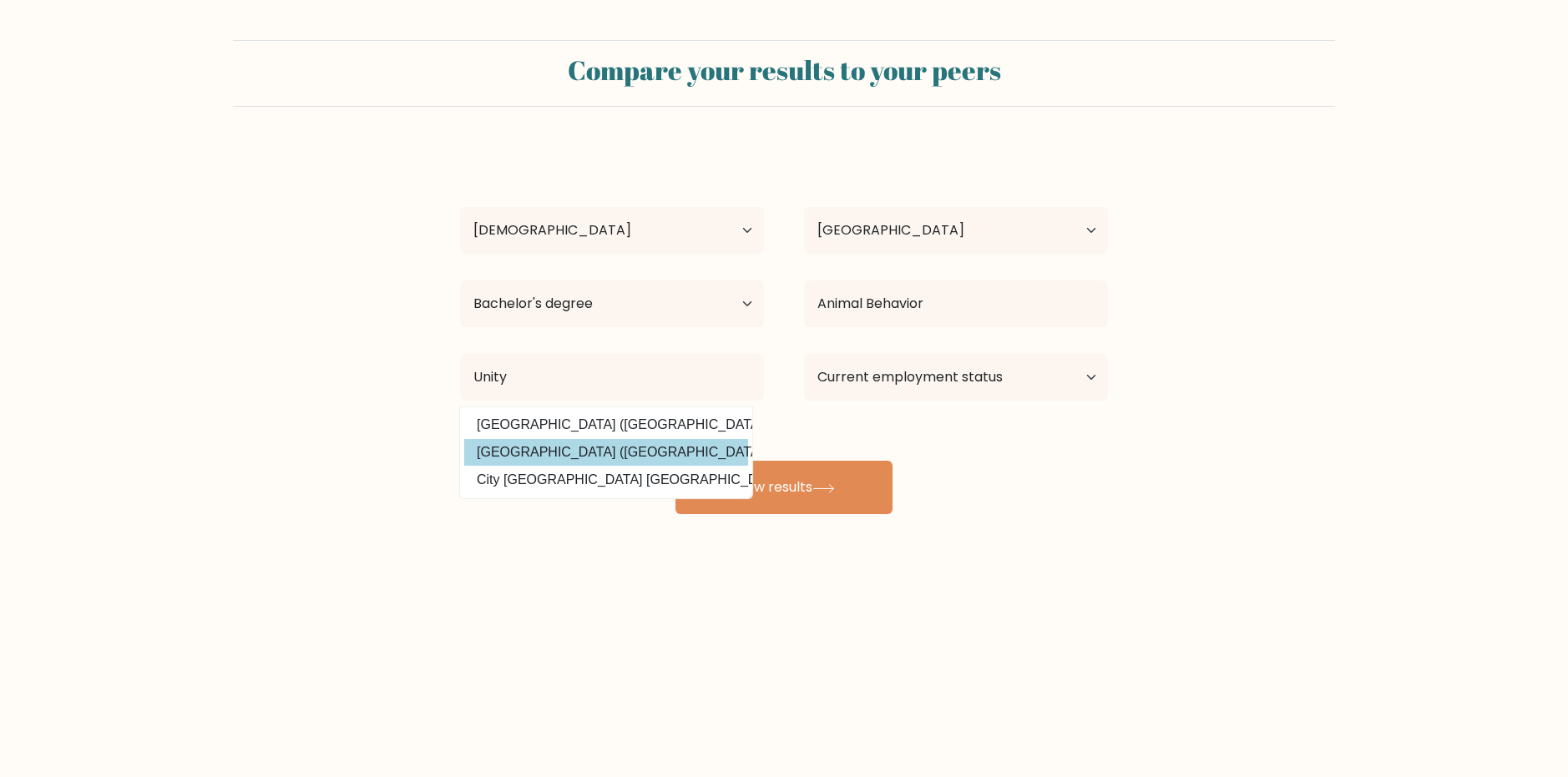
click at [634, 453] on div "Caitlyn Patrick Age Under 18 years old 18-24 years old 25-34 years old 35-44 ye…" at bounding box center [784, 330] width 668 height 367
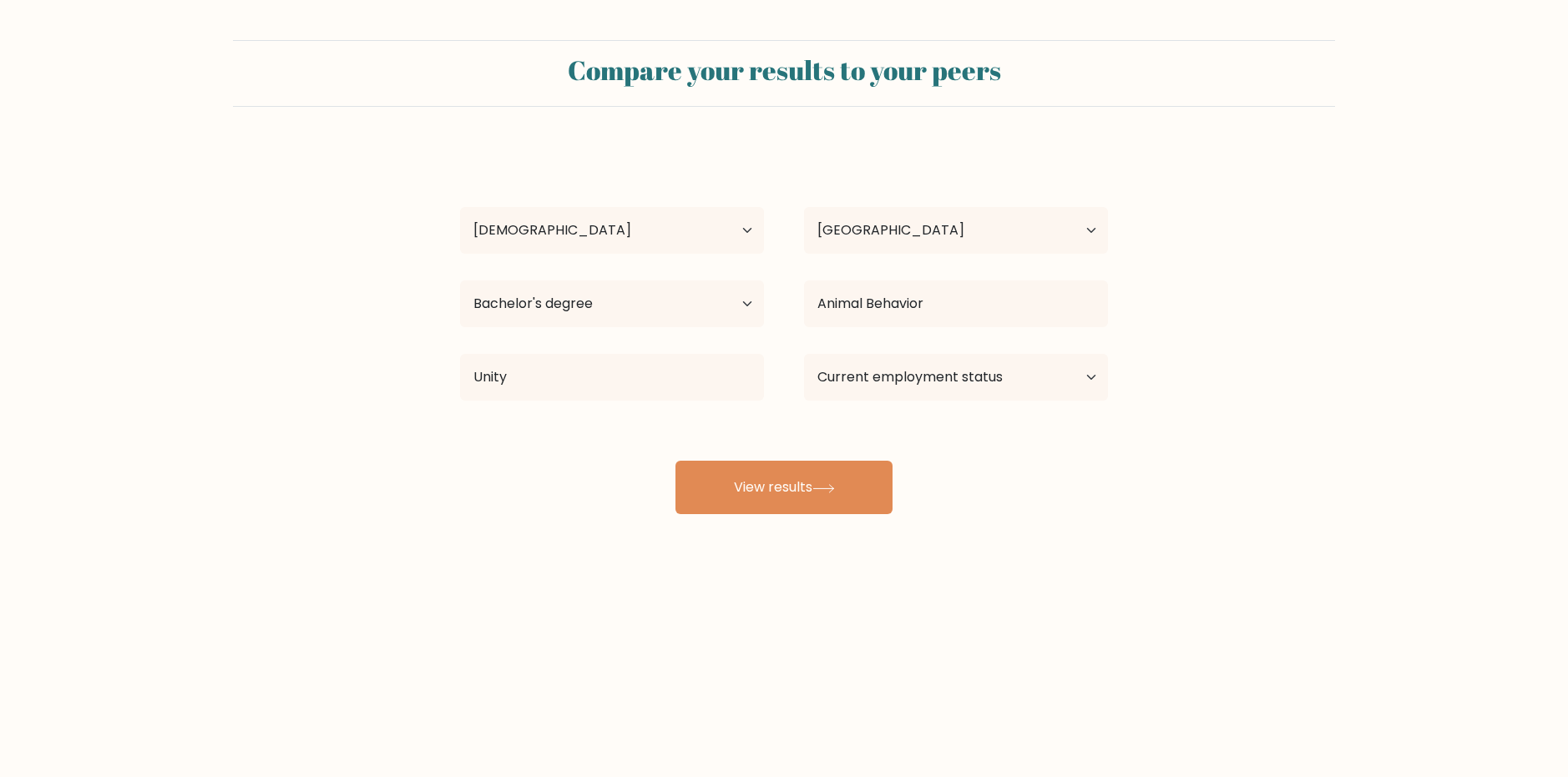
click at [584, 352] on div "Unity Unity University (Ethiopia) Unity College (United States) City Unity Coll…" at bounding box center [612, 378] width 344 height 60
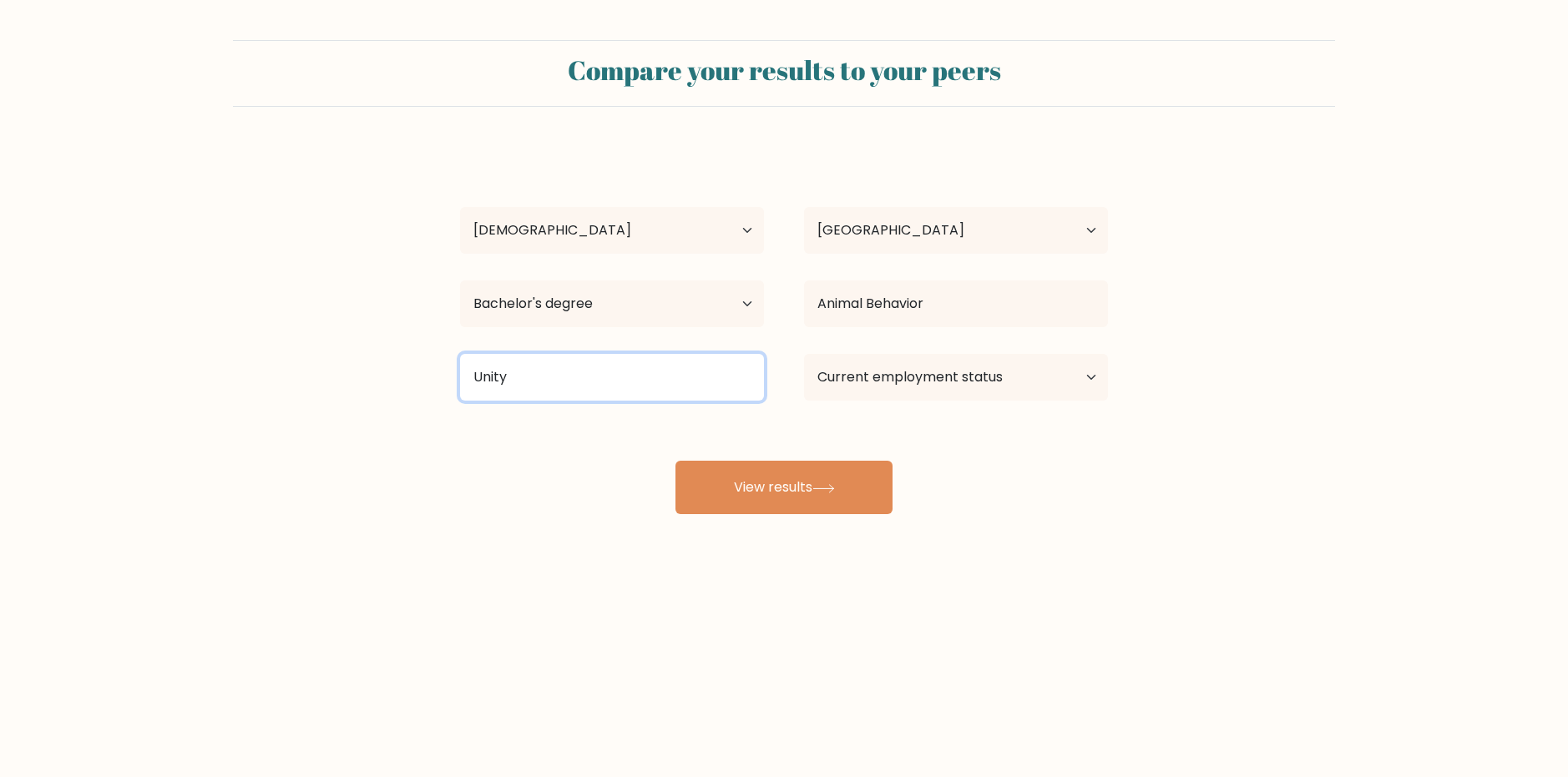
click at [581, 380] on input "Unity" at bounding box center [612, 377] width 304 height 47
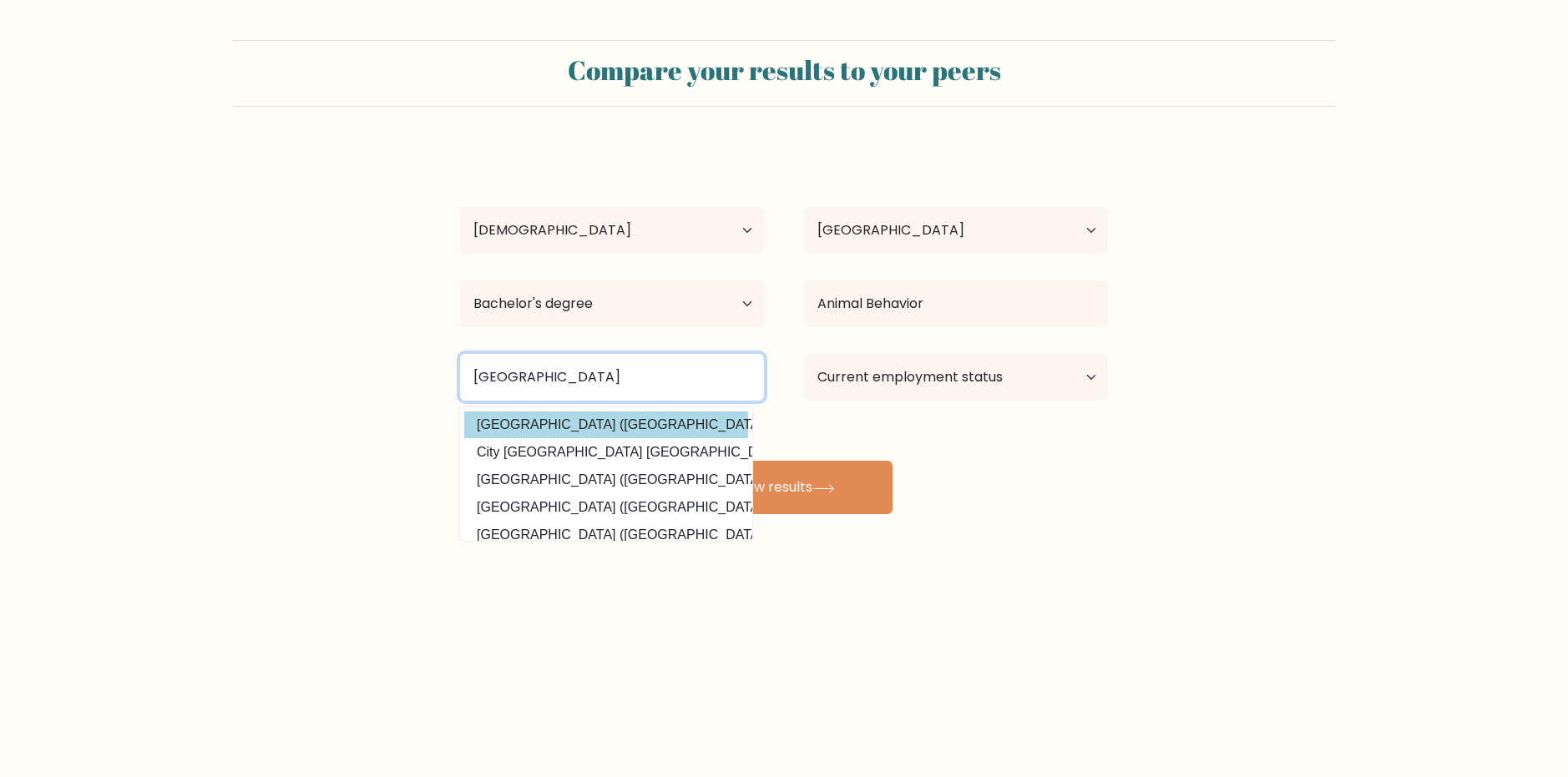
type input "[GEOGRAPHIC_DATA]"
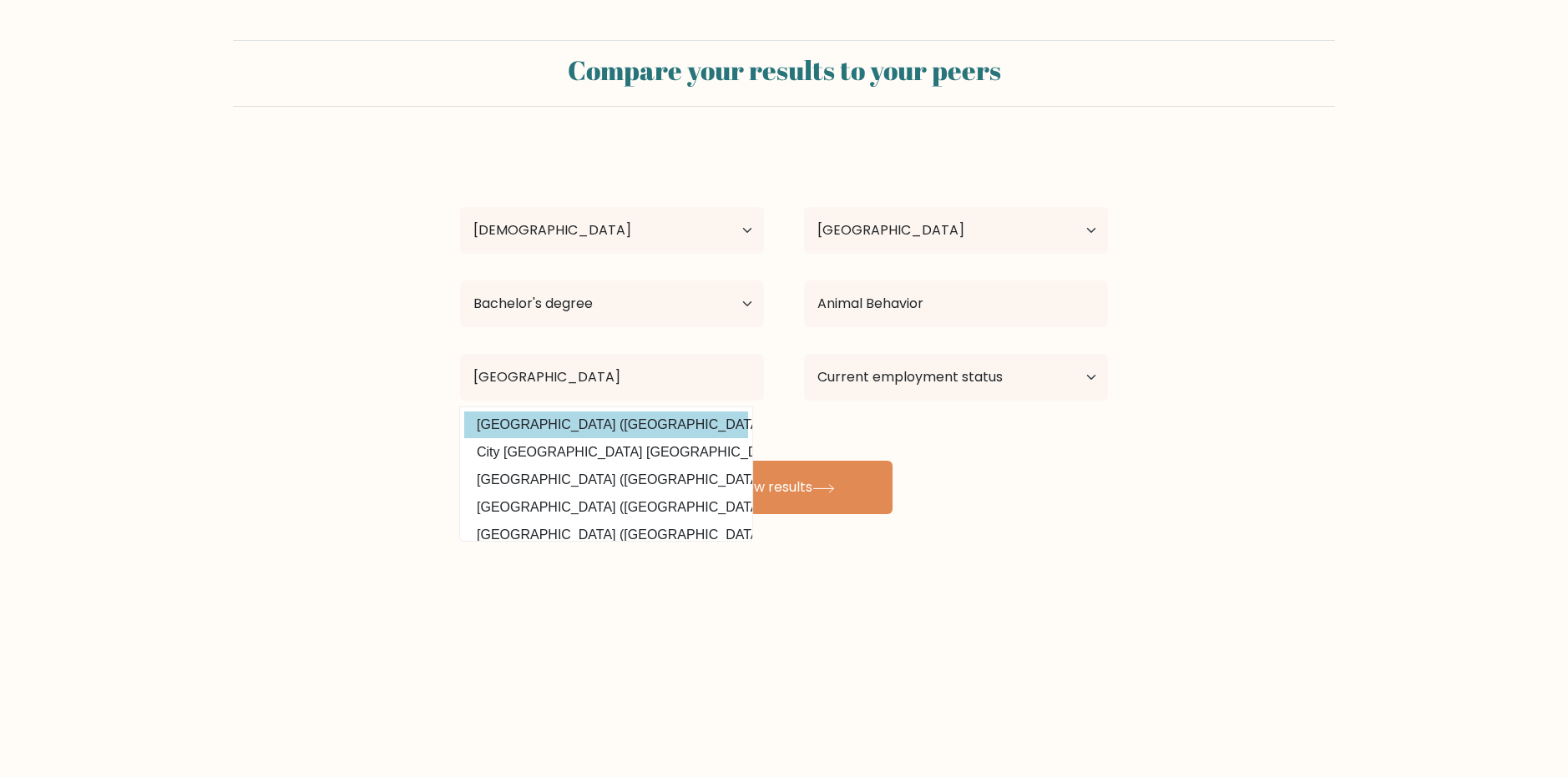
click at [530, 428] on option "Unity College (United States)" at bounding box center [606, 425] width 284 height 27
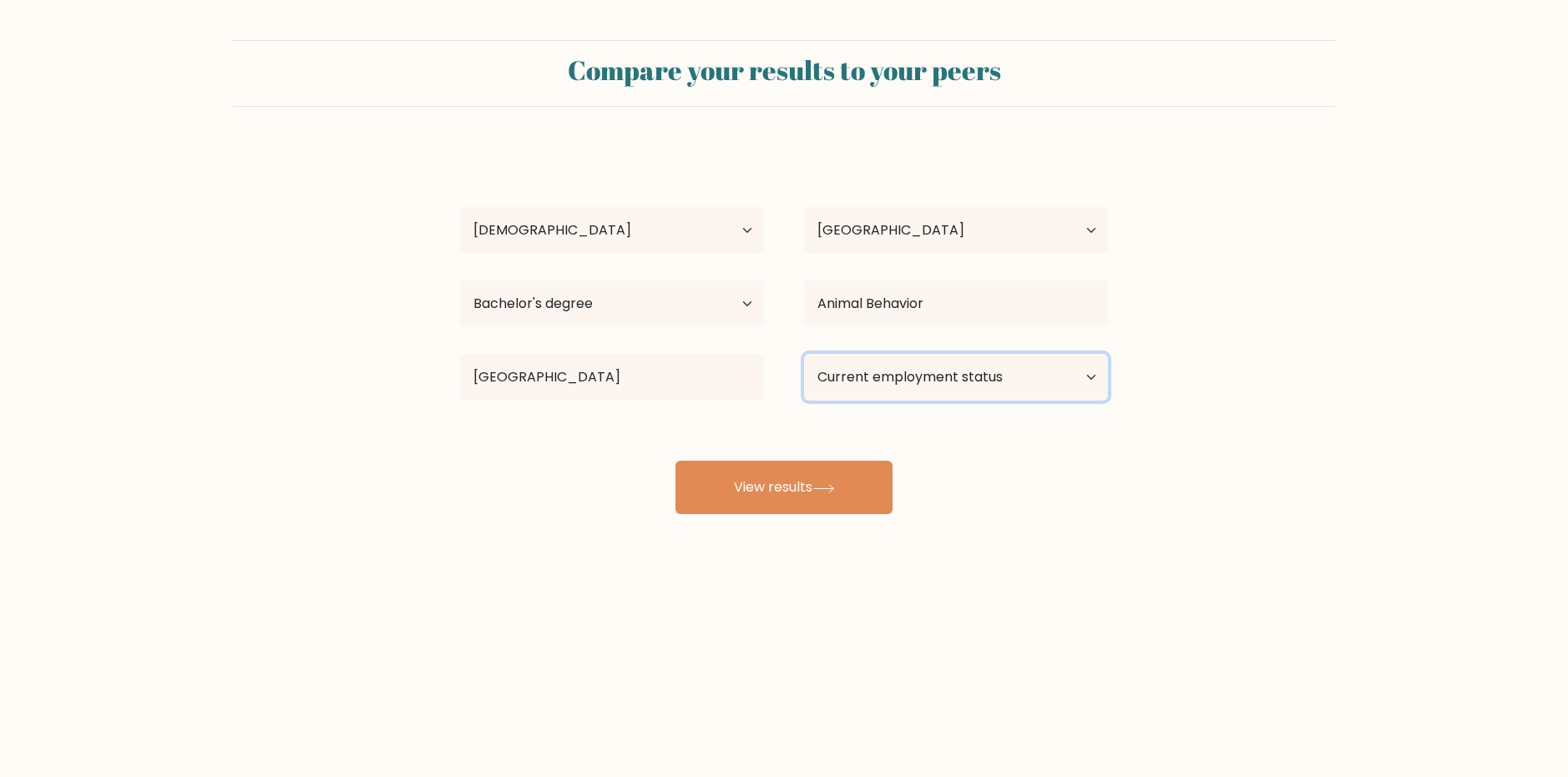
click at [1024, 394] on select "Current employment status Employed Student Retired Other / prefer not to answer" at bounding box center [957, 377] width 304 height 47
select select "student"
click at [805, 354] on select "Current employment status Employed Student Retired Other / prefer not to answer" at bounding box center [957, 377] width 304 height 47
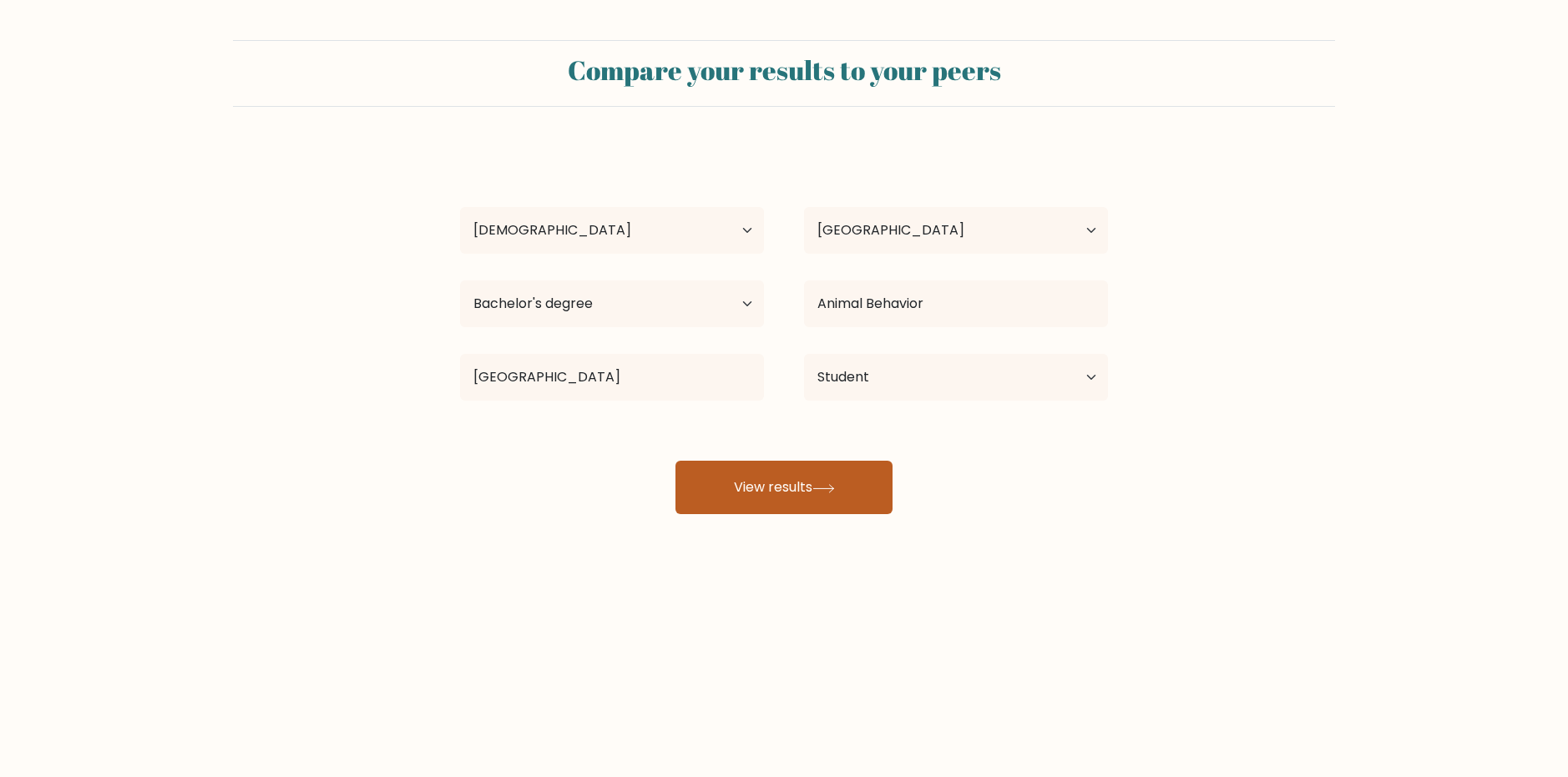
click at [761, 504] on button "View results" at bounding box center [784, 488] width 217 height 53
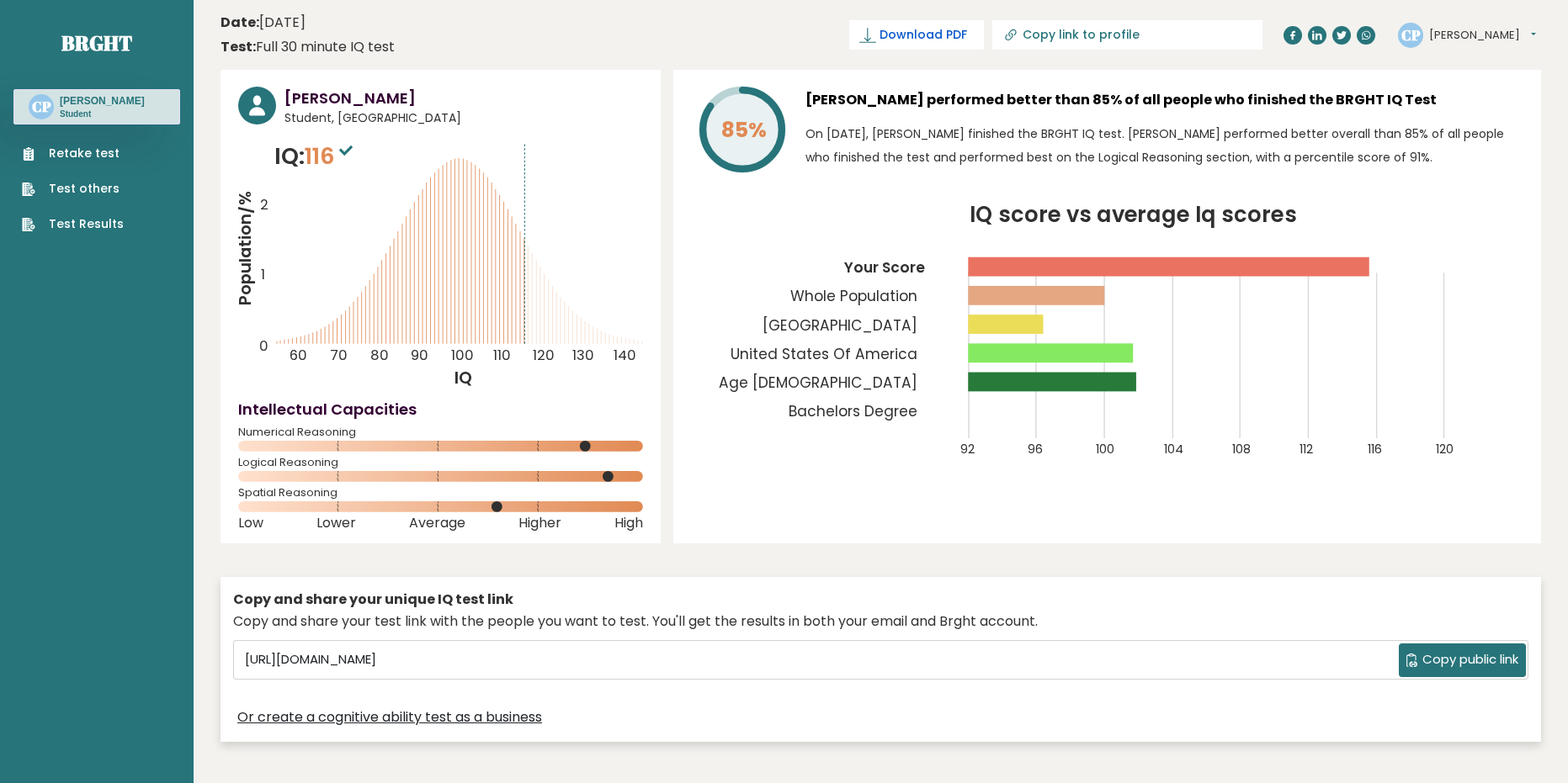
click at [967, 43] on span "Download PDF" at bounding box center [922, 34] width 88 height 18
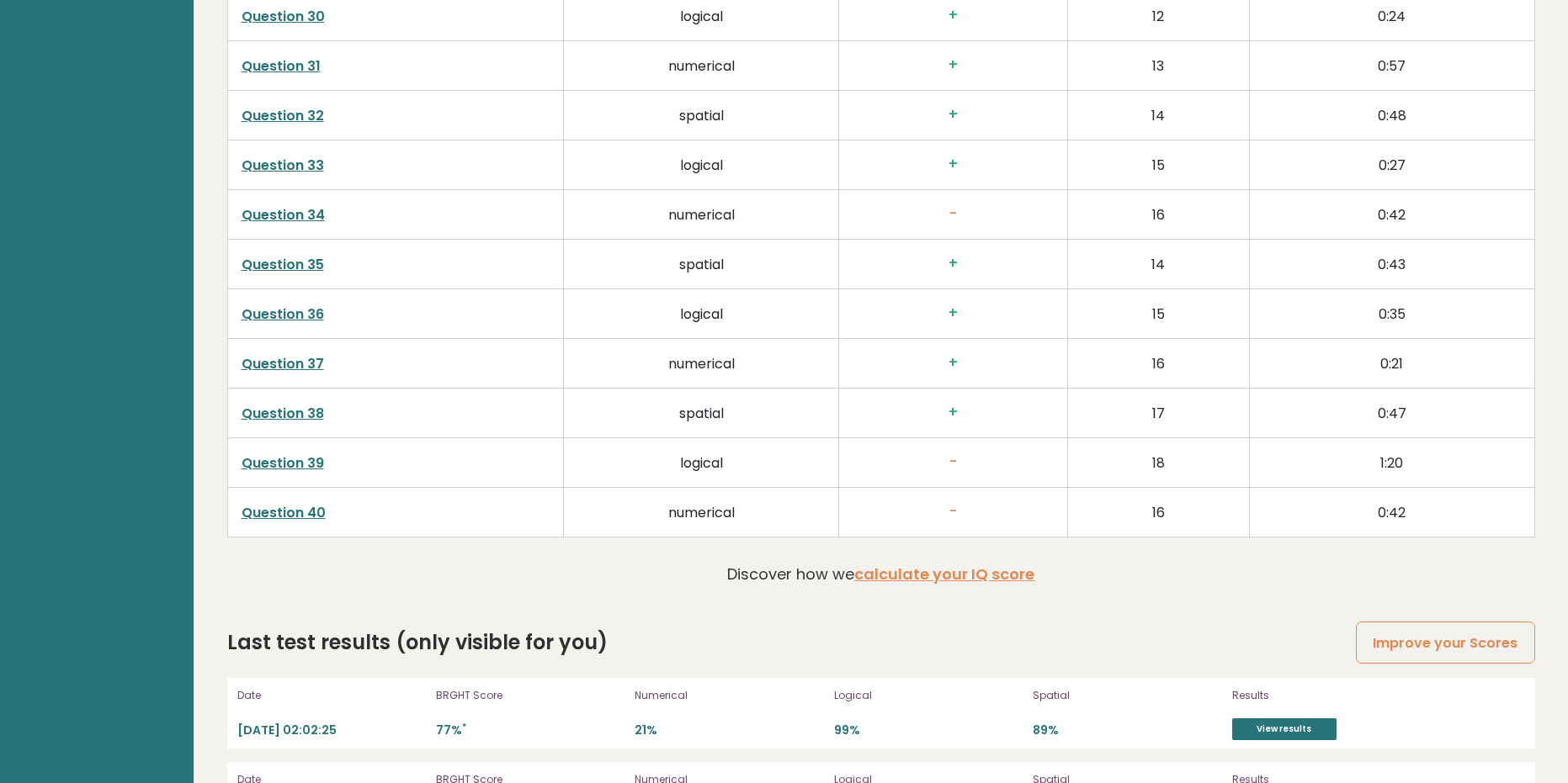
scroll to position [4372, 0]
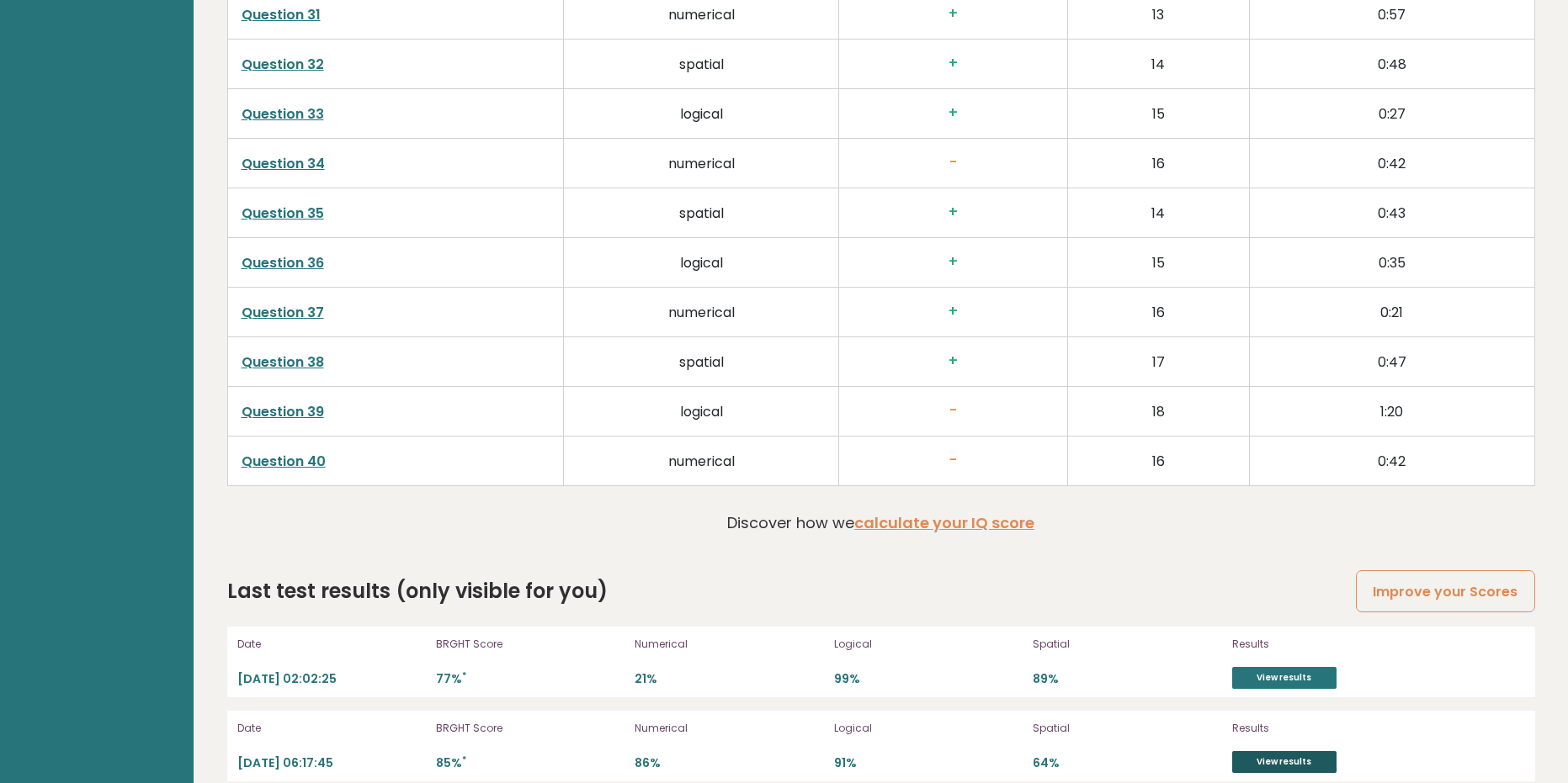
click at [1287, 752] on link "View results" at bounding box center [1284, 763] width 104 height 22
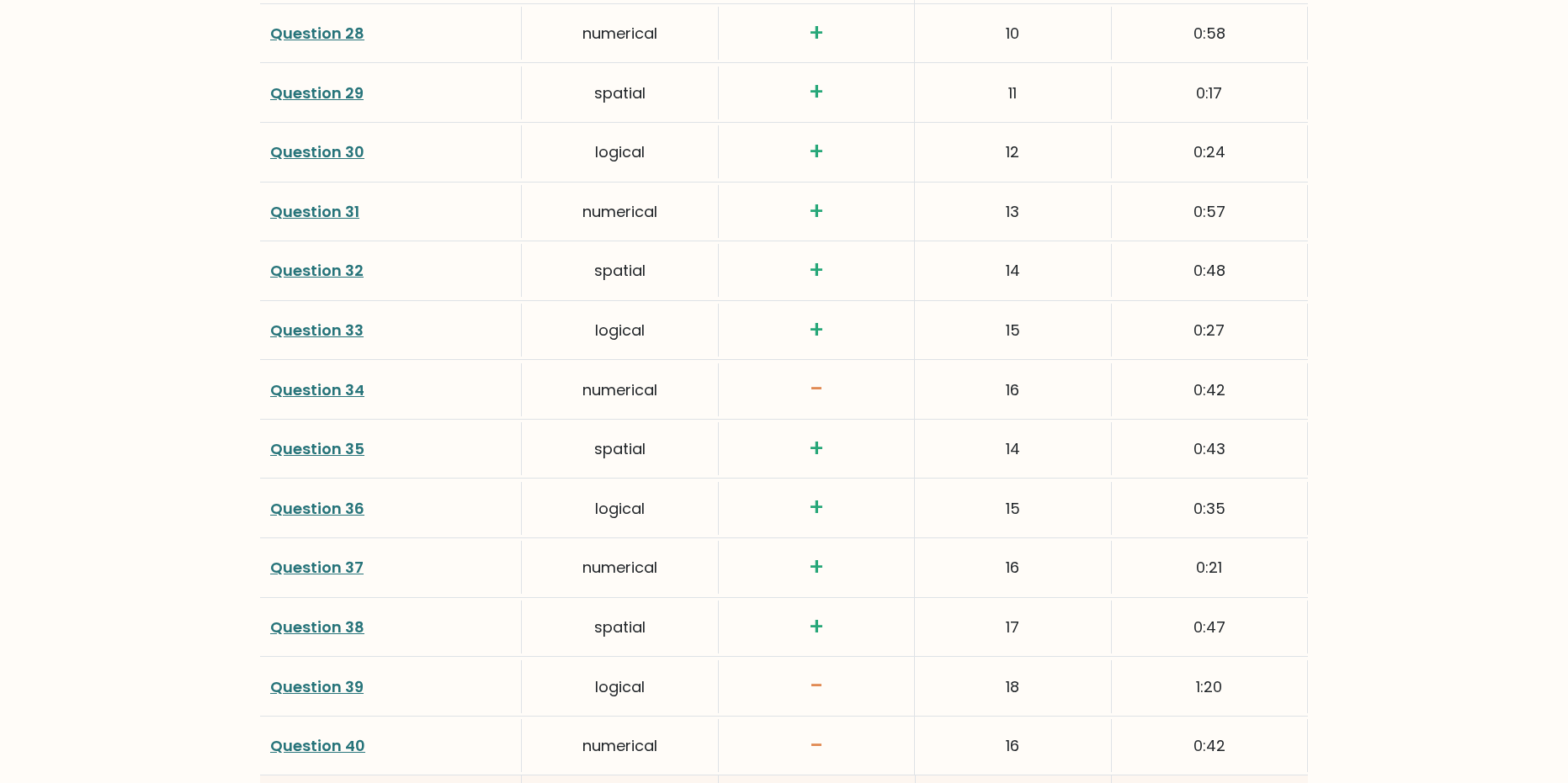
scroll to position [3787, 0]
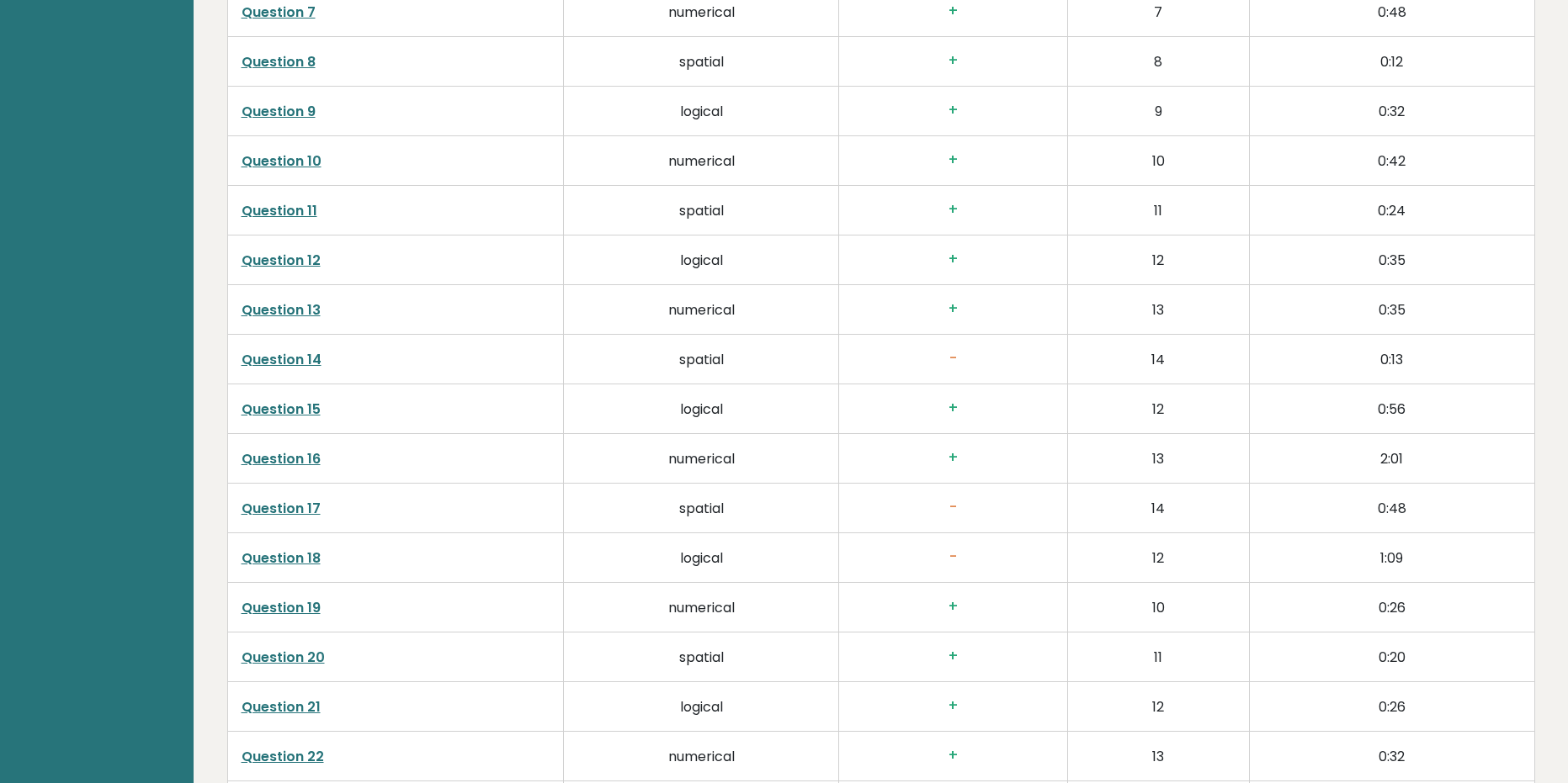
scroll to position [3197, 0]
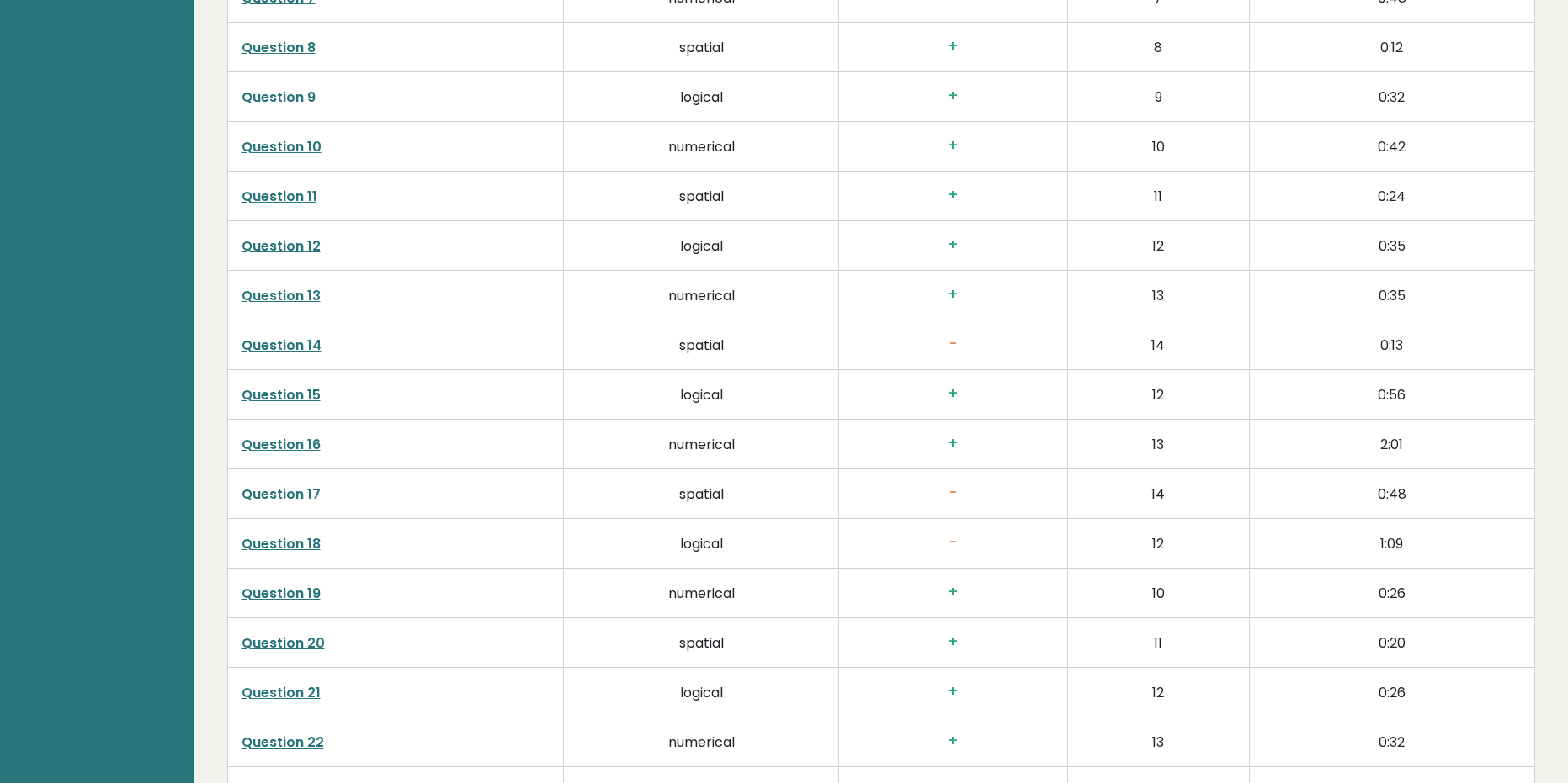
click at [304, 336] on link "Question 14" at bounding box center [281, 345] width 80 height 19
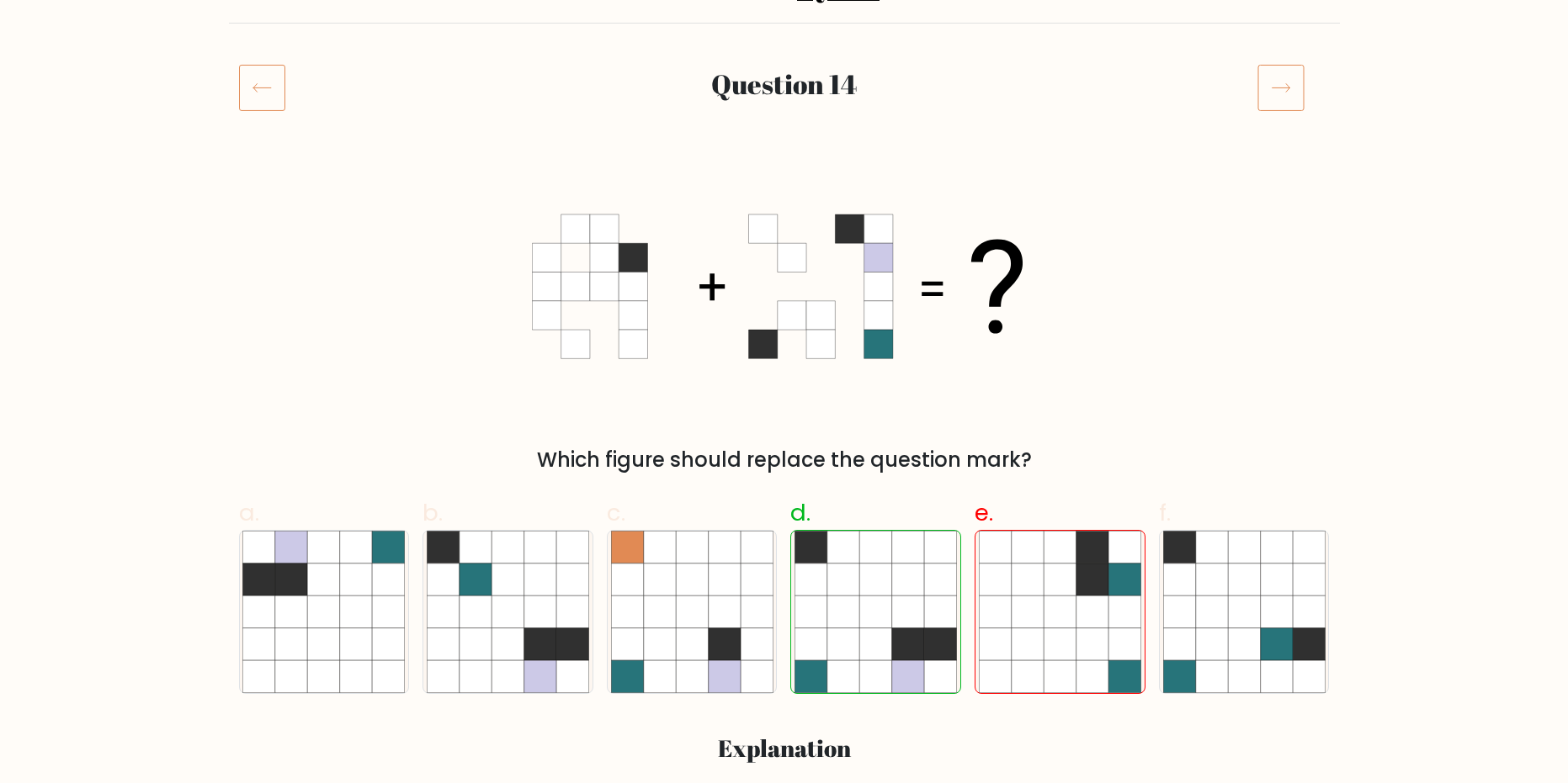
scroll to position [253, 0]
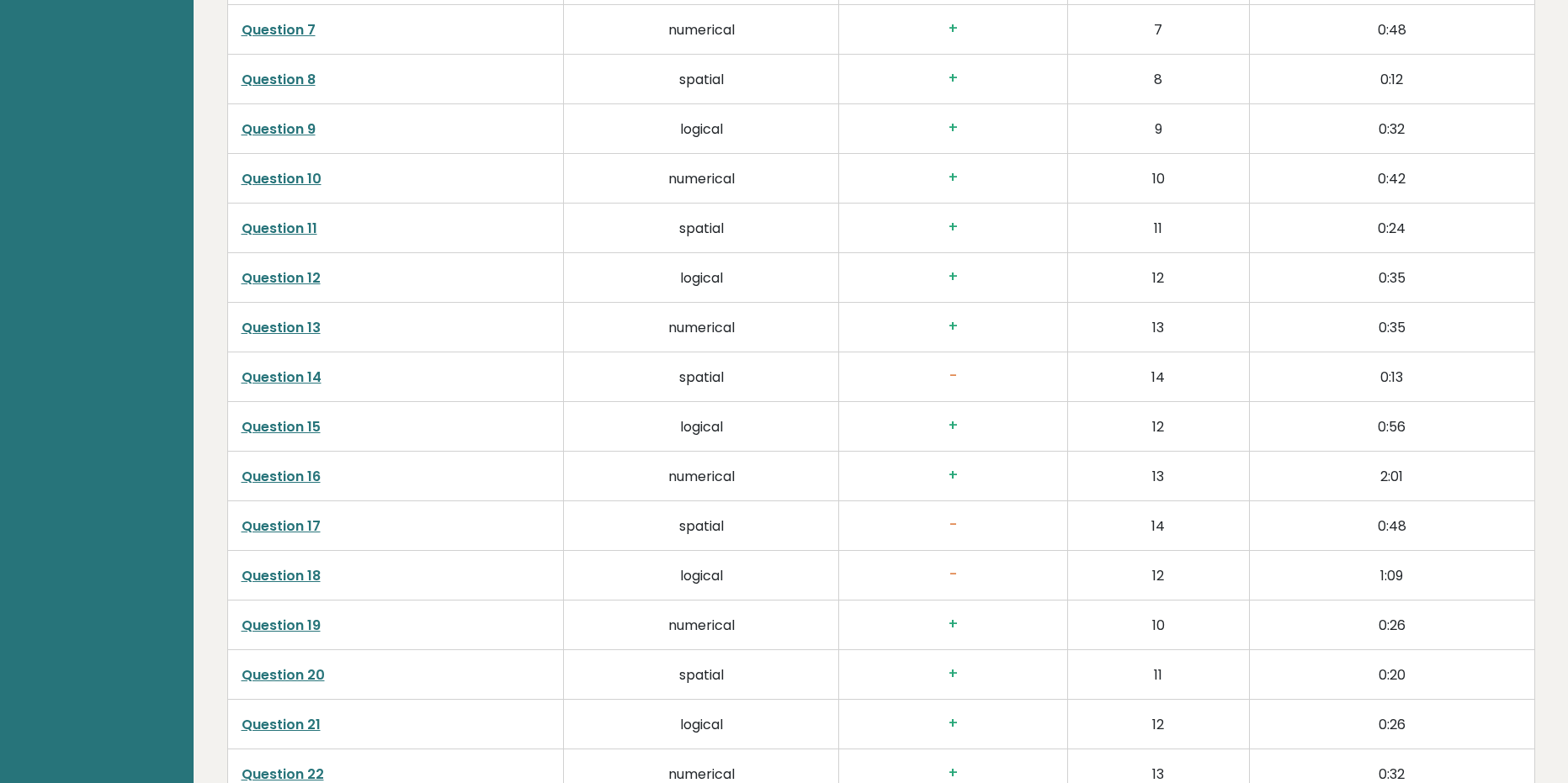
scroll to position [3185, 0]
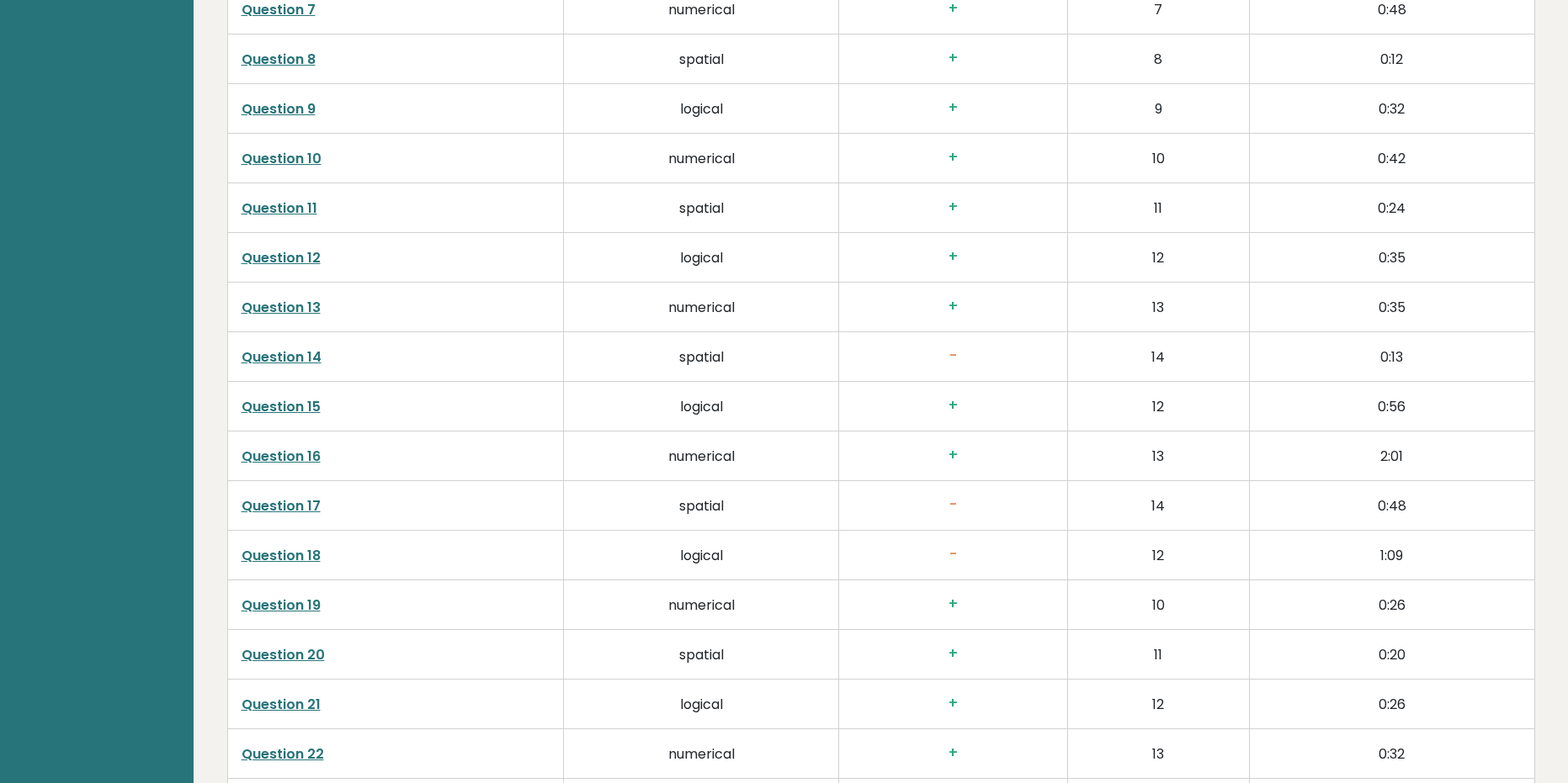
click at [300, 497] on td "Question 17" at bounding box center [395, 506] width 337 height 50
click at [288, 496] on link "Question 17" at bounding box center [281, 505] width 79 height 19
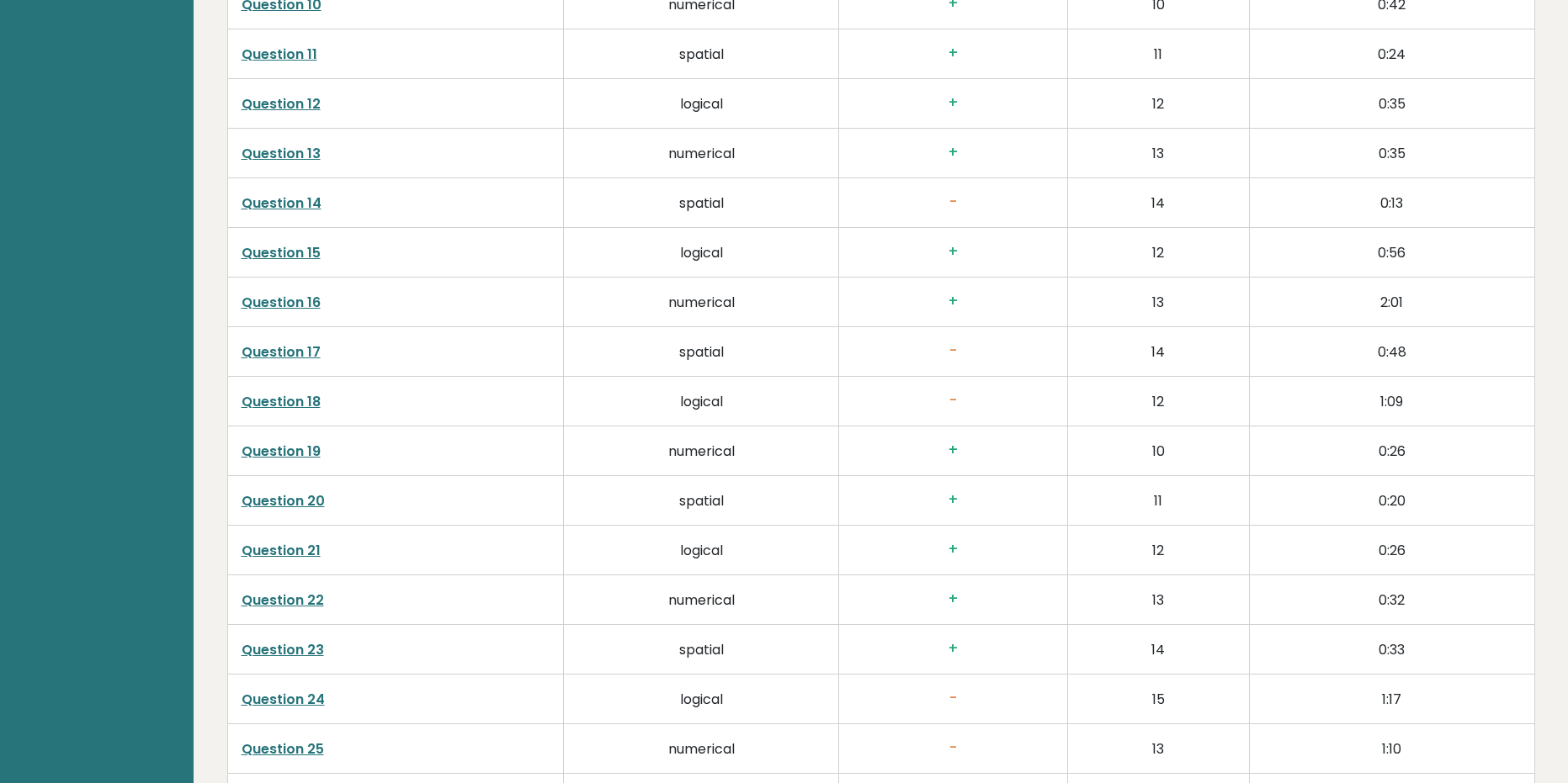
scroll to position [3354, 0]
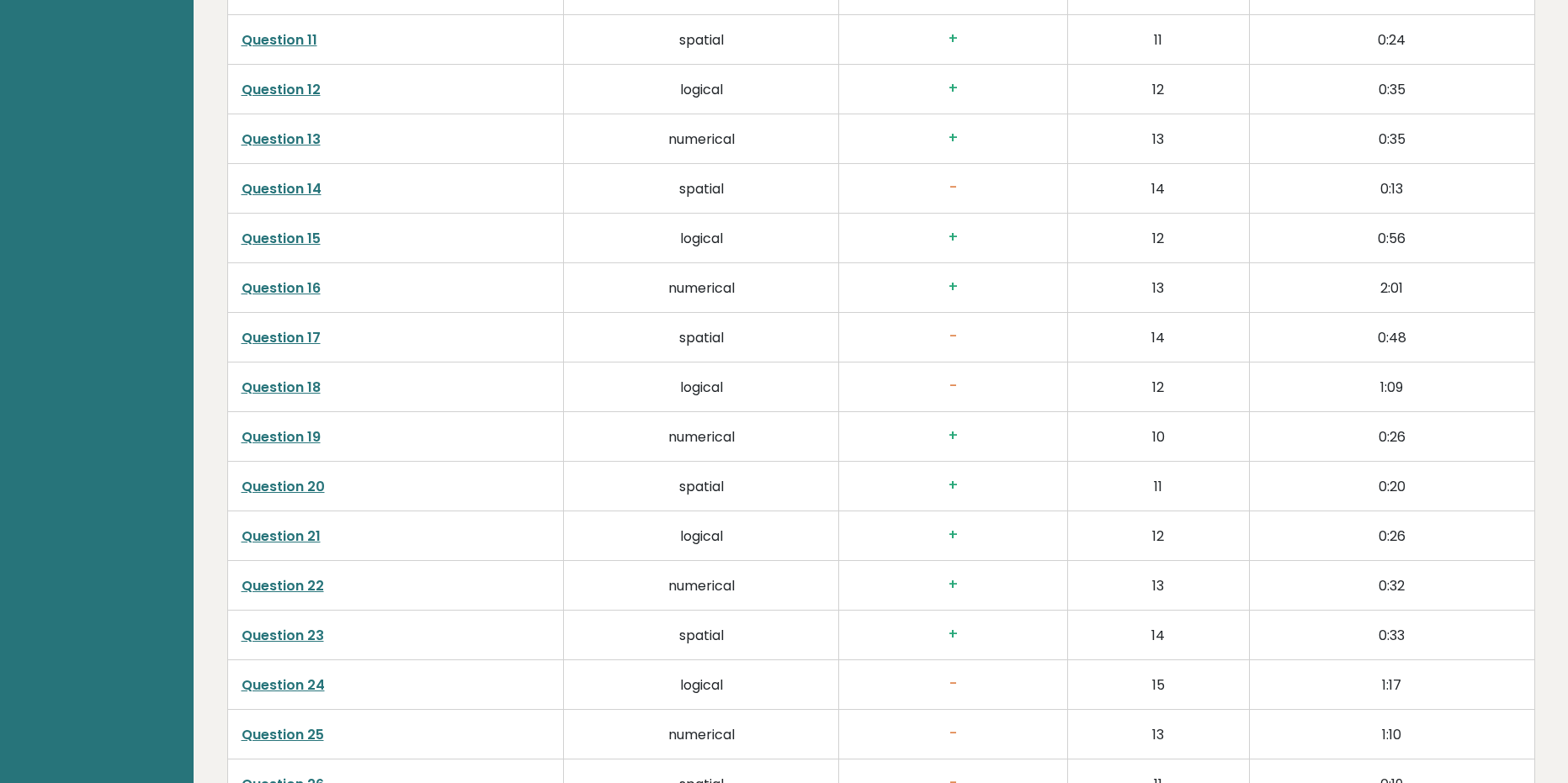
click at [295, 378] on link "Question 18" at bounding box center [281, 387] width 79 height 19
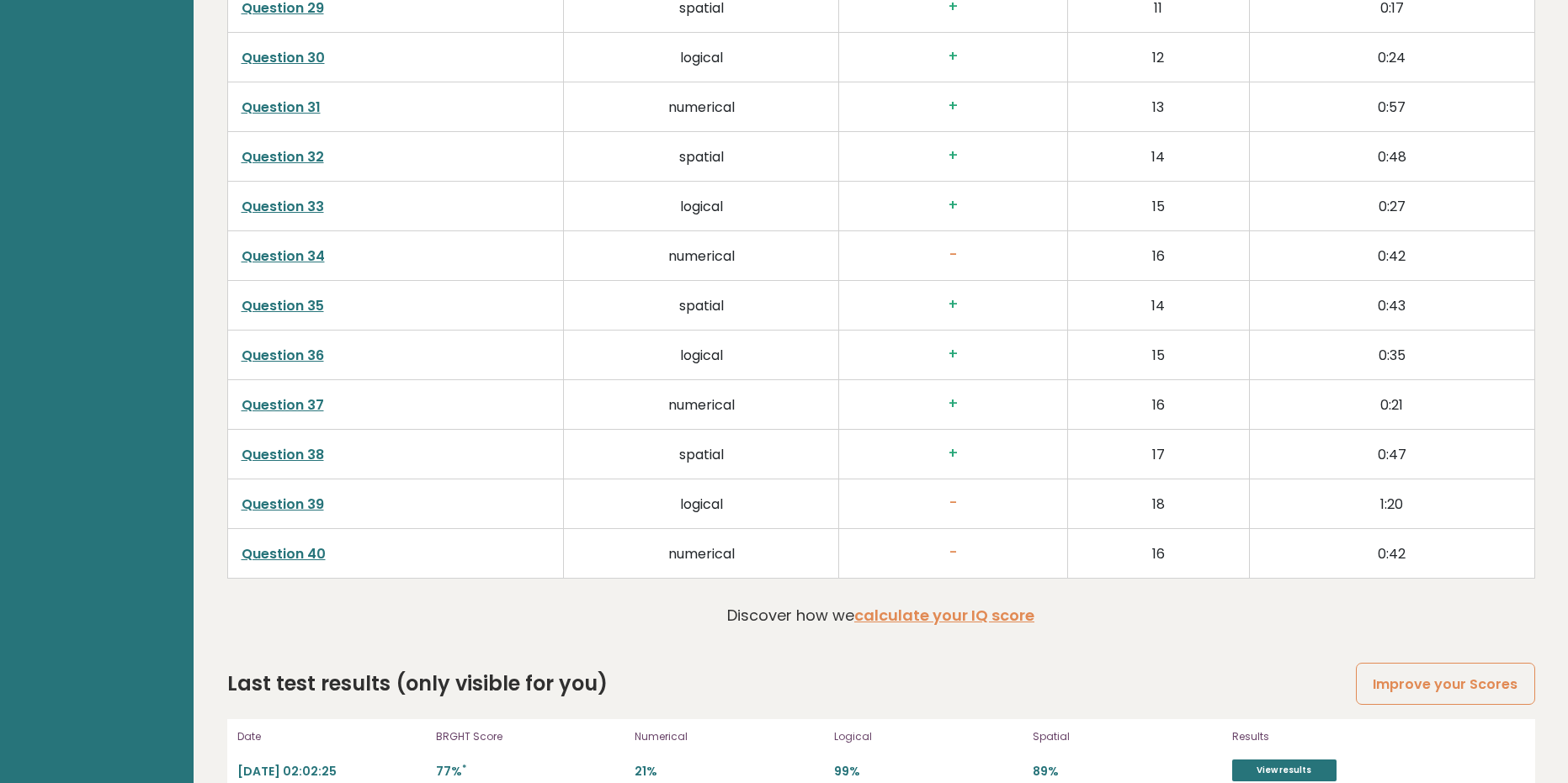
scroll to position [4372, 0]
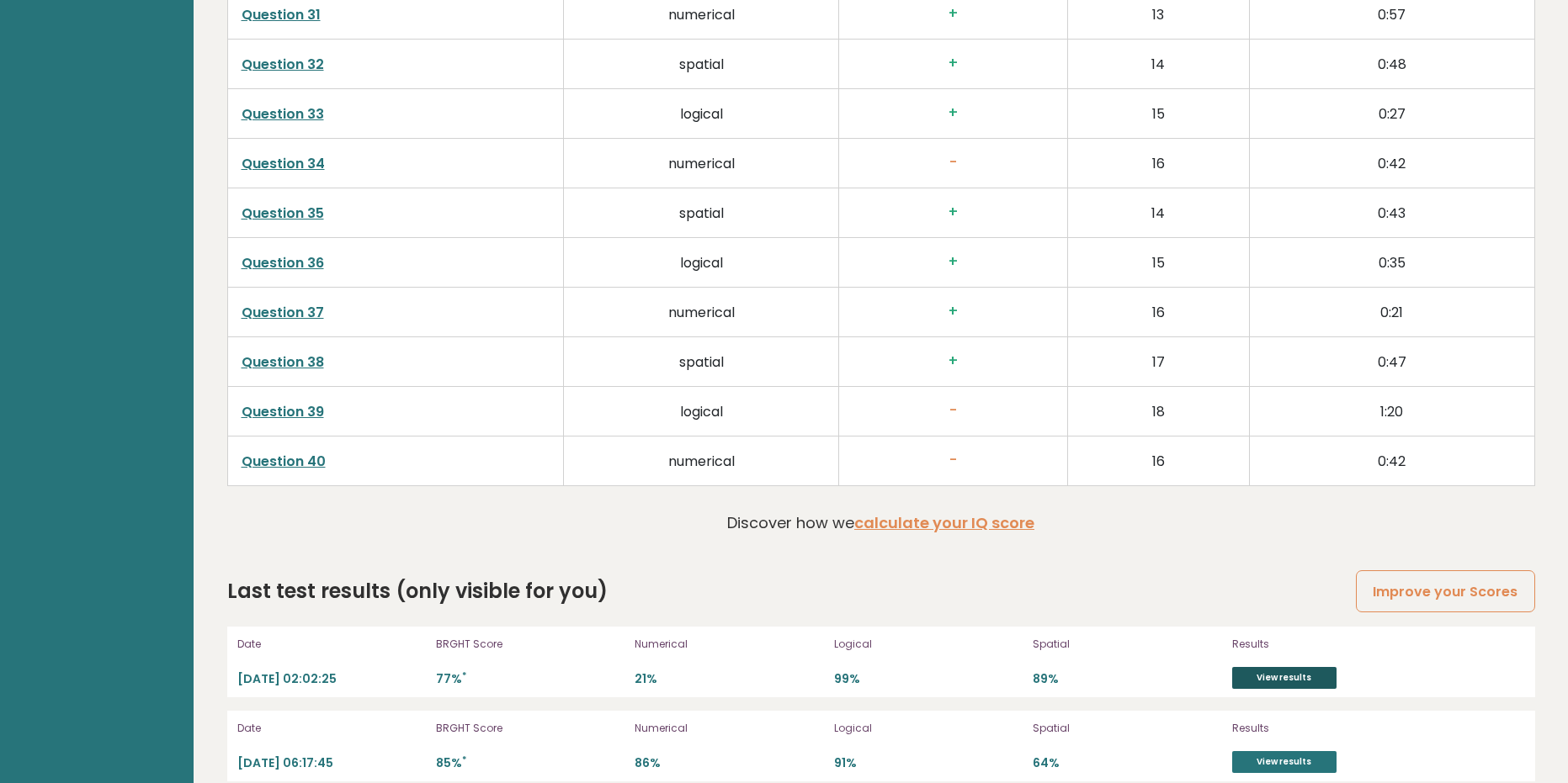
click at [1277, 667] on link "View results" at bounding box center [1284, 678] width 104 height 22
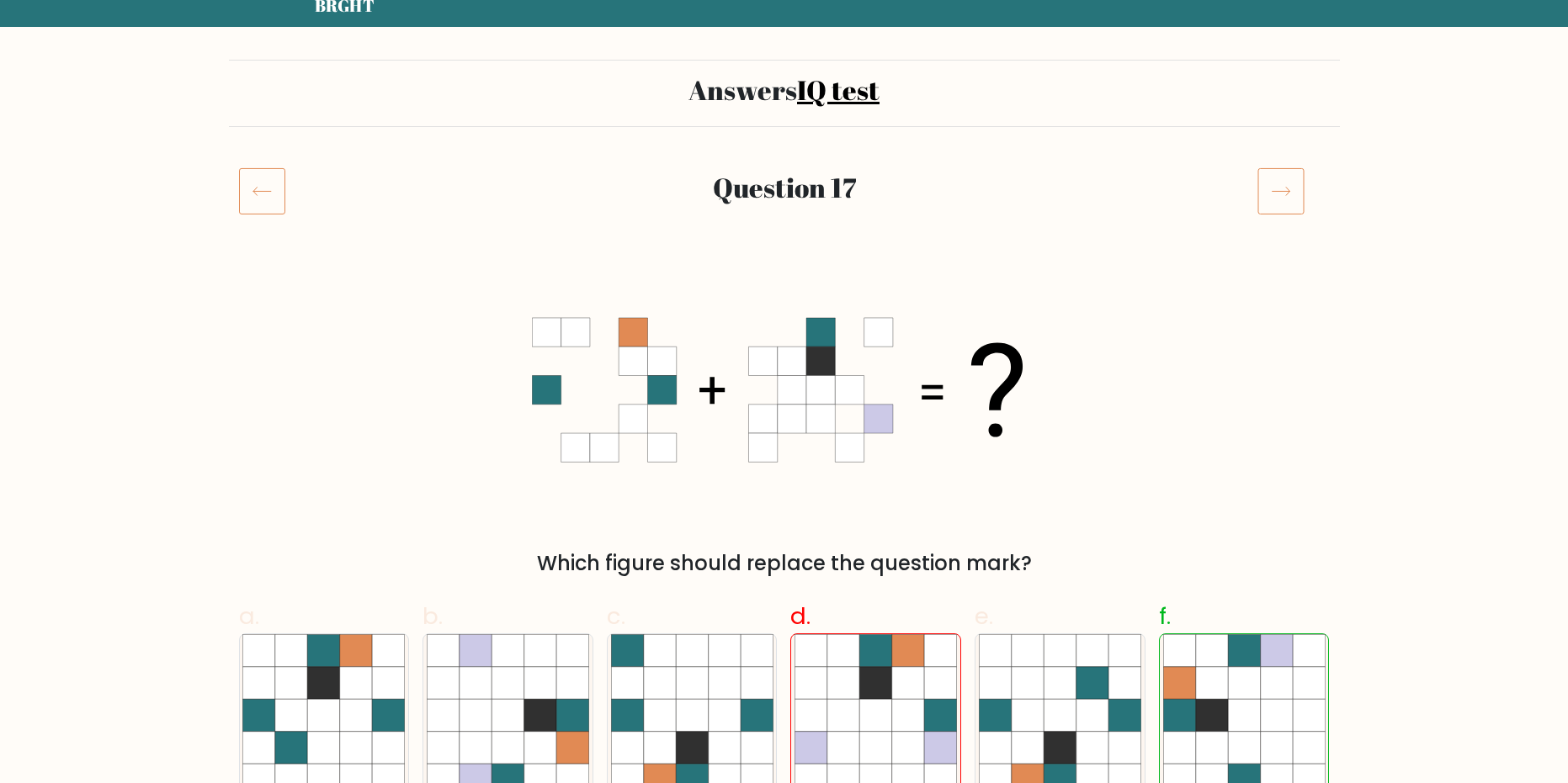
scroll to position [168, 0]
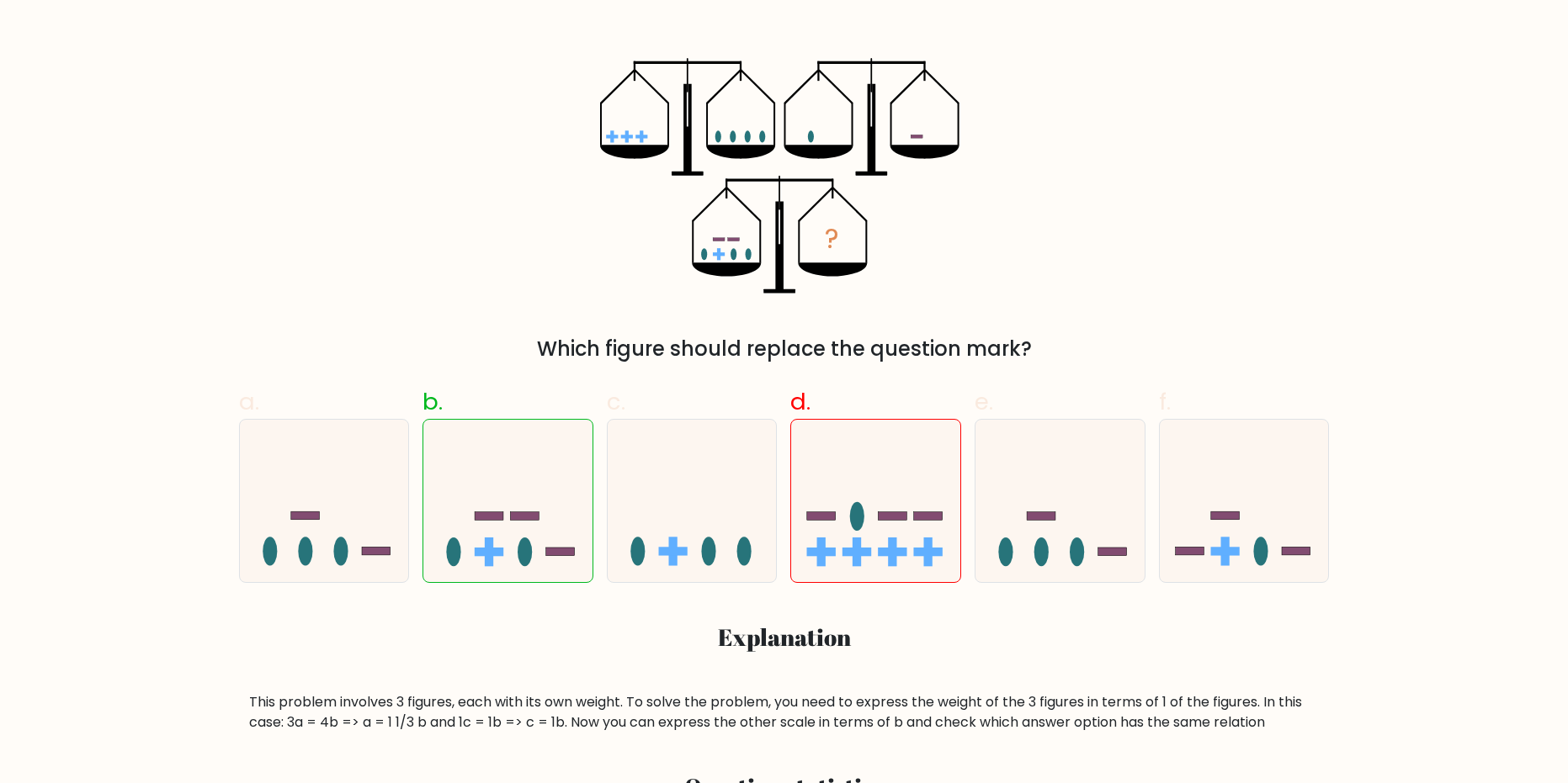
scroll to position [253, 0]
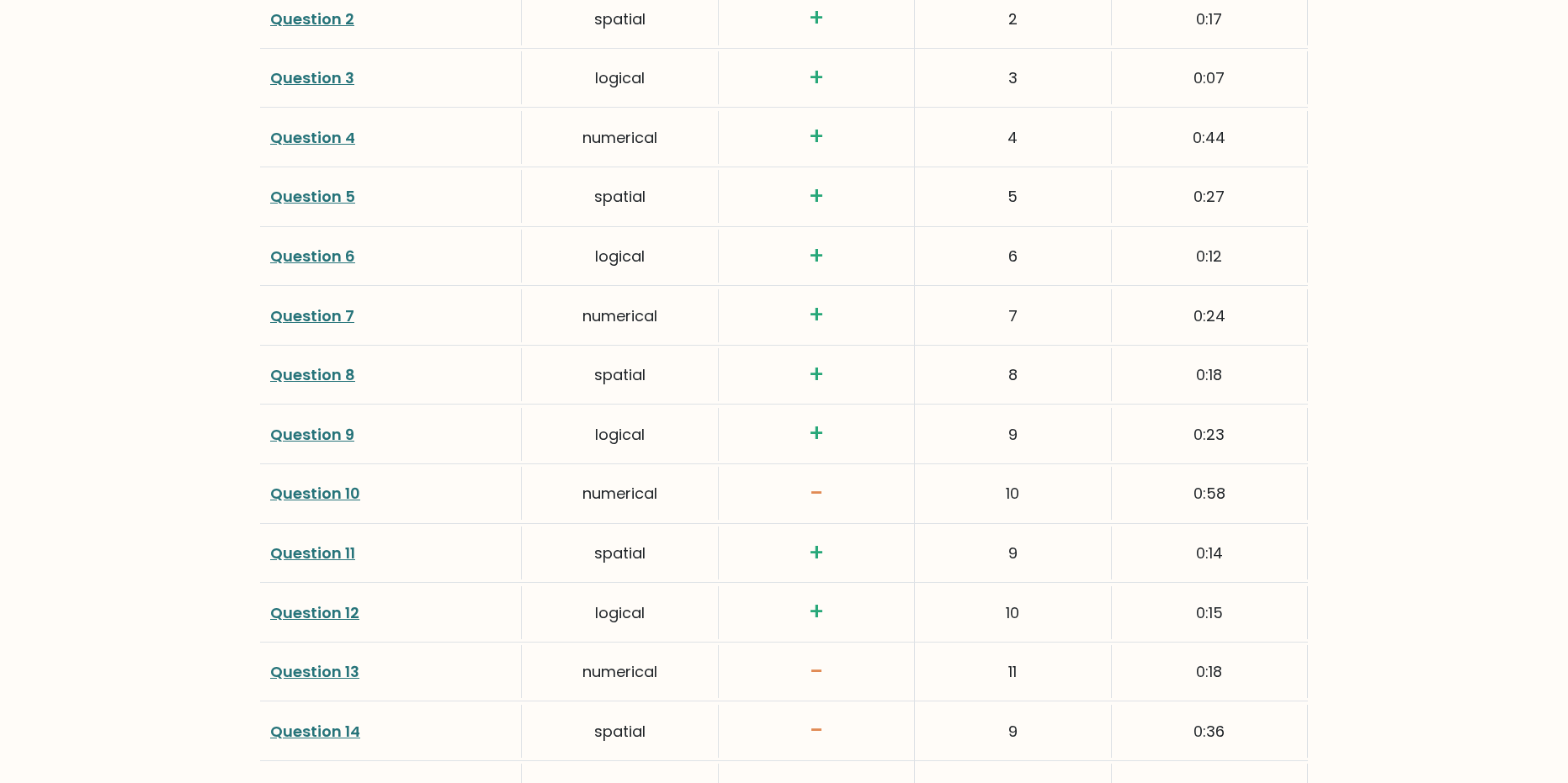
scroll to position [2608, 0]
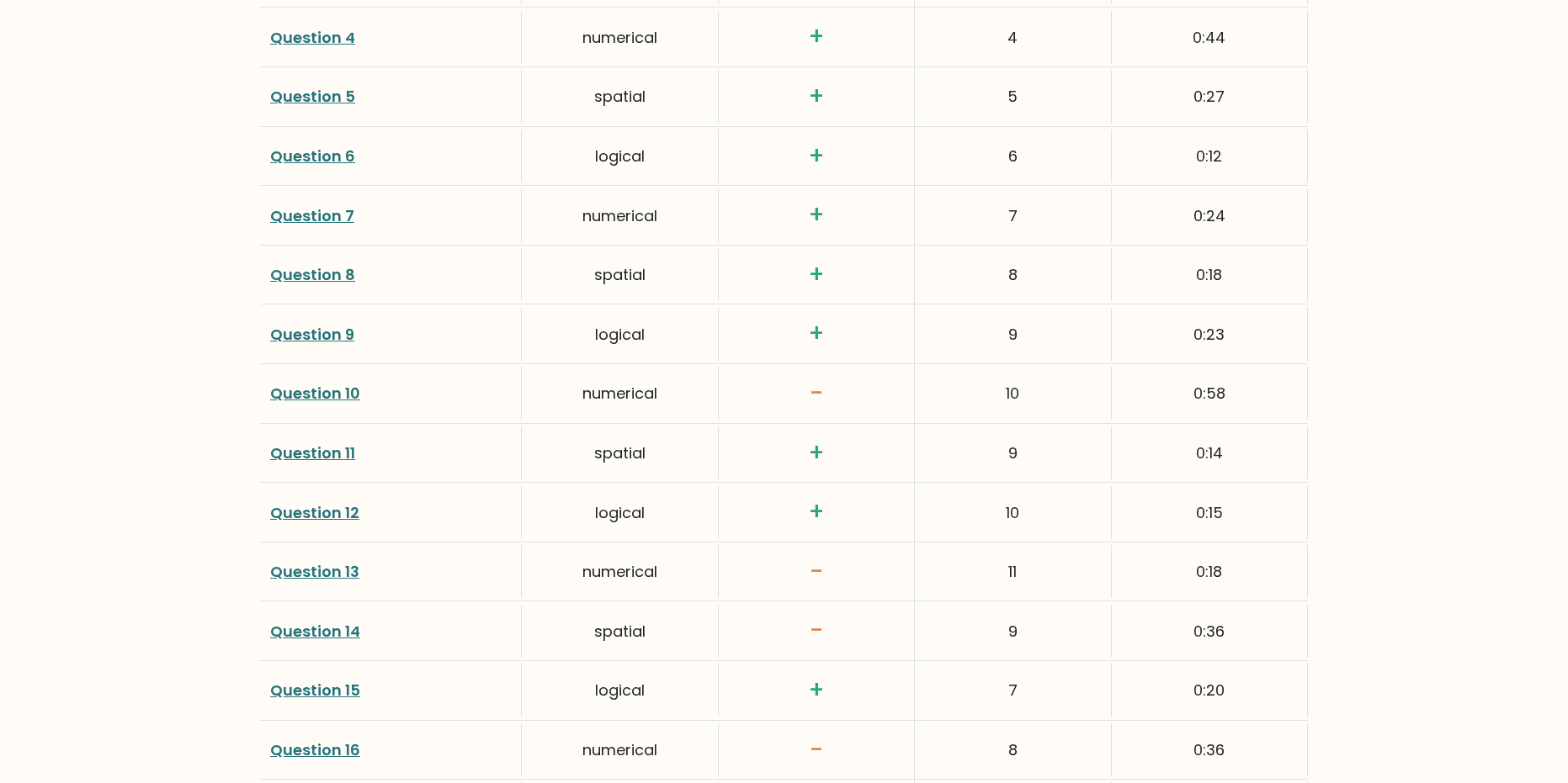
click at [340, 390] on link "Question 10" at bounding box center [315, 393] width 90 height 21
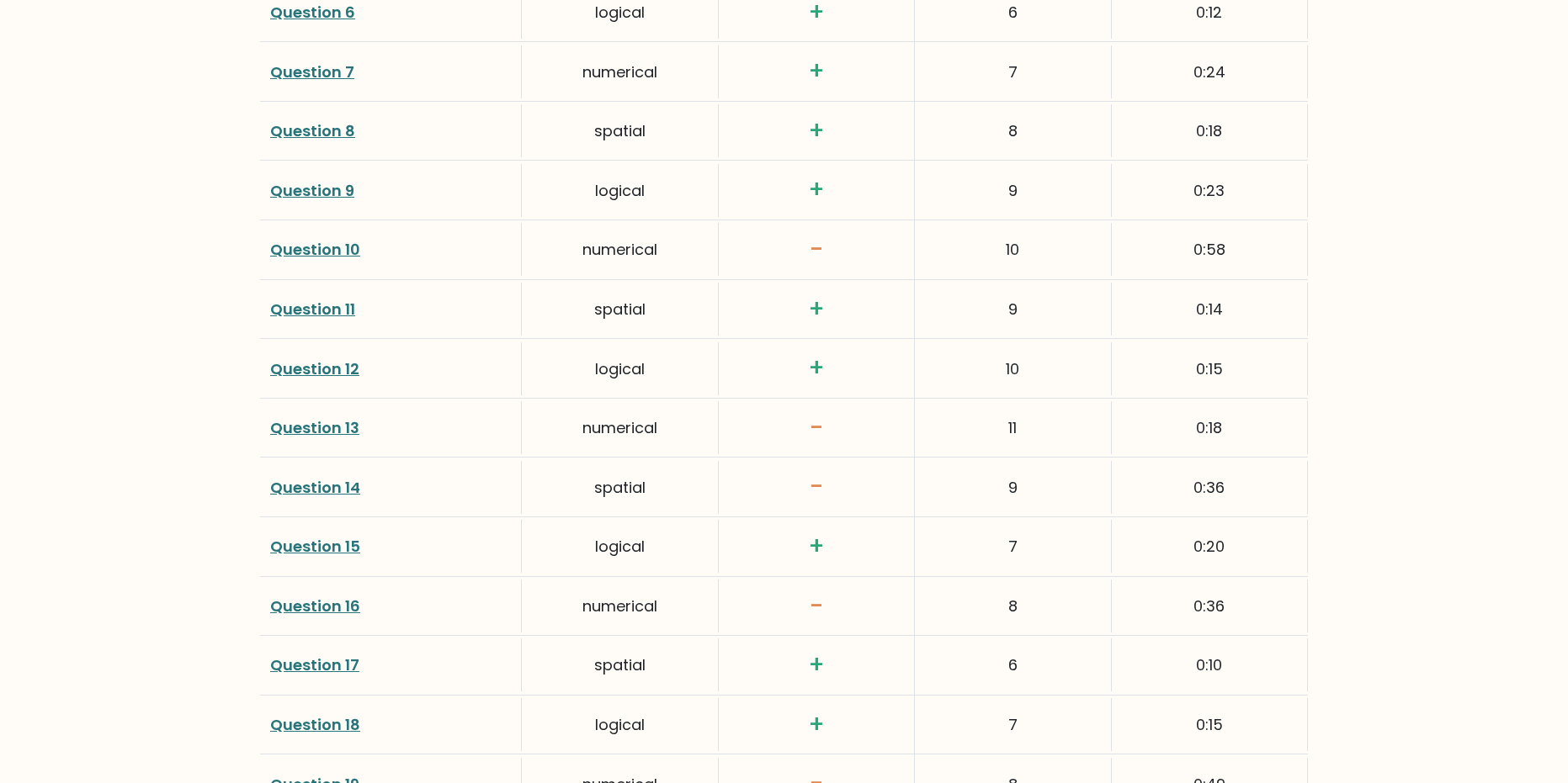
scroll to position [2777, 0]
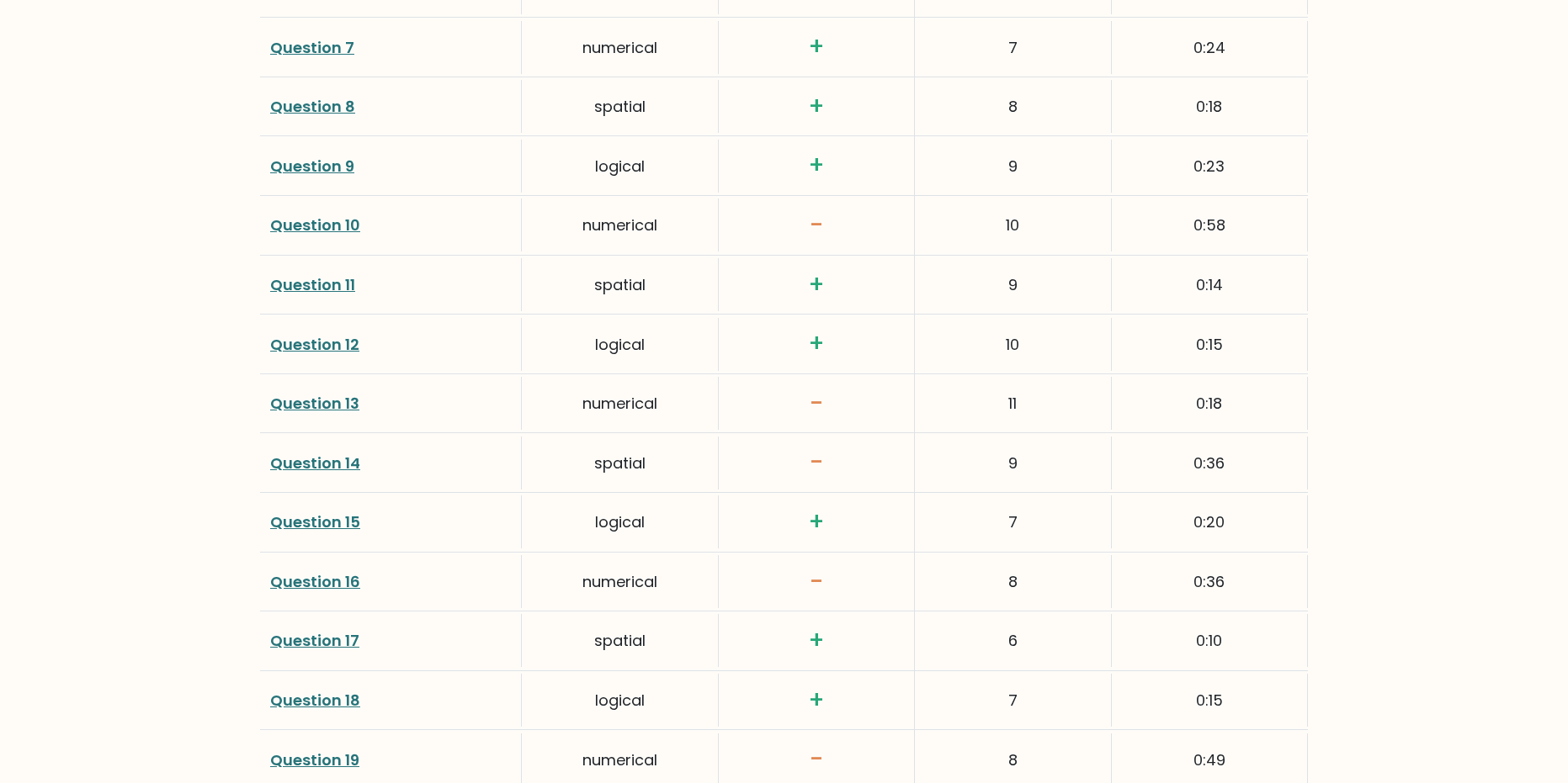
click at [350, 402] on link "Question 13" at bounding box center [315, 403] width 89 height 21
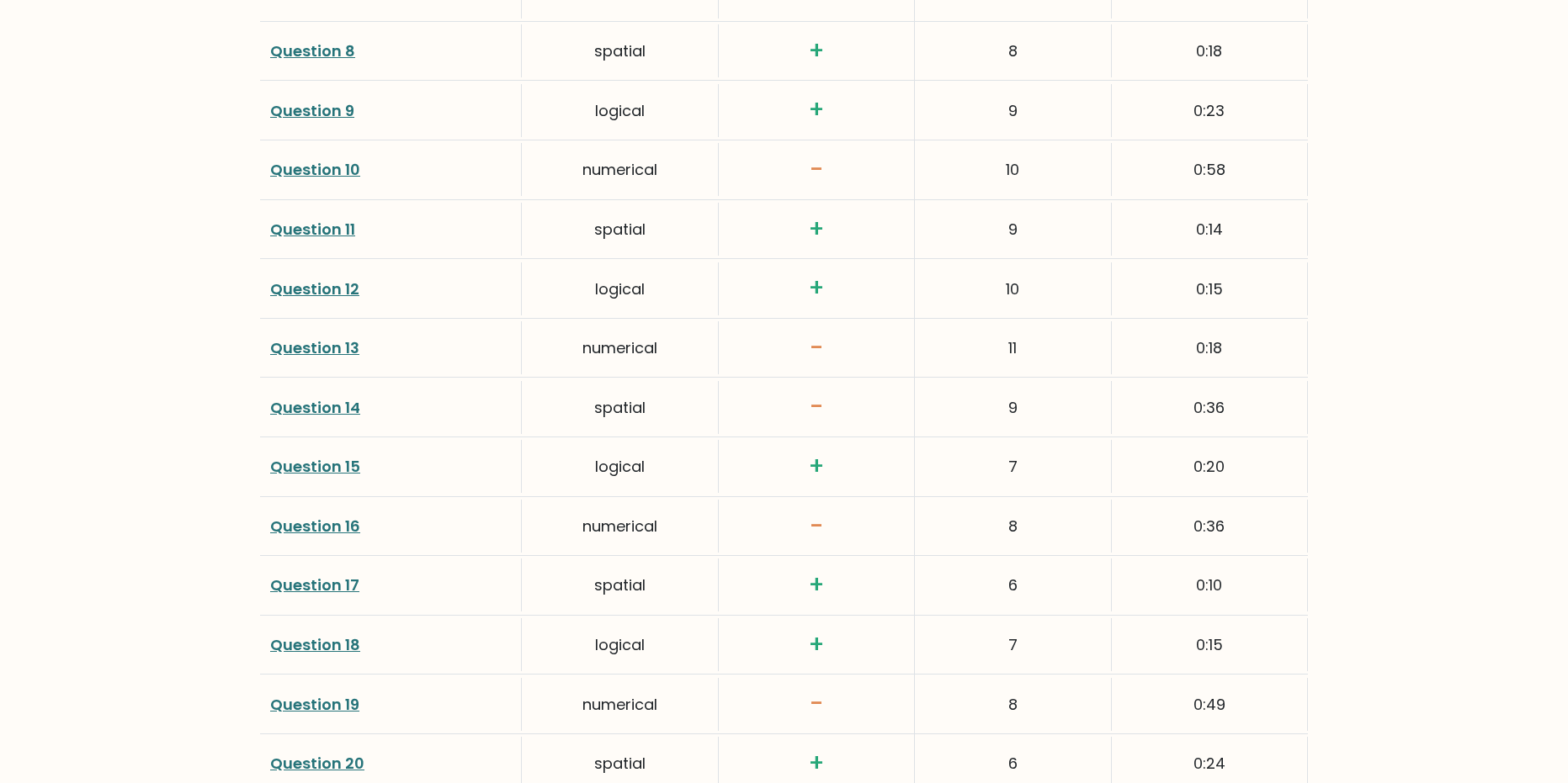
scroll to position [2861, 0]
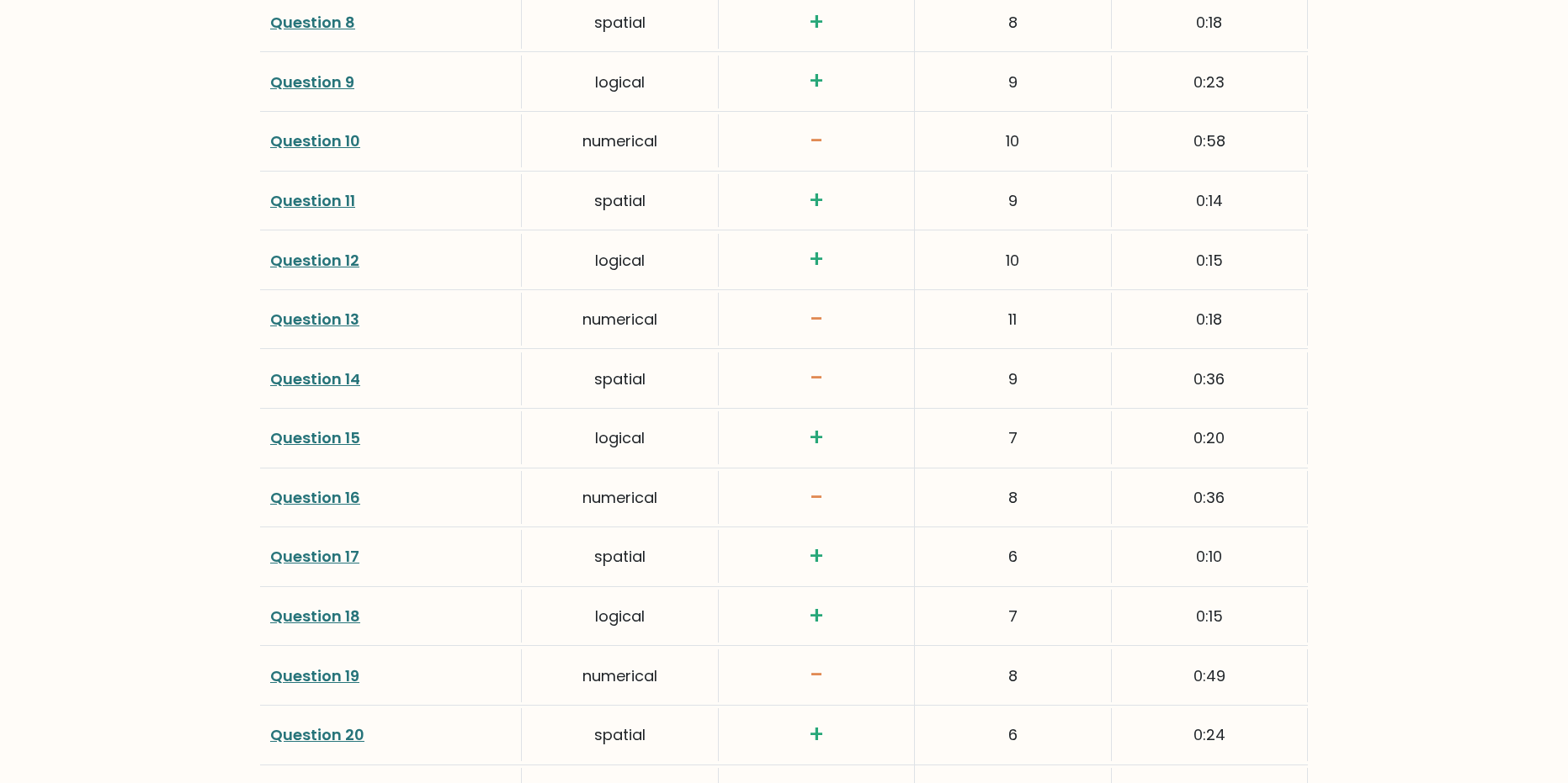
click at [319, 377] on link "Question 14" at bounding box center [315, 379] width 90 height 21
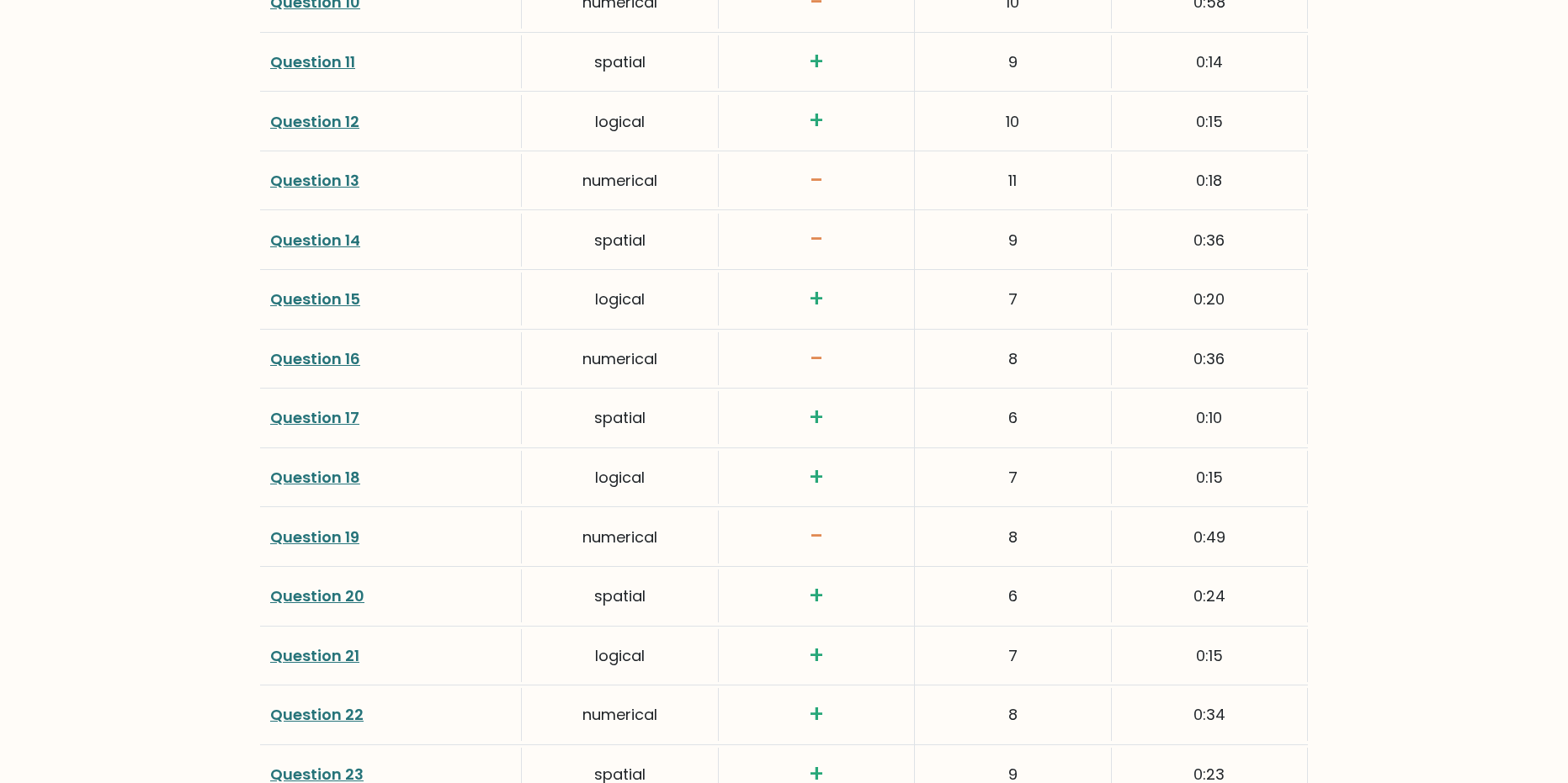
scroll to position [3029, 0]
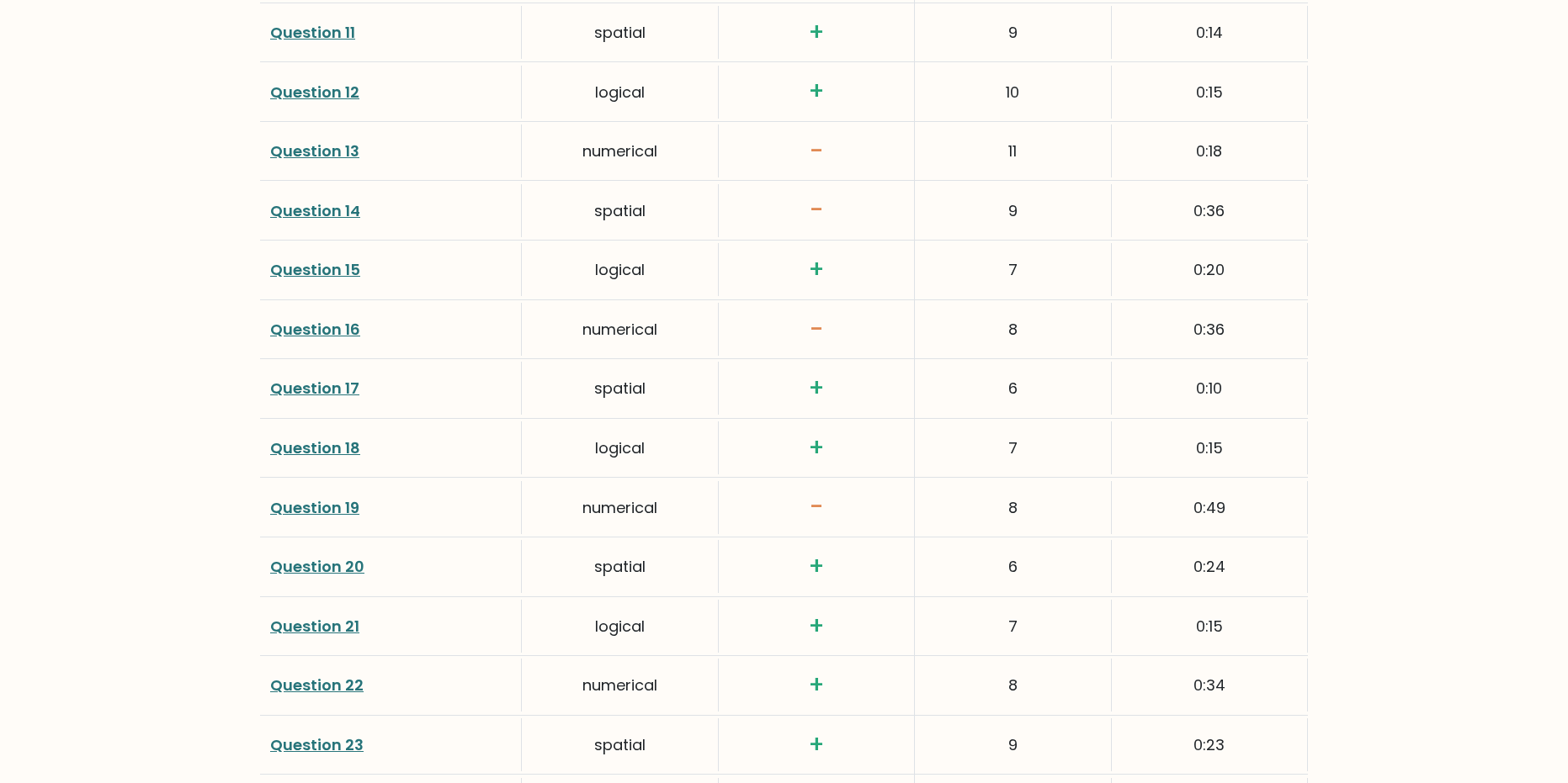
click at [303, 329] on link "Question 16" at bounding box center [315, 329] width 90 height 21
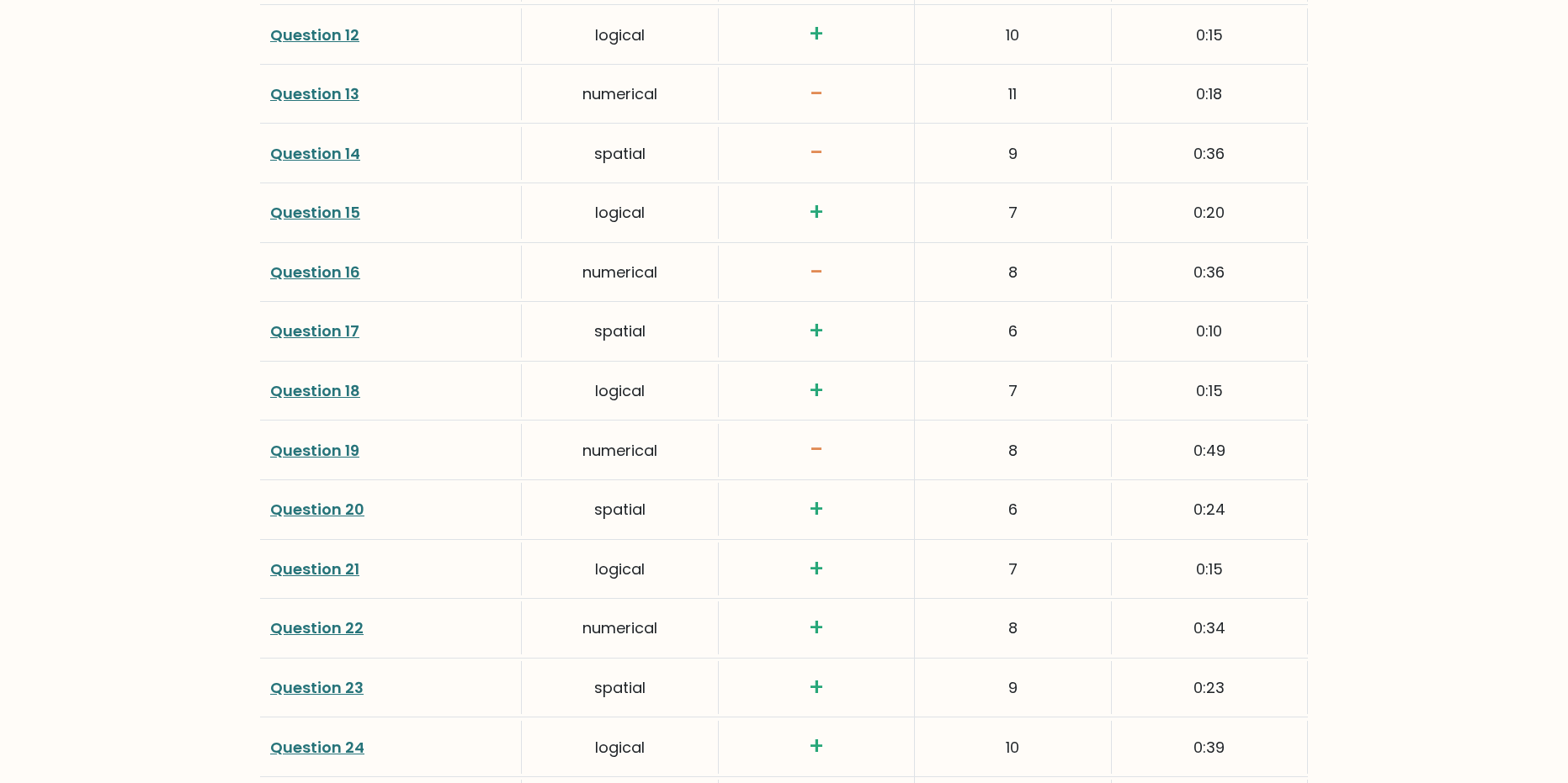
scroll to position [3114, 0]
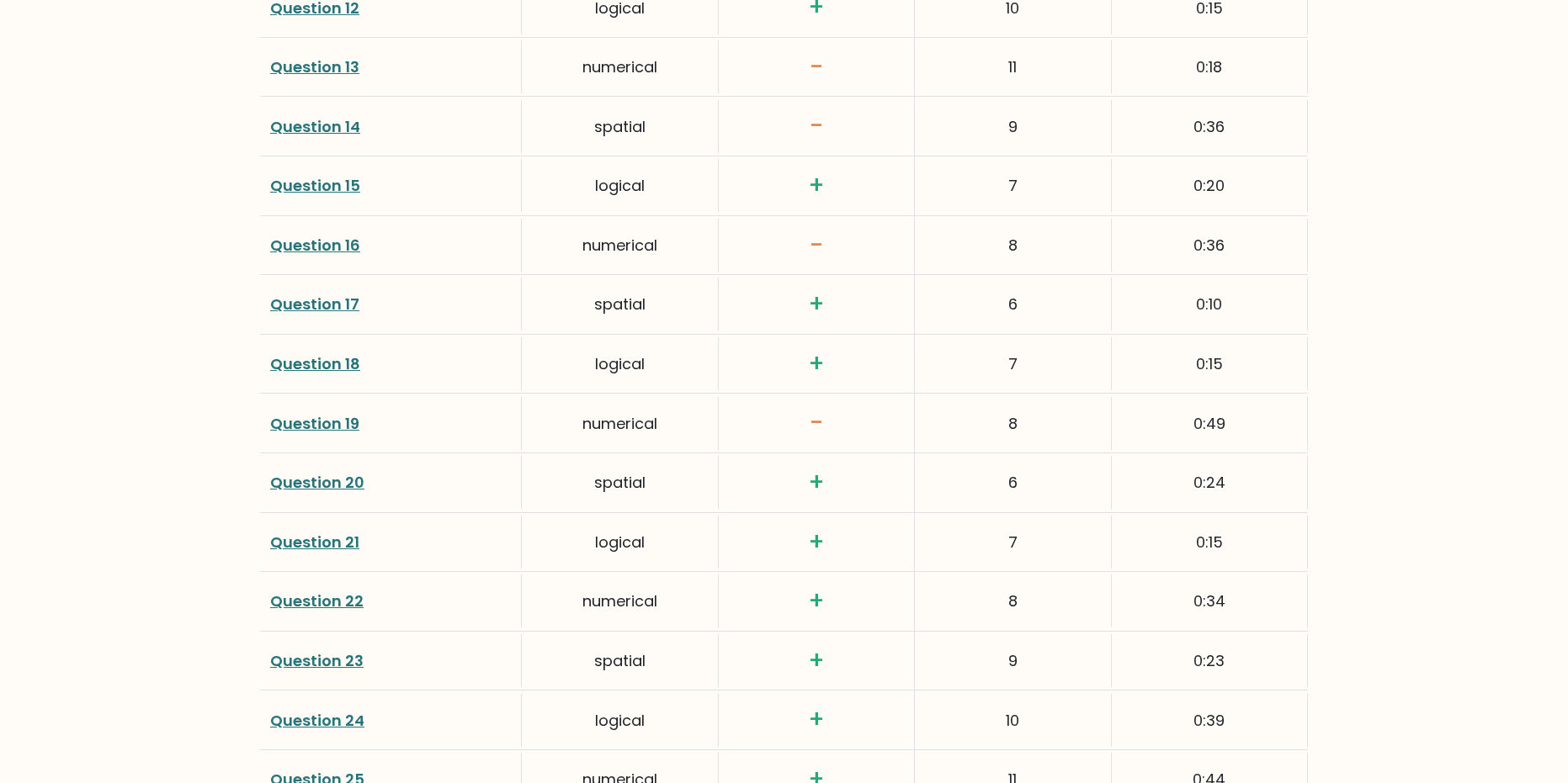
click at [339, 420] on link "Question 19" at bounding box center [315, 423] width 89 height 21
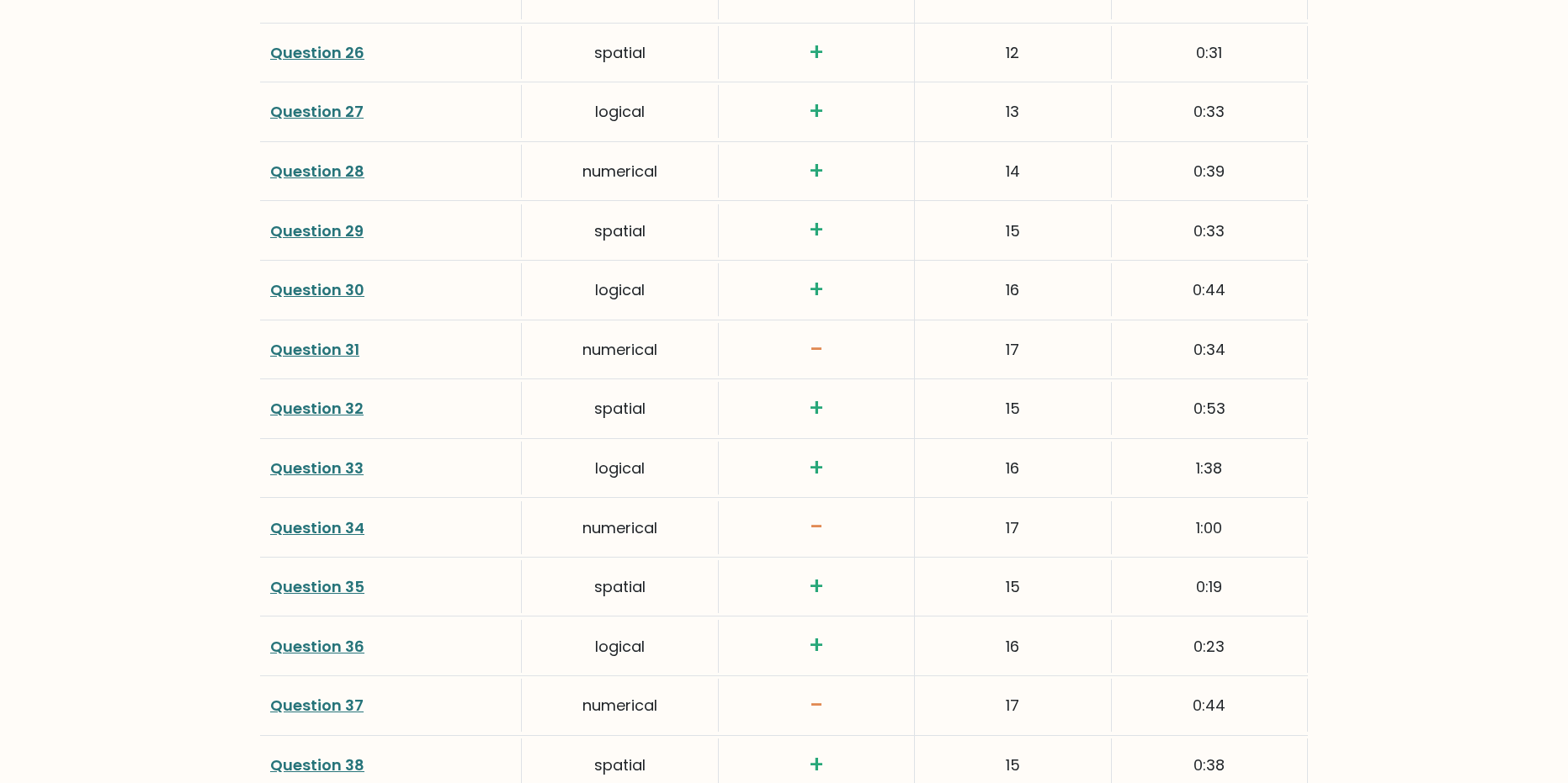
scroll to position [3955, 0]
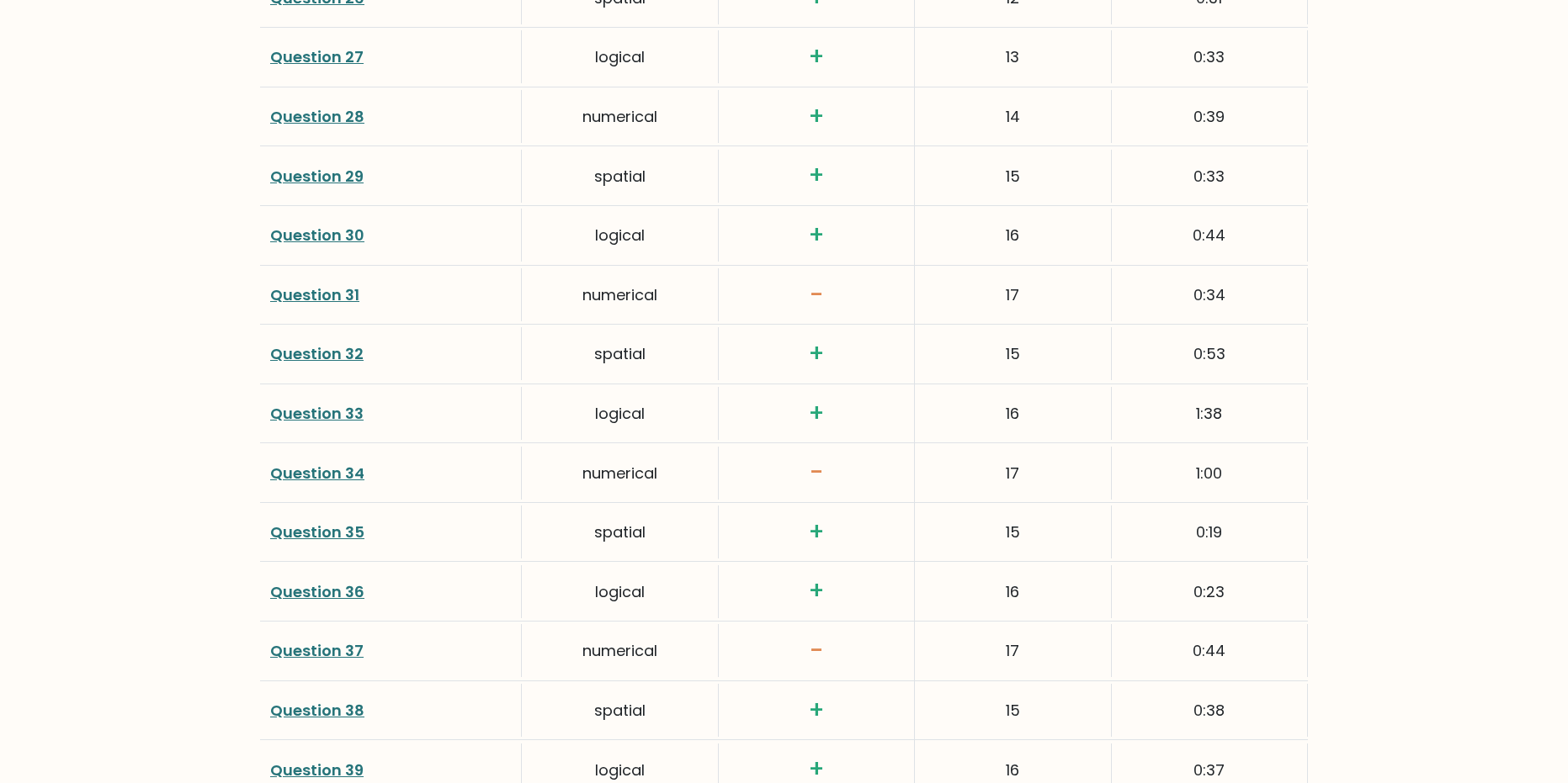
click at [363, 292] on div "Question 31" at bounding box center [391, 294] width 262 height 53
click at [335, 303] on link "Question 31" at bounding box center [315, 294] width 89 height 21
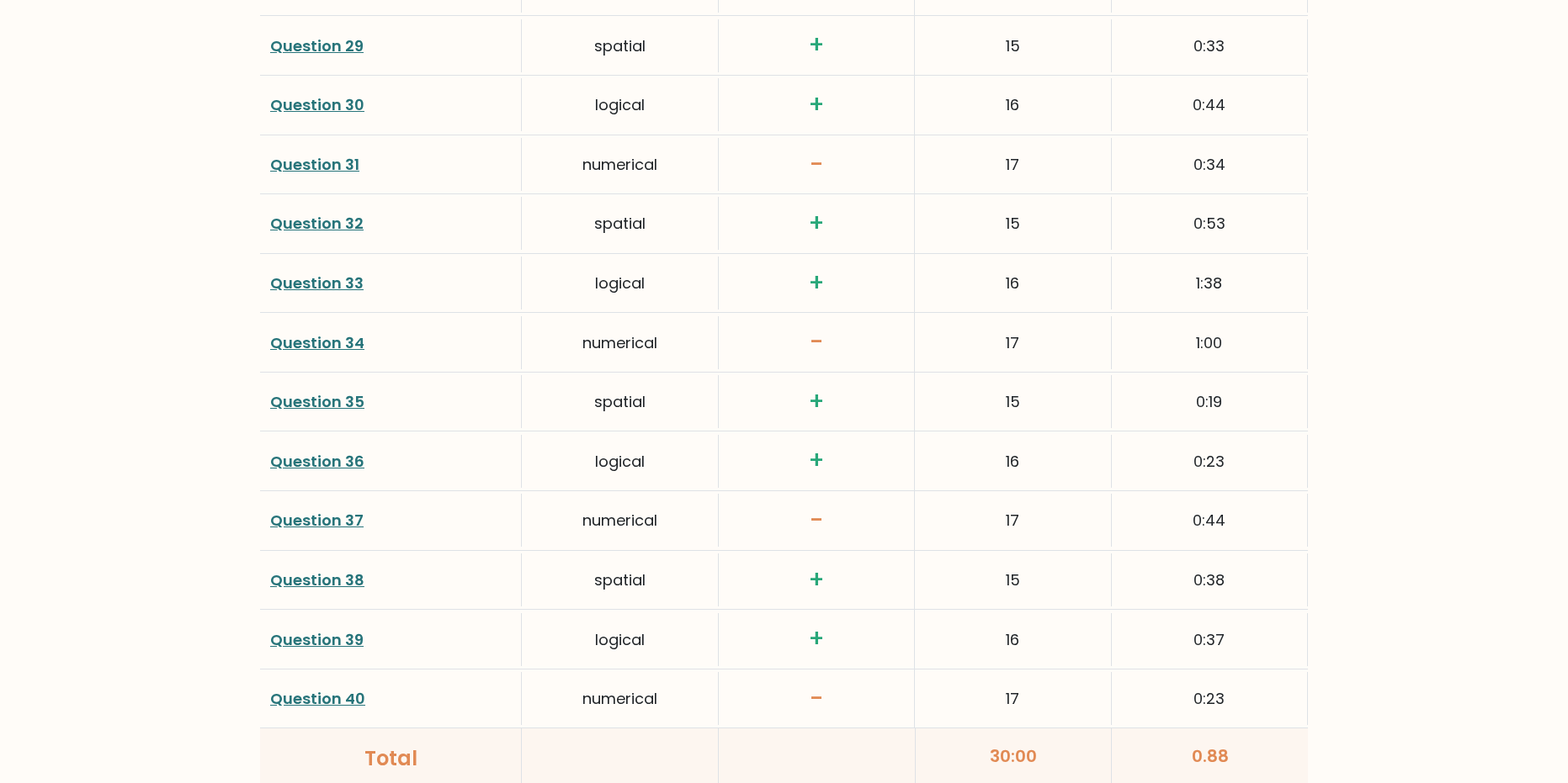
scroll to position [4123, 0]
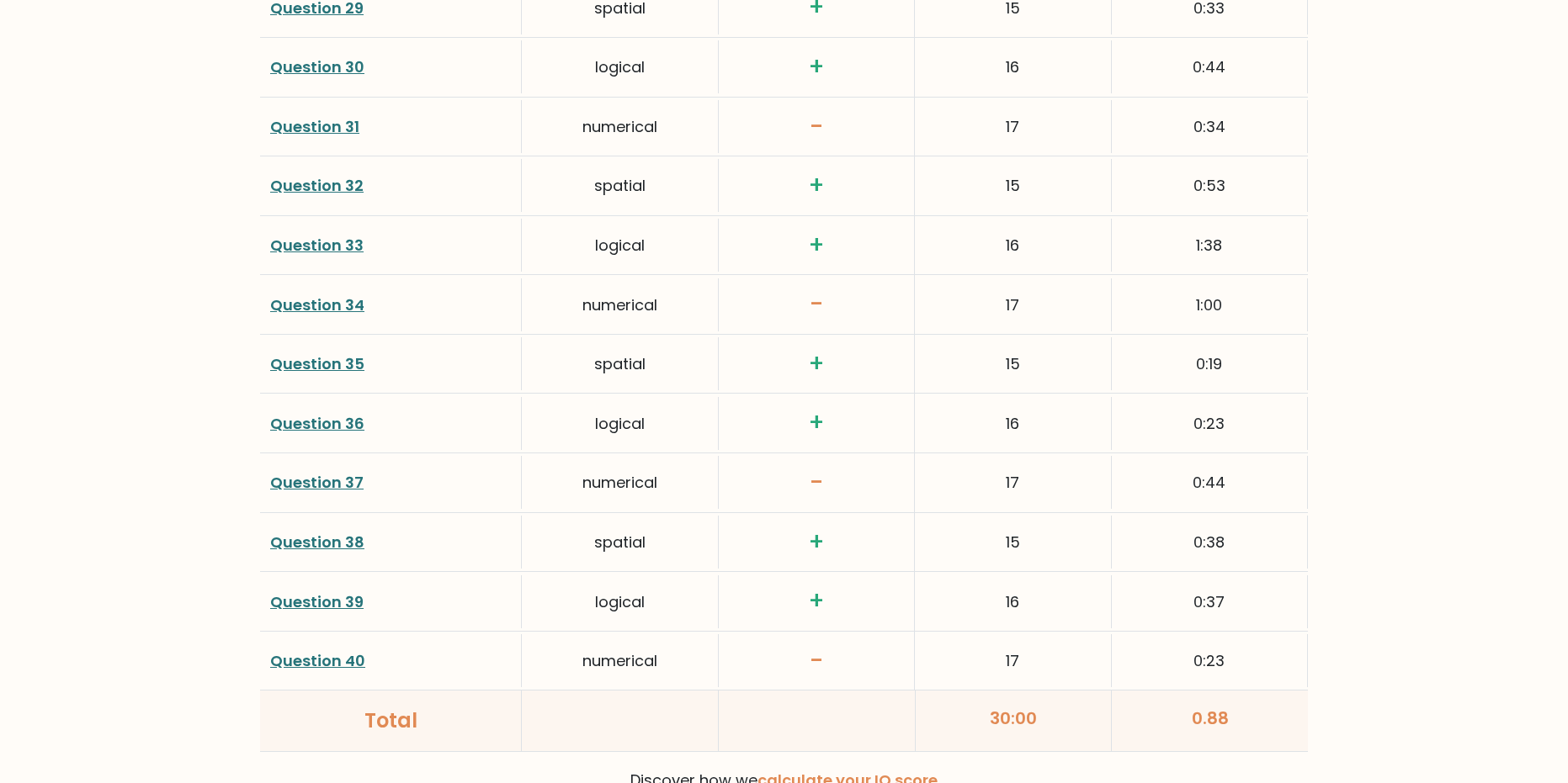
click at [324, 471] on div "Question 37" at bounding box center [391, 481] width 262 height 53
click at [329, 475] on link "Question 37" at bounding box center [316, 482] width 93 height 21
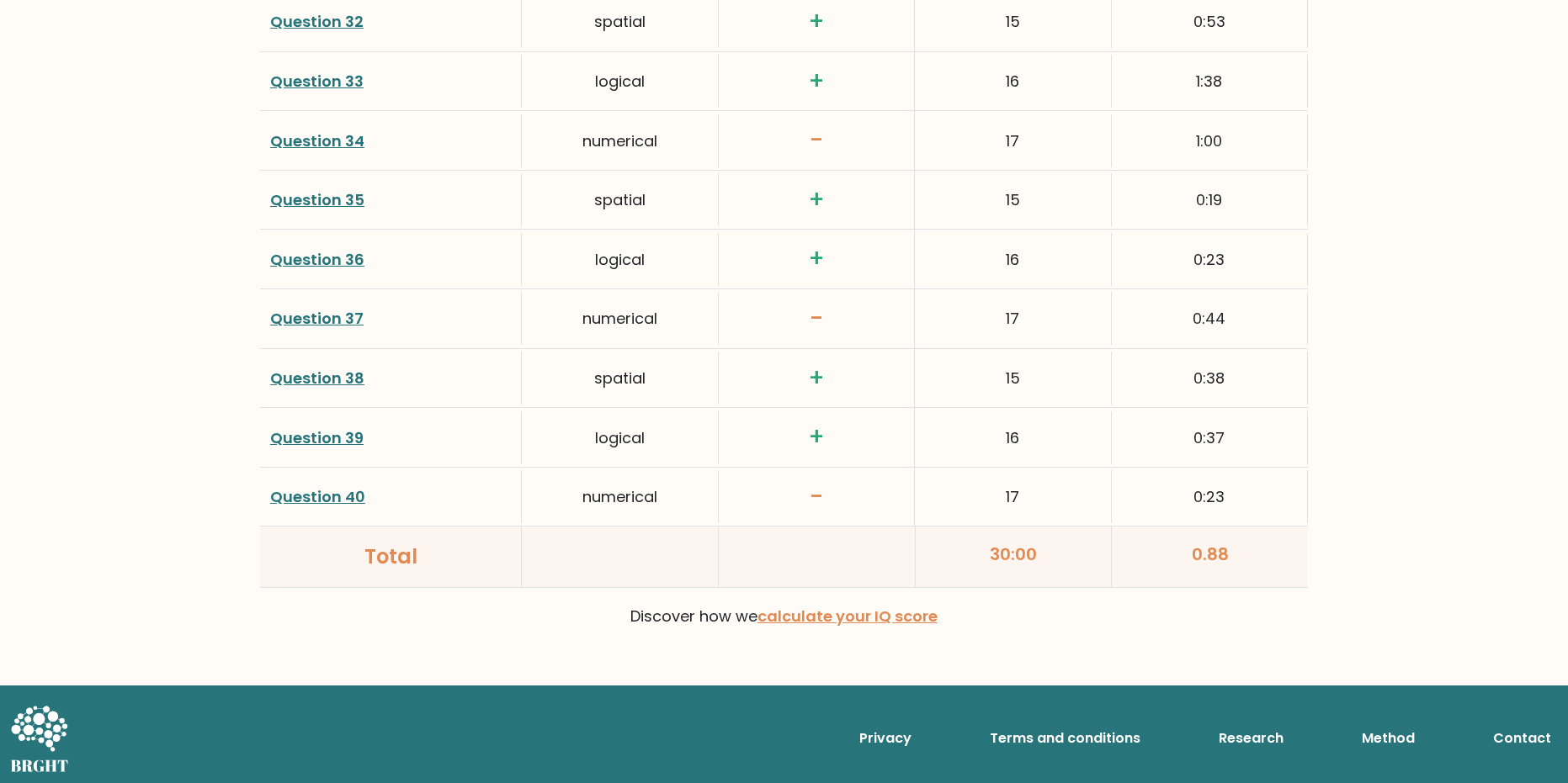
scroll to position [4291, 0]
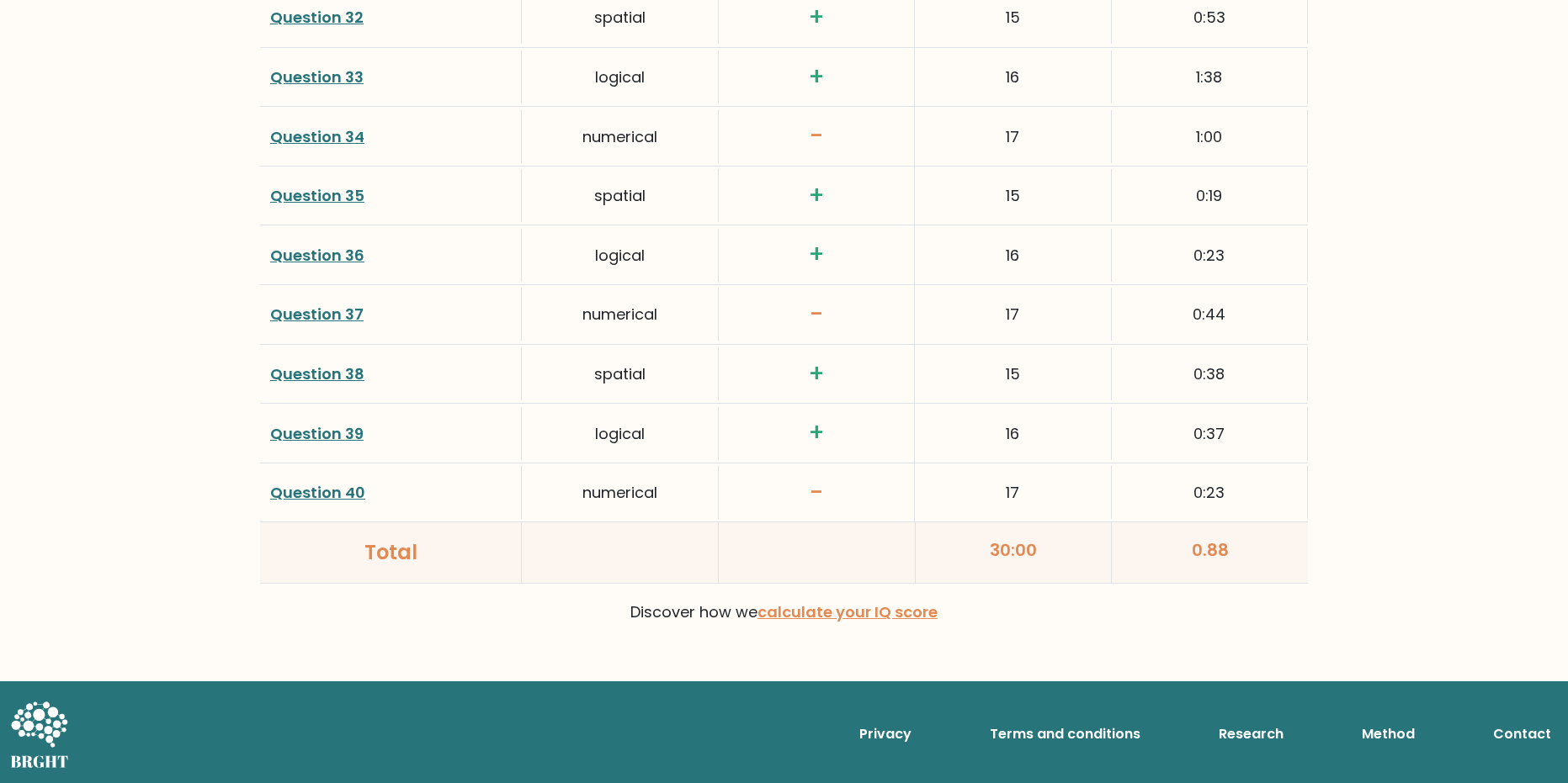
click at [338, 491] on link "Question 40" at bounding box center [317, 492] width 95 height 21
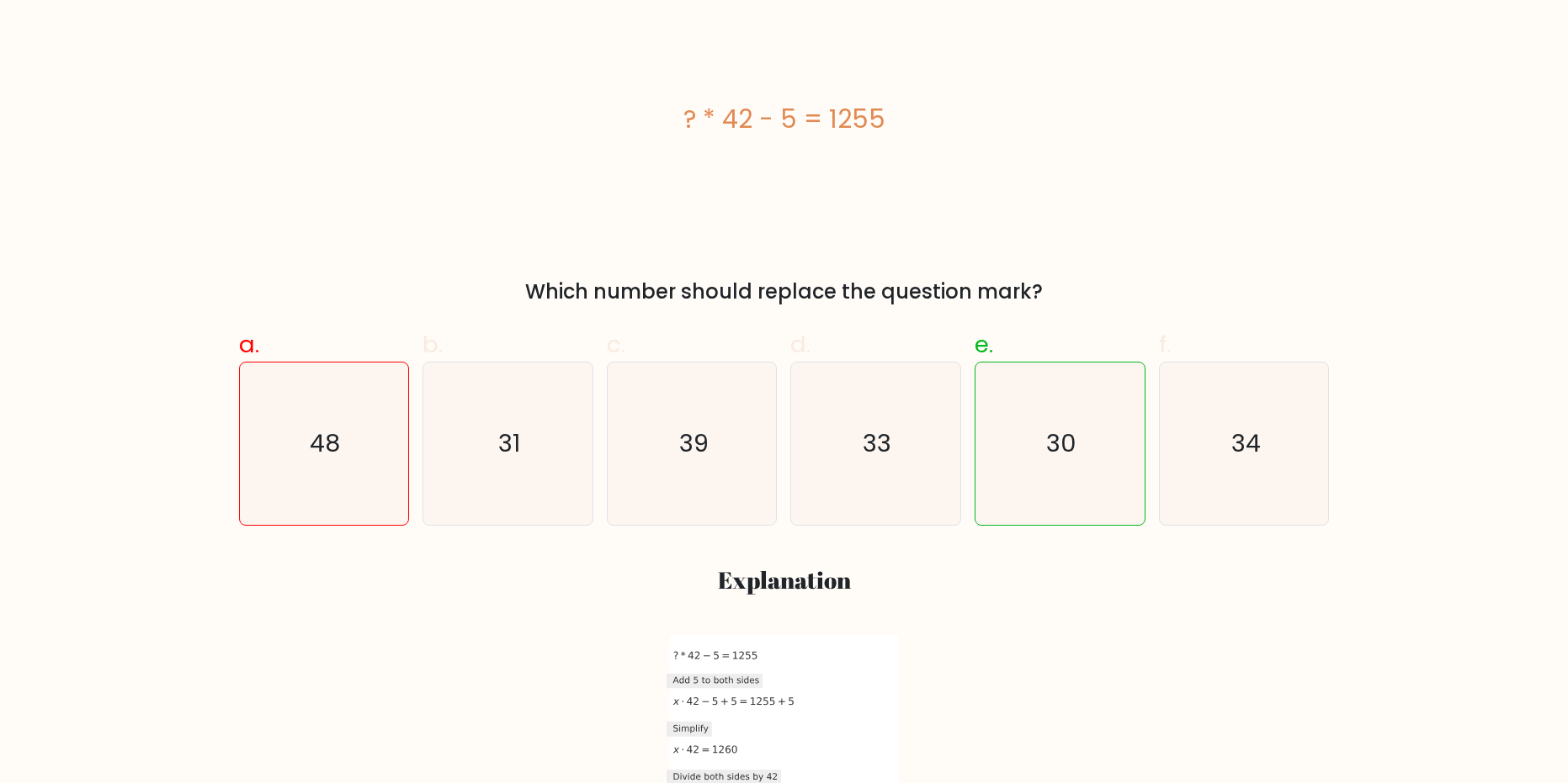
scroll to position [337, 0]
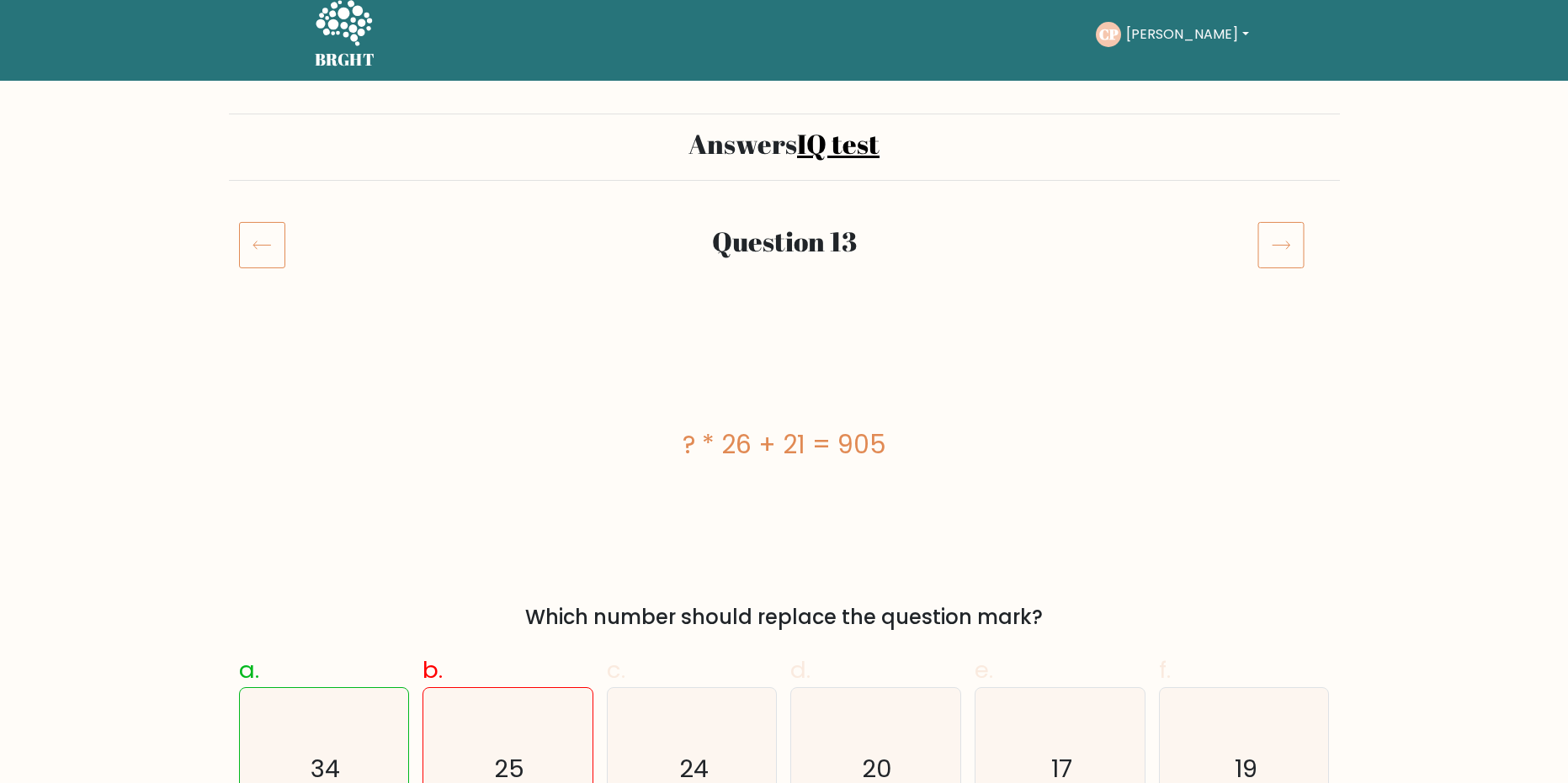
scroll to position [253, 0]
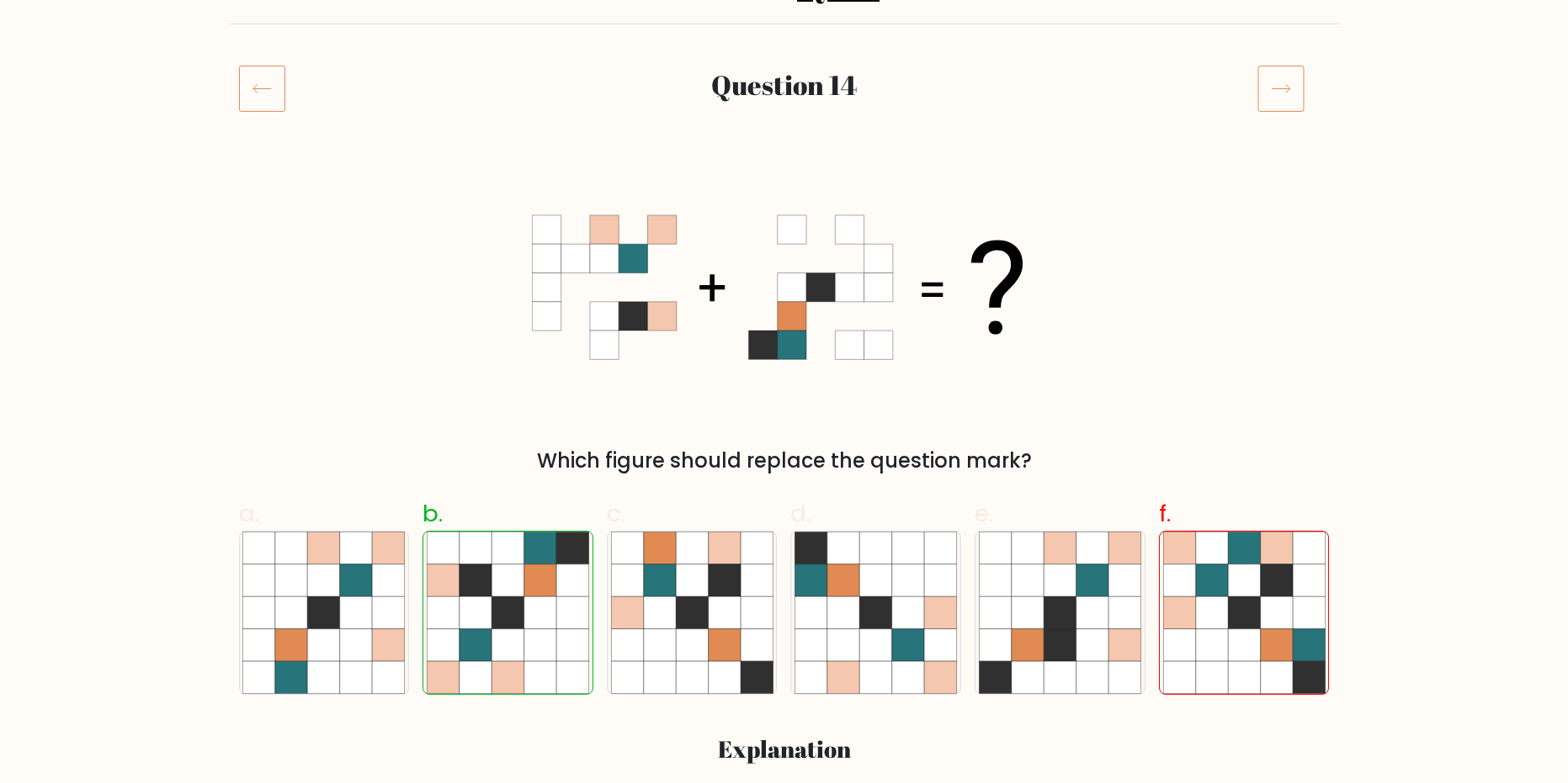
scroll to position [253, 0]
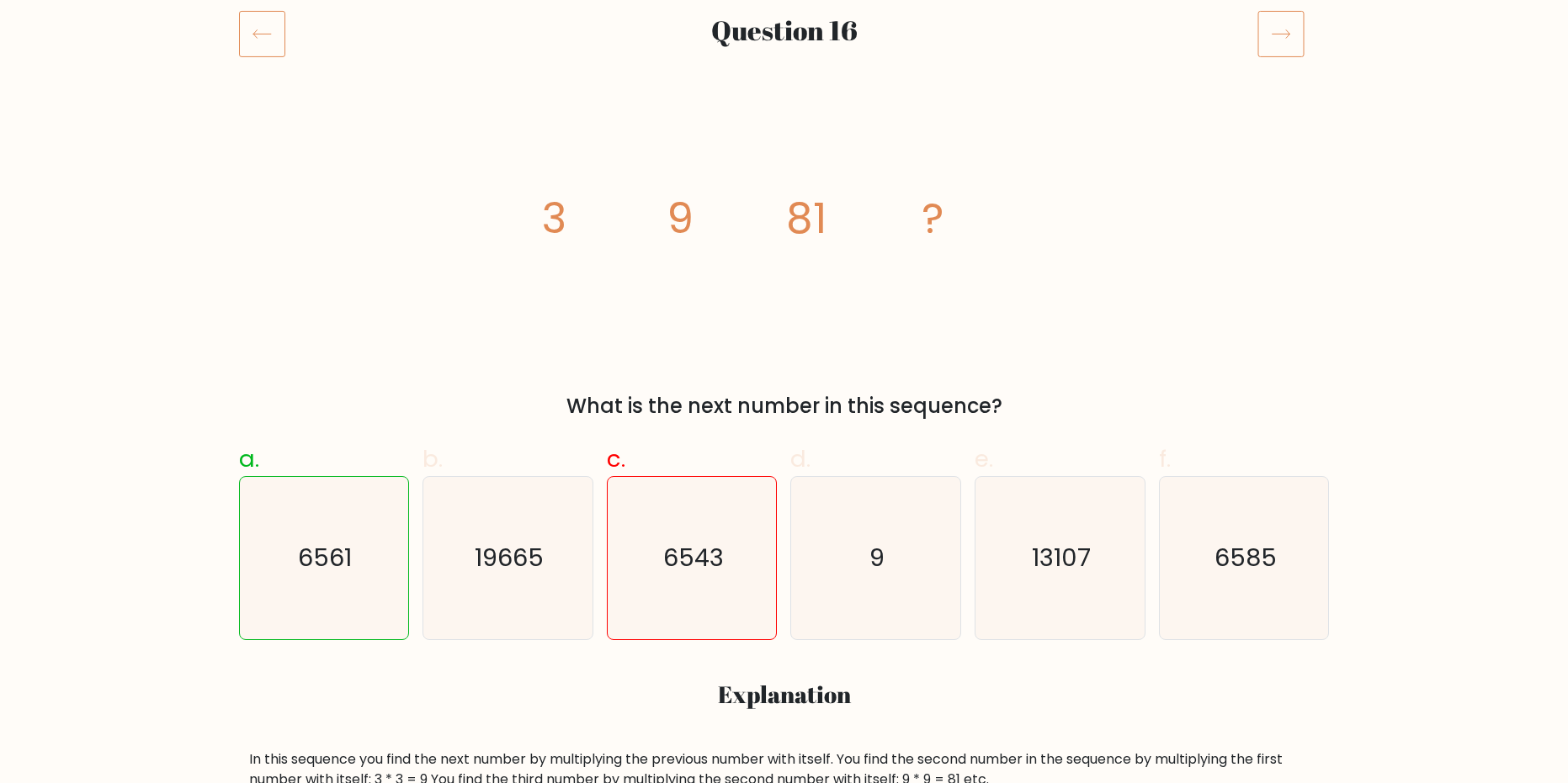
scroll to position [253, 0]
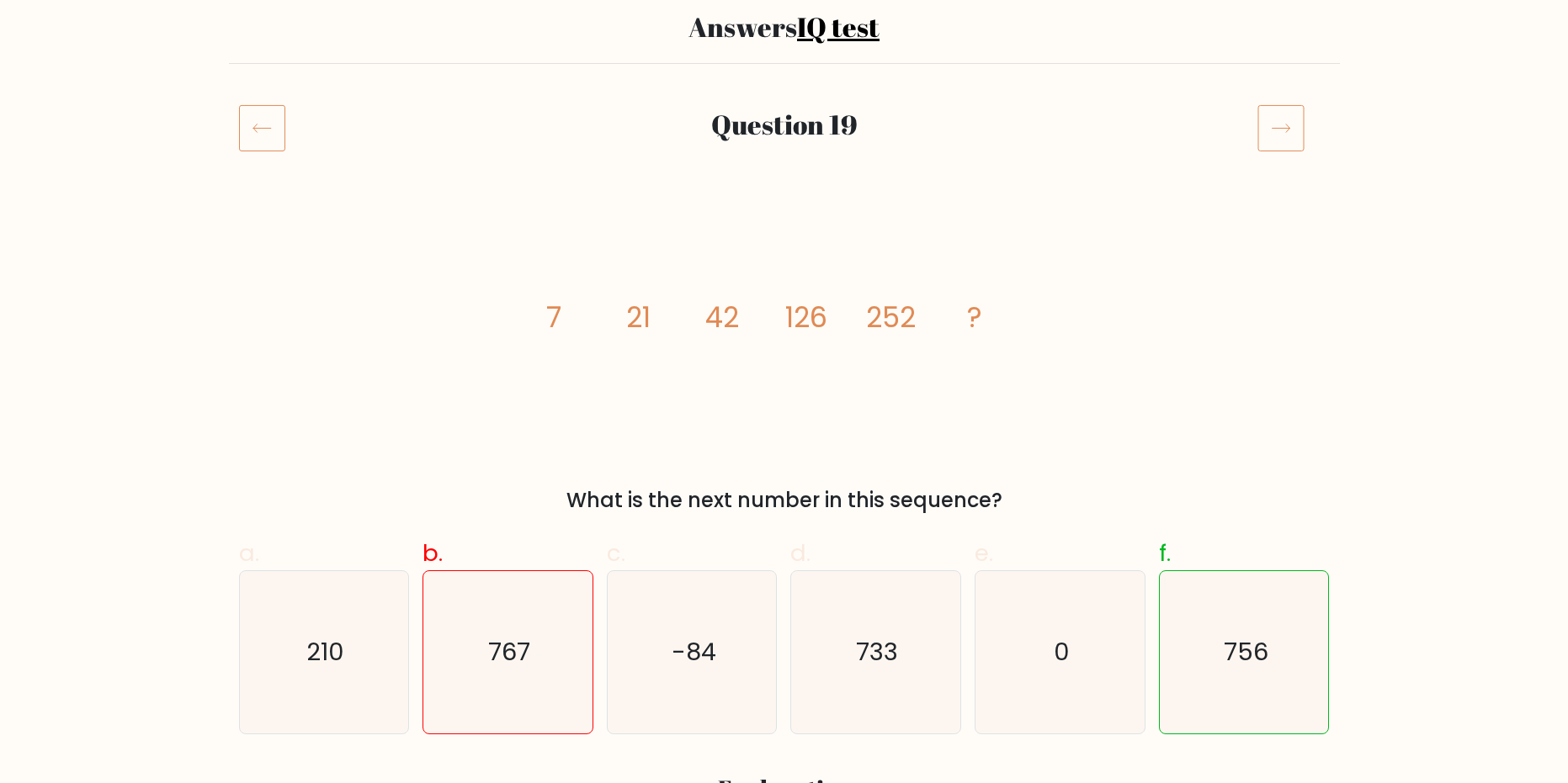
scroll to position [253, 0]
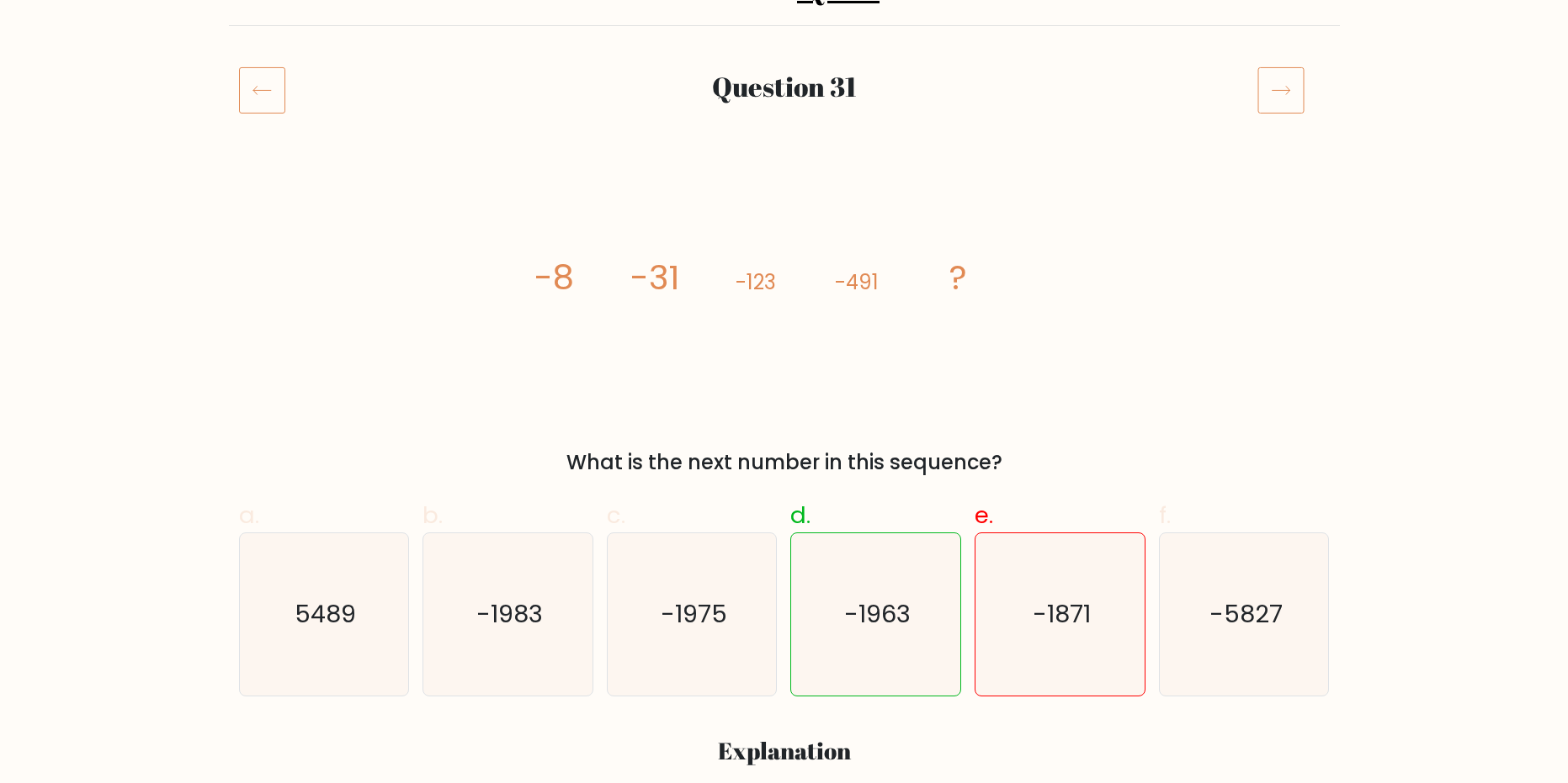
scroll to position [168, 0]
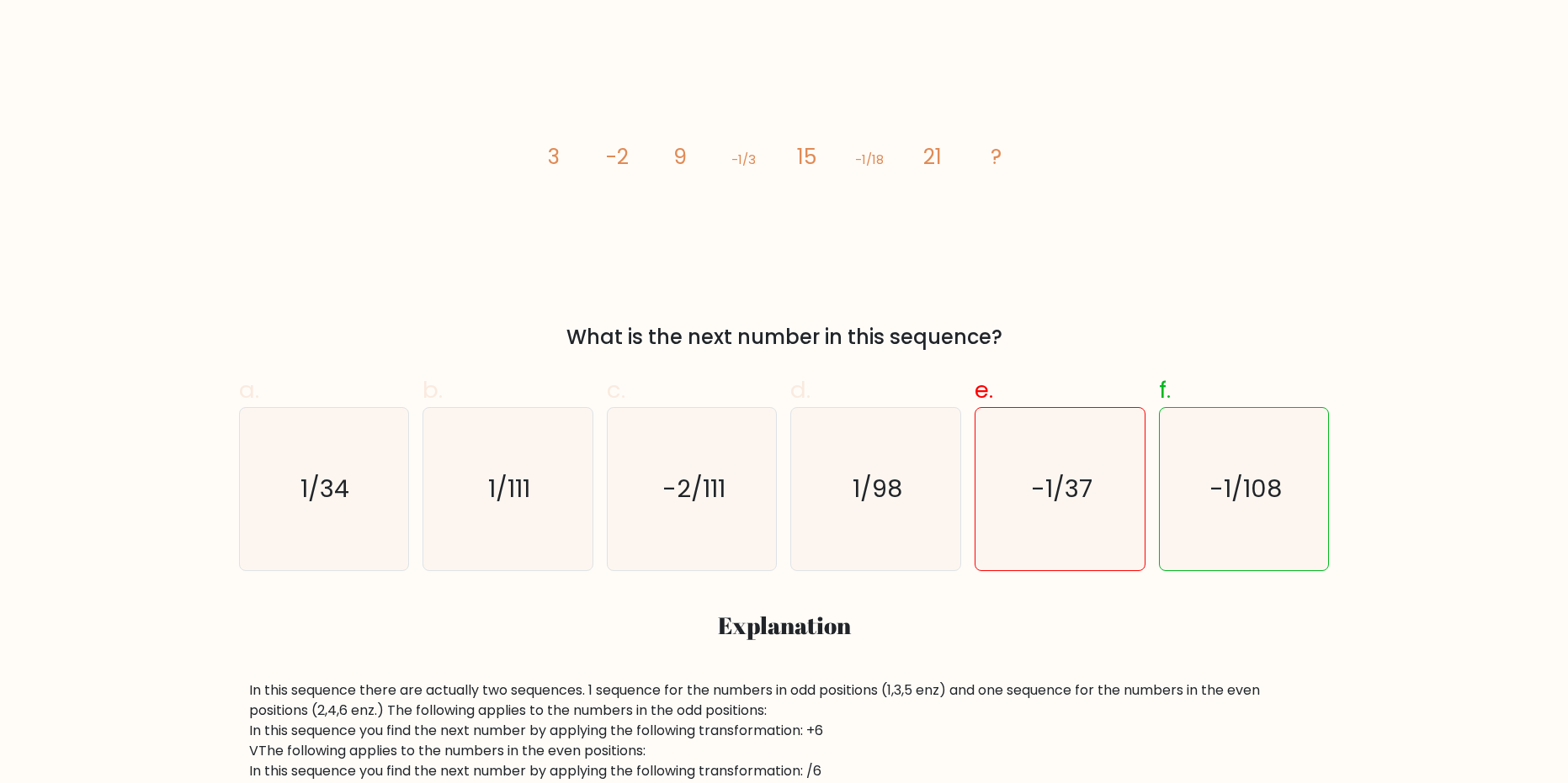
scroll to position [253, 0]
